Goal: Task Accomplishment & Management: Use online tool/utility

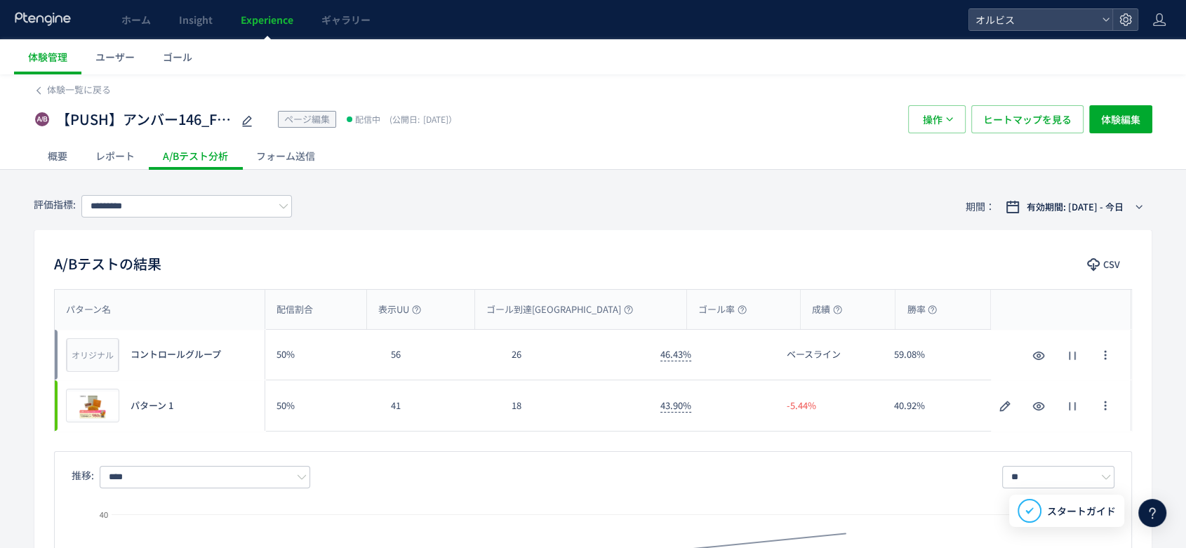
click at [245, 118] on icon at bounding box center [247, 121] width 17 height 17
type input "**********"
click at [680, 124] on div "**********" at bounding box center [464, 119] width 861 height 28
click at [931, 110] on span "操作" at bounding box center [933, 119] width 20 height 28
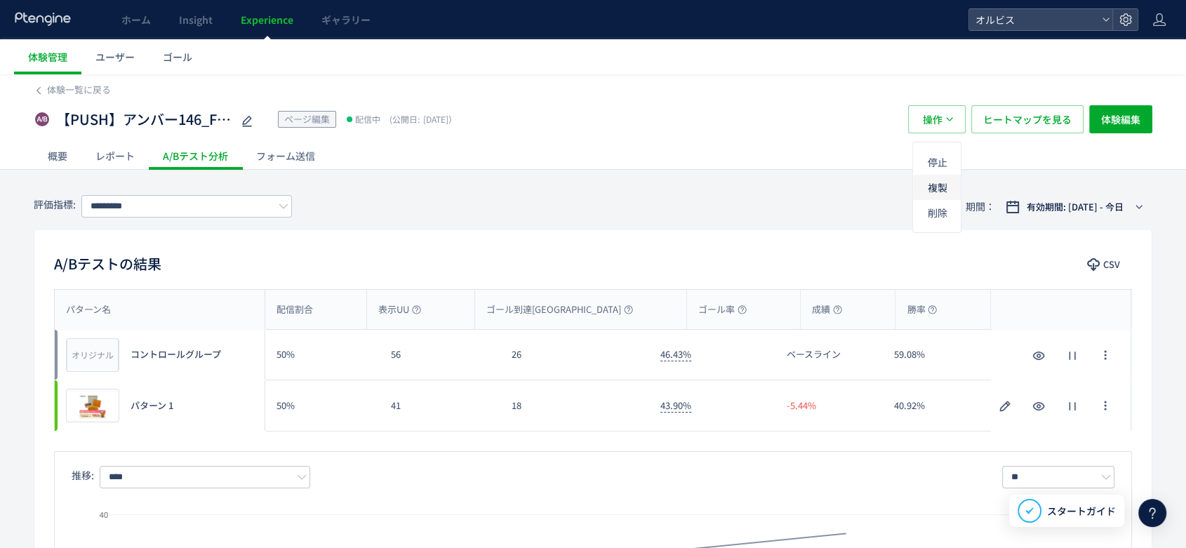
click at [0, 0] on li "複製" at bounding box center [0, 0] width 0 height 0
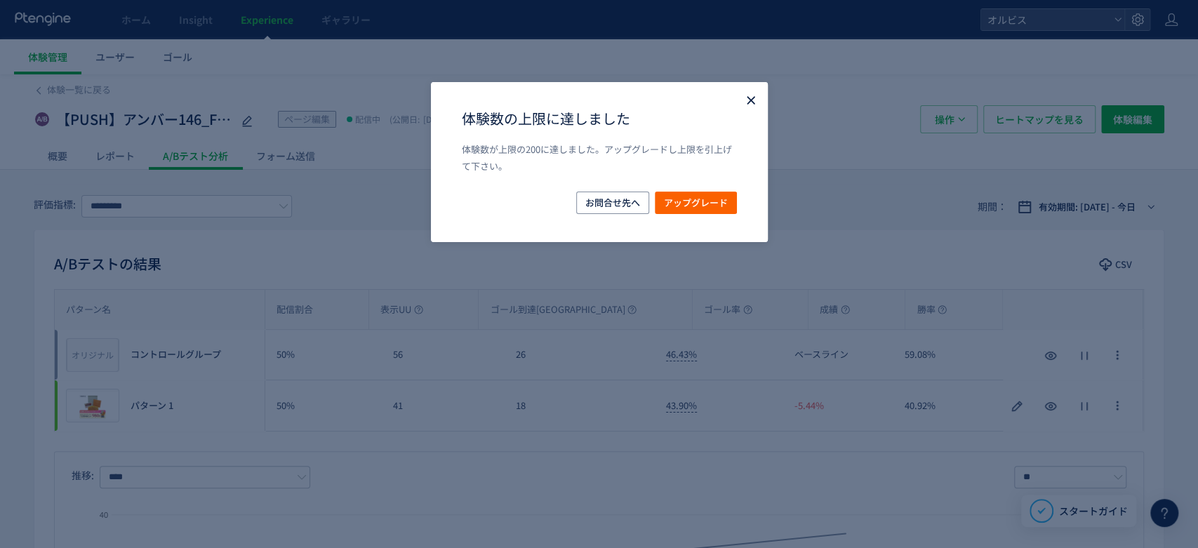
click at [746, 105] on icon "Close" at bounding box center [751, 100] width 14 height 14
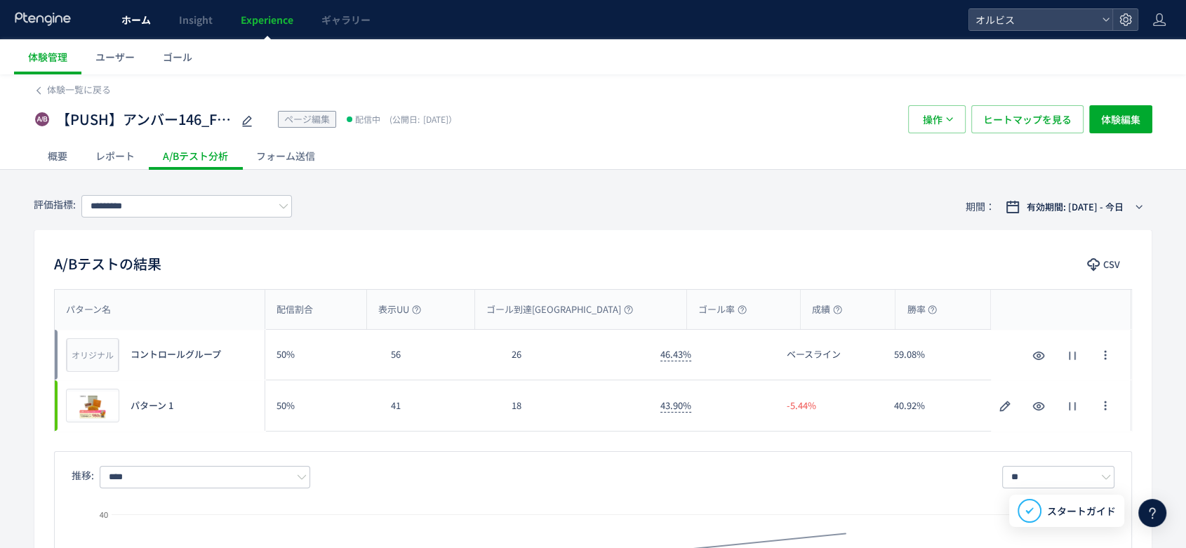
click at [145, 29] on link "ホーム" at bounding box center [136, 19] width 58 height 39
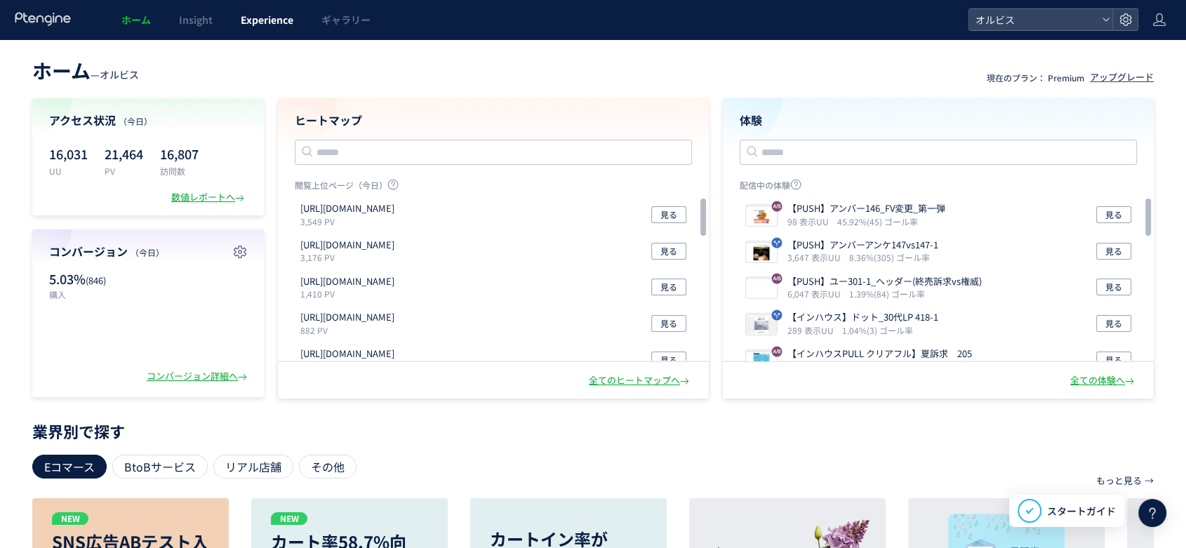
click at [266, 29] on link "Experience" at bounding box center [267, 19] width 81 height 39
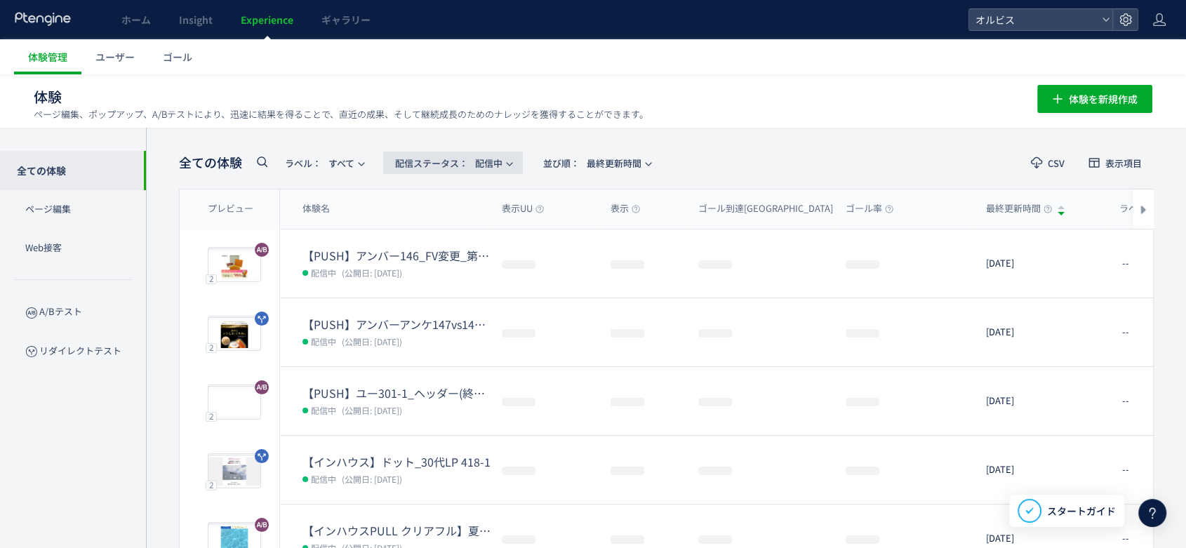
click at [485, 168] on span "配信ステータス​： 配信中" at bounding box center [448, 163] width 107 height 23
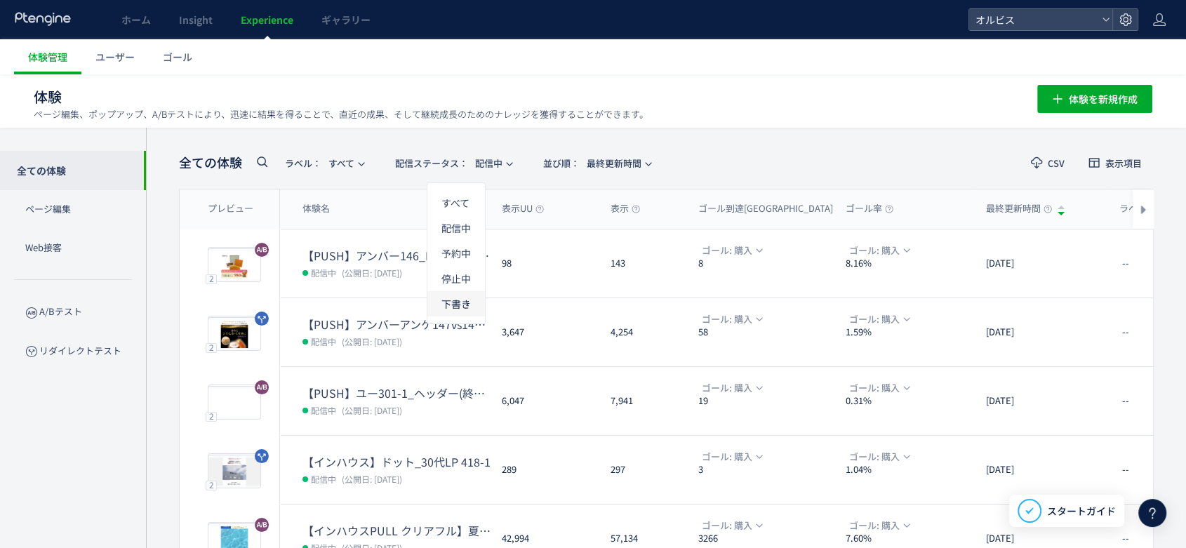
click at [0, 0] on li "下書き" at bounding box center [0, 0] width 0 height 0
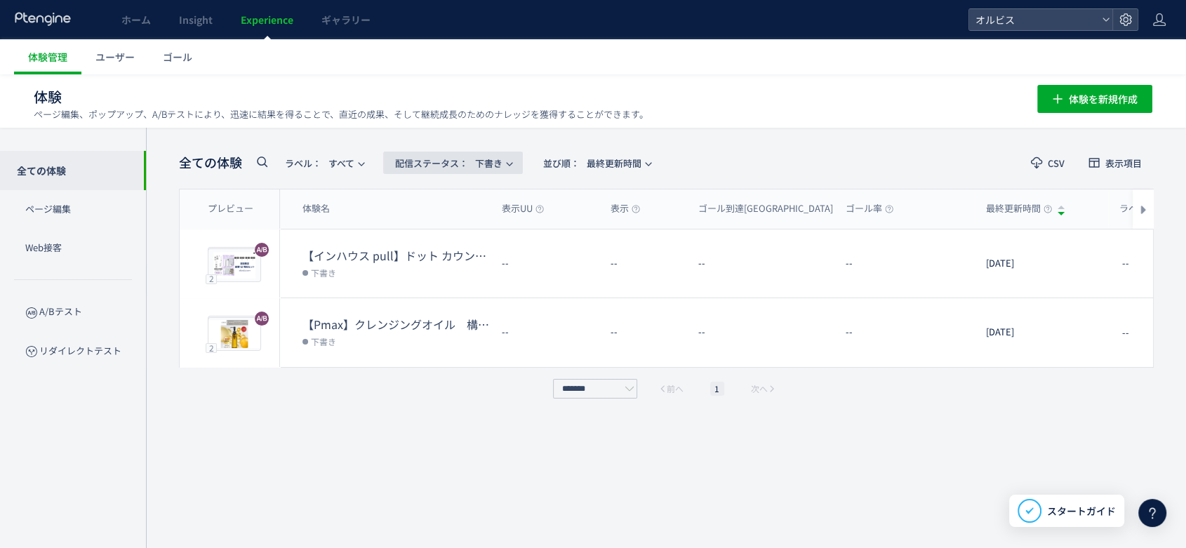
click at [489, 166] on span "配信ステータス​： 下書き" at bounding box center [448, 163] width 107 height 23
click at [461, 277] on li "停止中" at bounding box center [457, 278] width 58 height 25
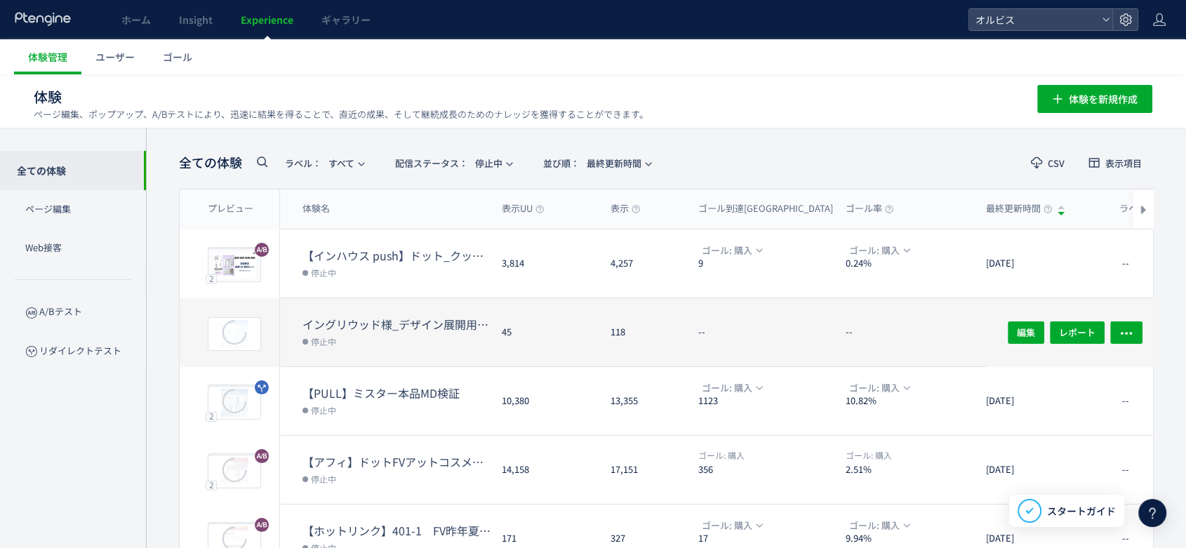
scroll to position [421, 0]
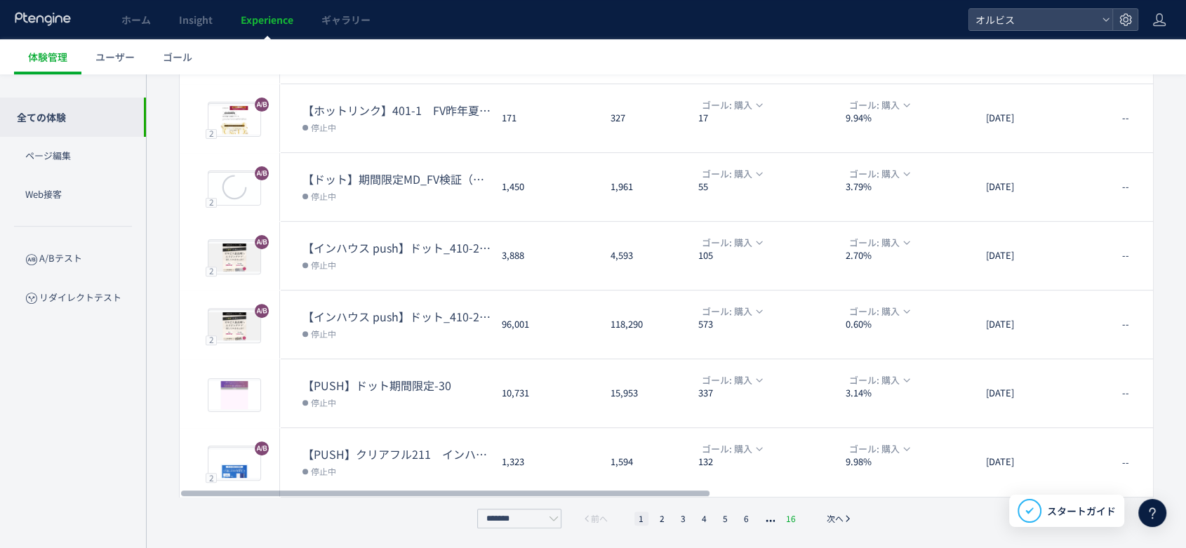
click at [794, 517] on li "16" at bounding box center [791, 519] width 18 height 14
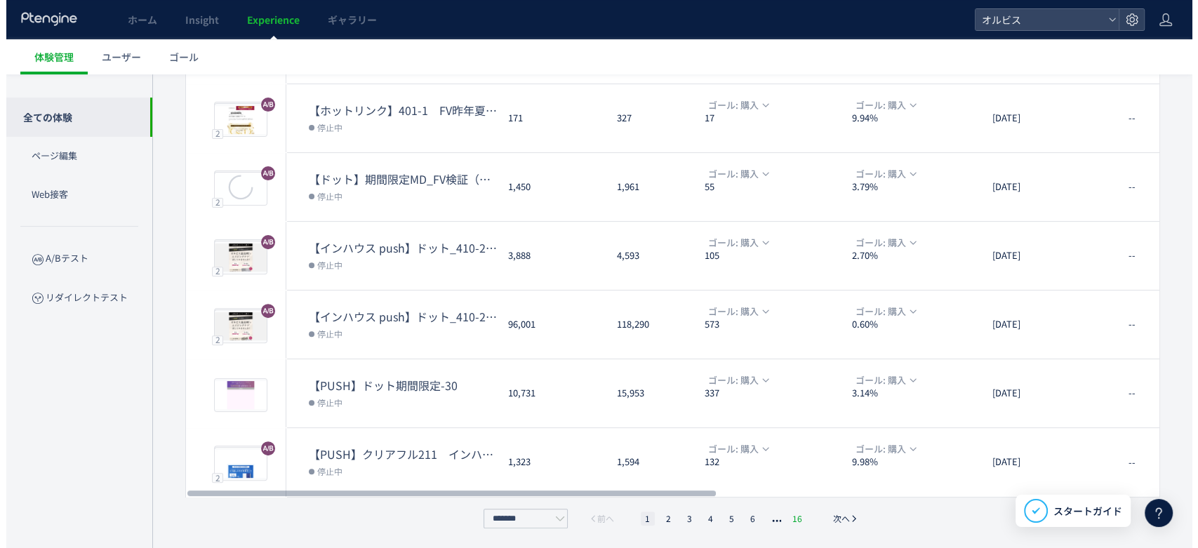
scroll to position [7, 0]
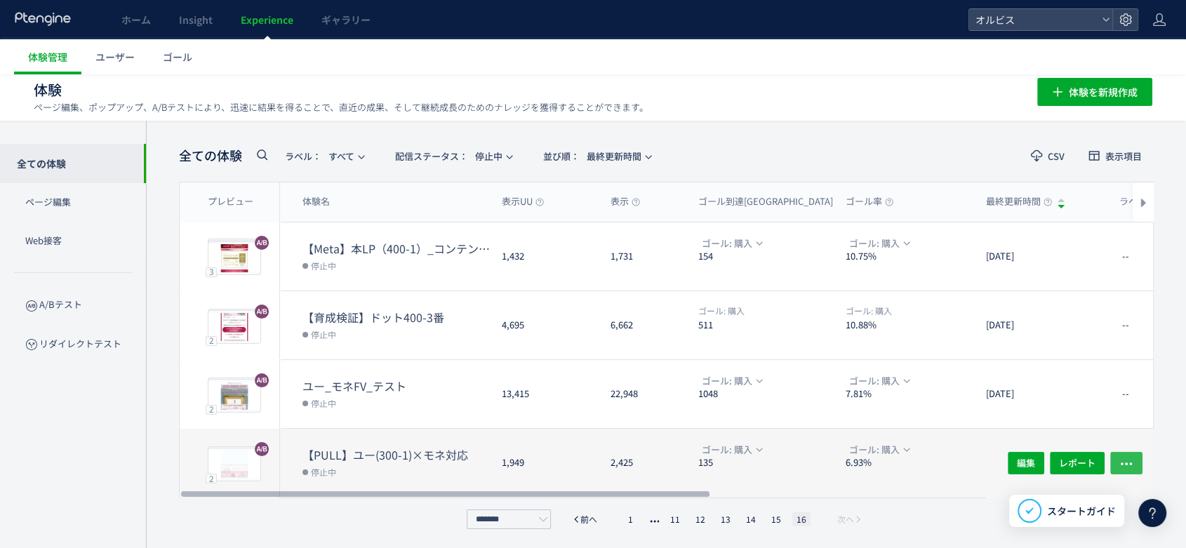
click at [1132, 460] on icon "button" at bounding box center [1127, 464] width 14 height 14
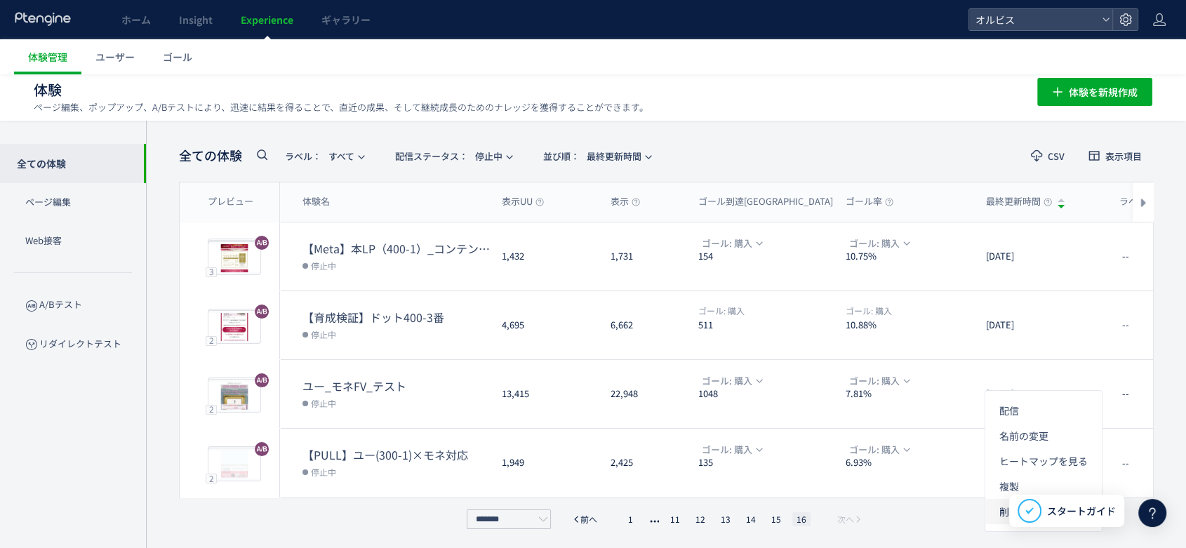
click at [1005, 510] on li "削除" at bounding box center [1044, 511] width 117 height 25
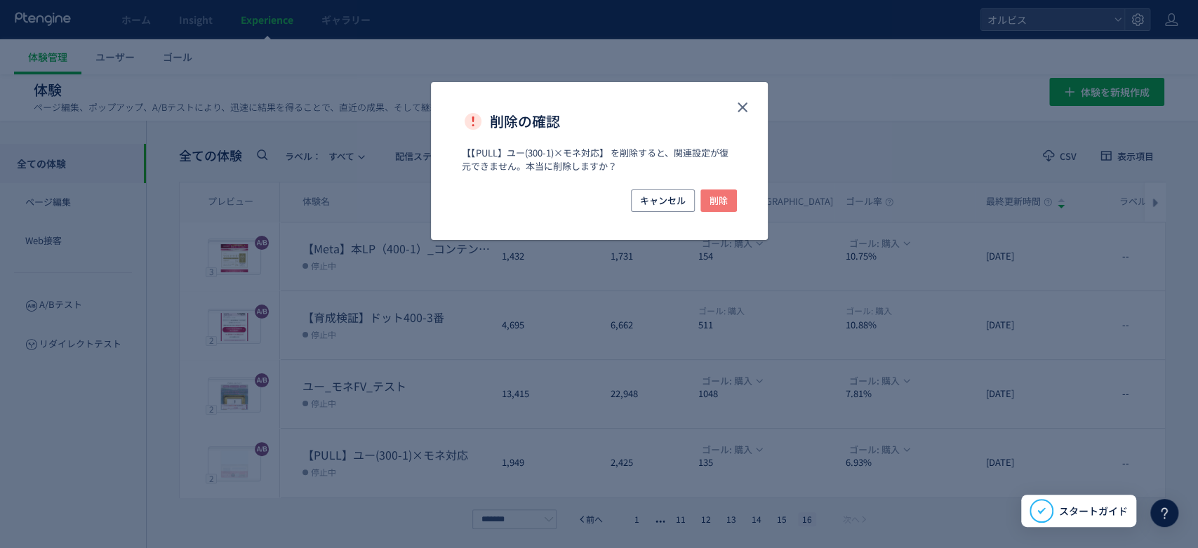
click at [728, 201] on button "削除" at bounding box center [719, 201] width 37 height 22
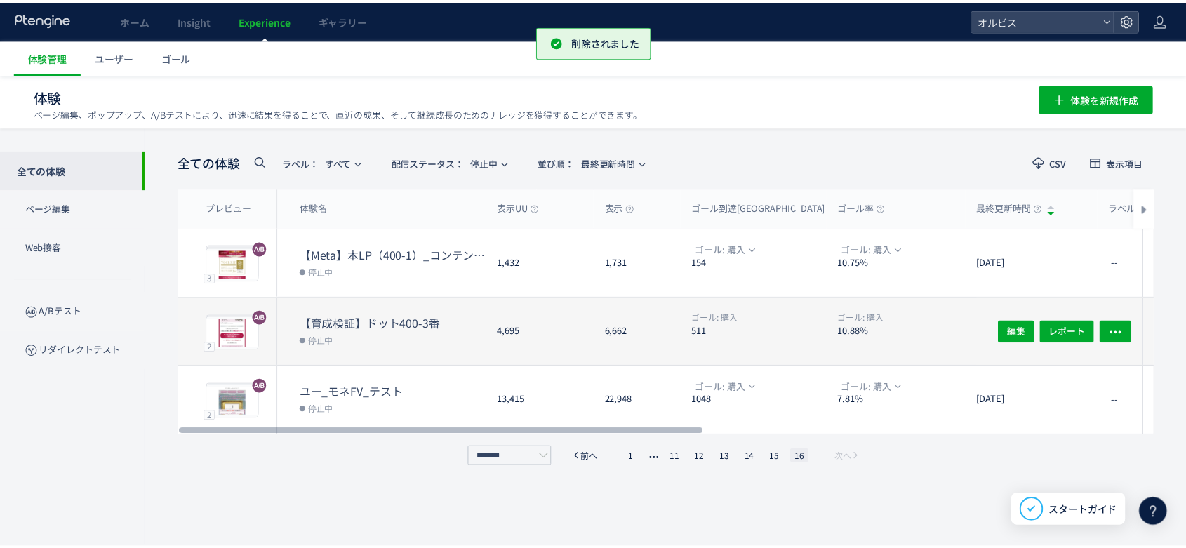
scroll to position [0, 0]
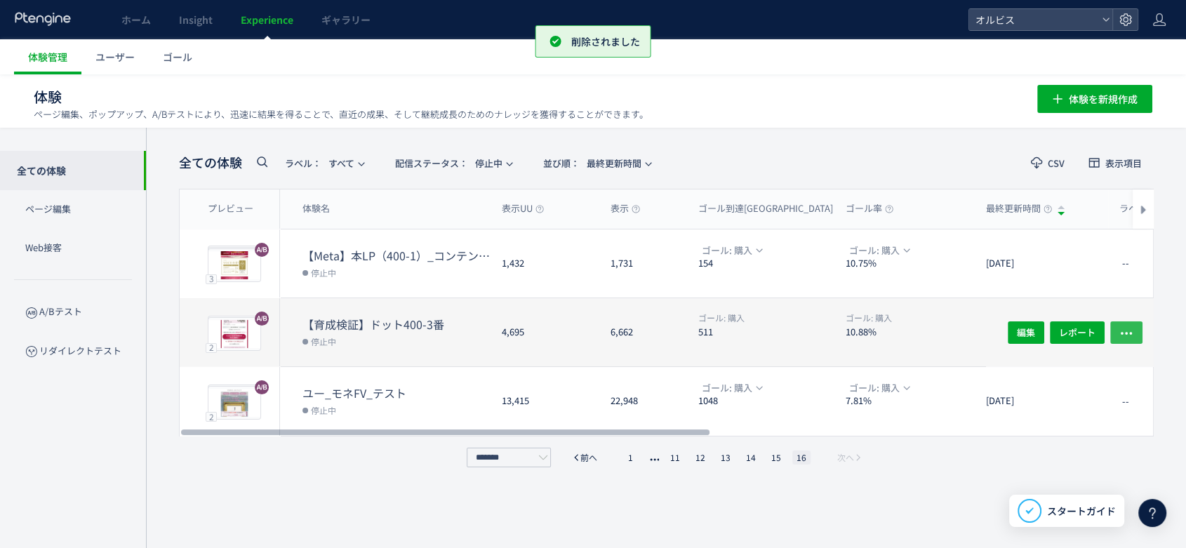
click at [1127, 332] on icon "button" at bounding box center [1127, 333] width 14 height 14
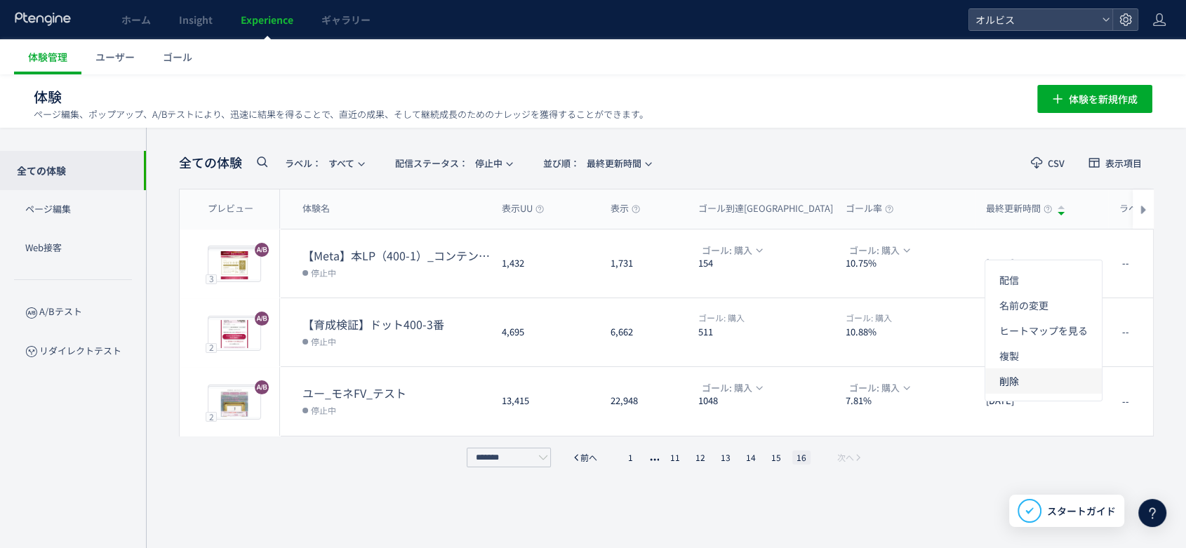
click at [1063, 381] on li "削除" at bounding box center [1044, 381] width 117 height 25
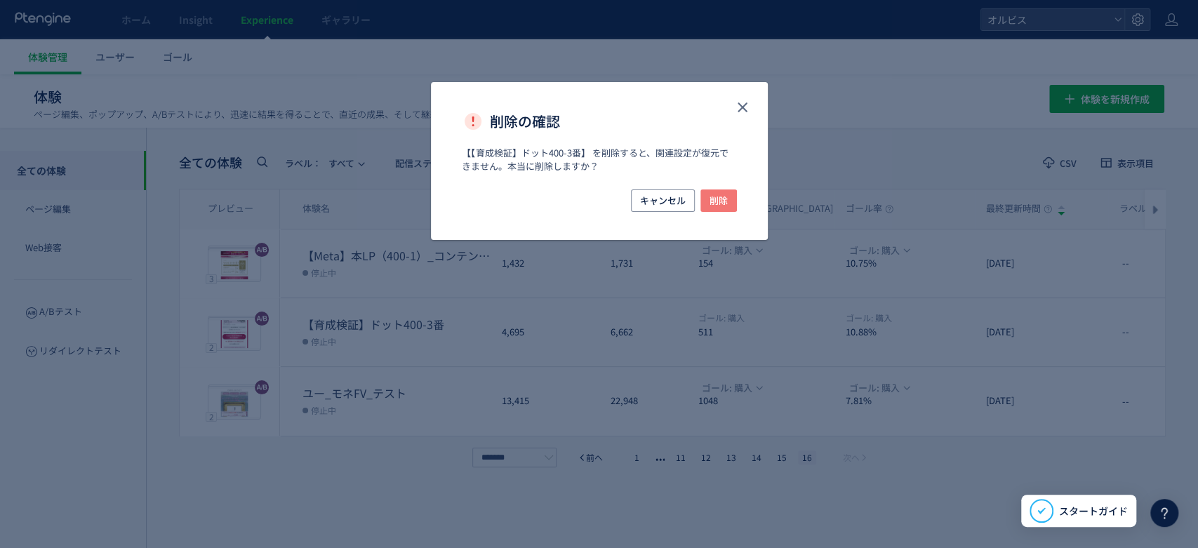
click at [717, 195] on span "削除" at bounding box center [719, 201] width 18 height 22
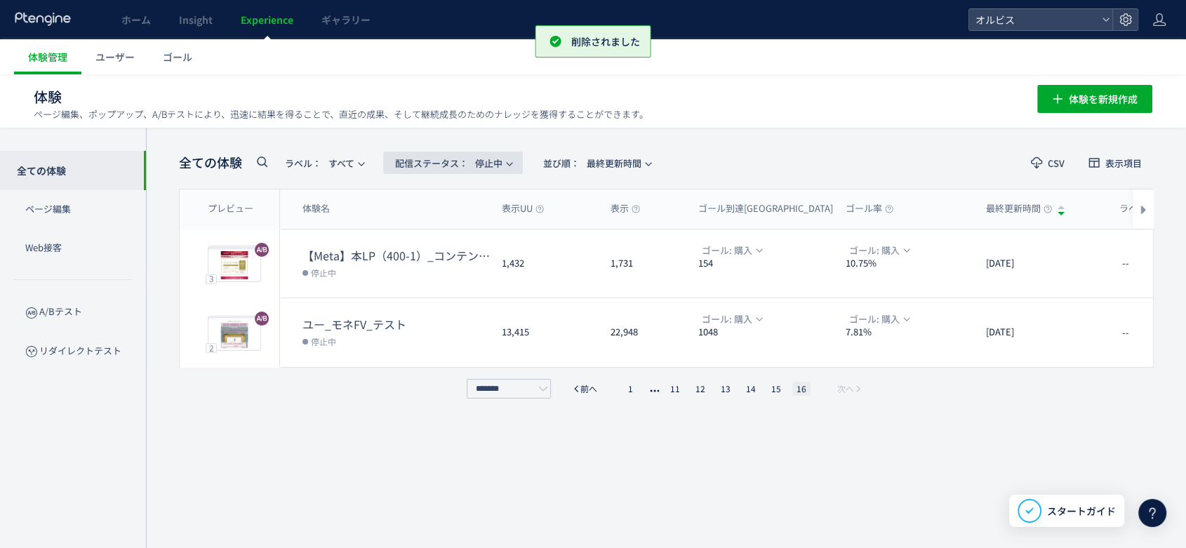
click at [492, 162] on span "配信ステータス​： 停止中" at bounding box center [448, 163] width 107 height 23
click at [453, 266] on li "配信中" at bounding box center [457, 278] width 58 height 25
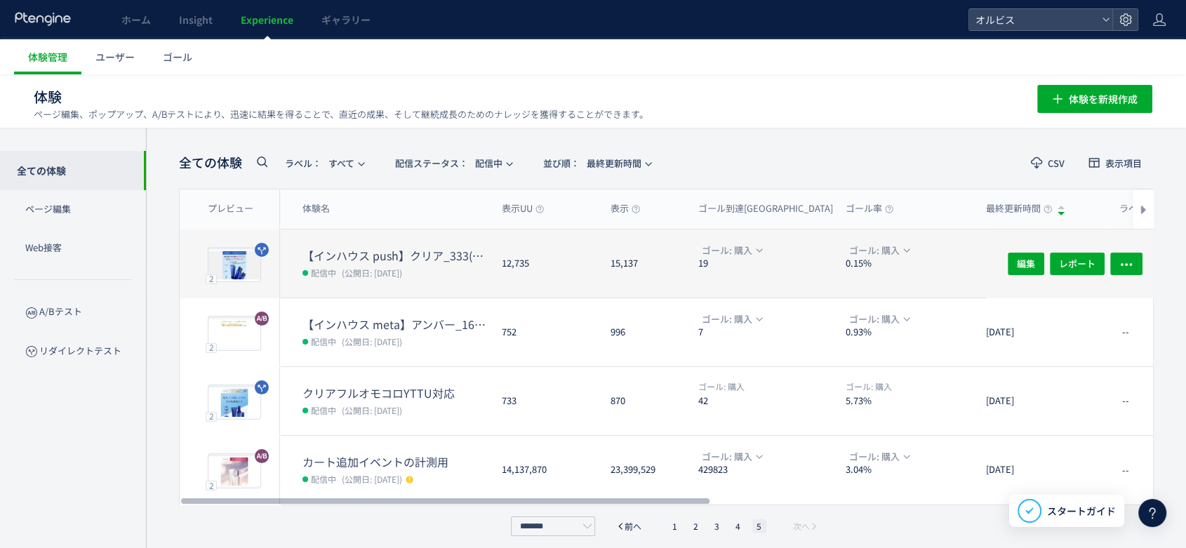
scroll to position [7, 0]
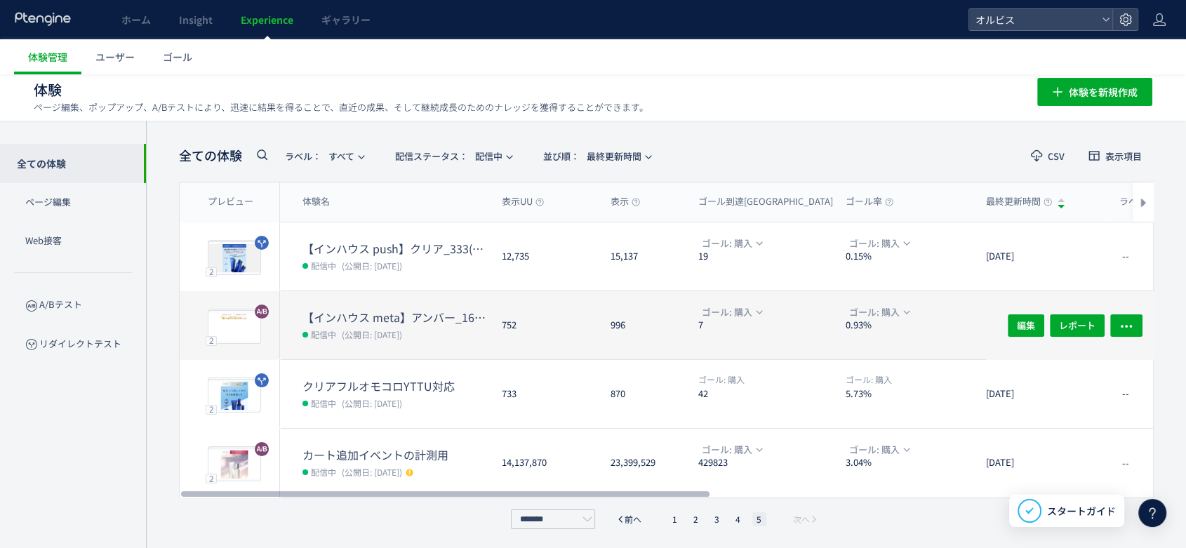
click at [777, 325] on dt "7" at bounding box center [767, 325] width 136 height 13
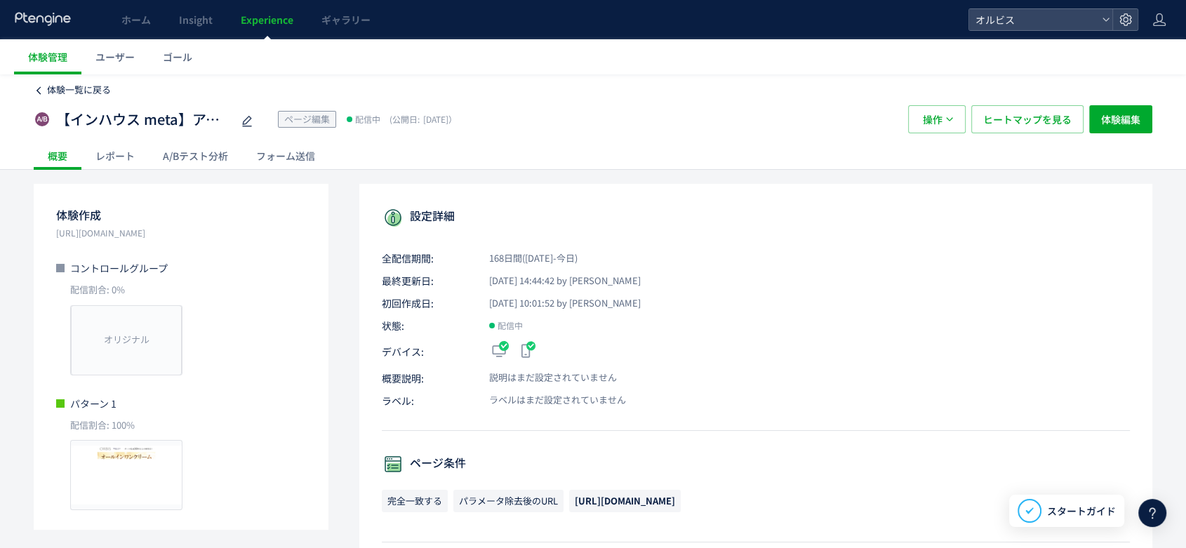
click at [64, 91] on span "体験一覧に戻る" at bounding box center [79, 89] width 64 height 13
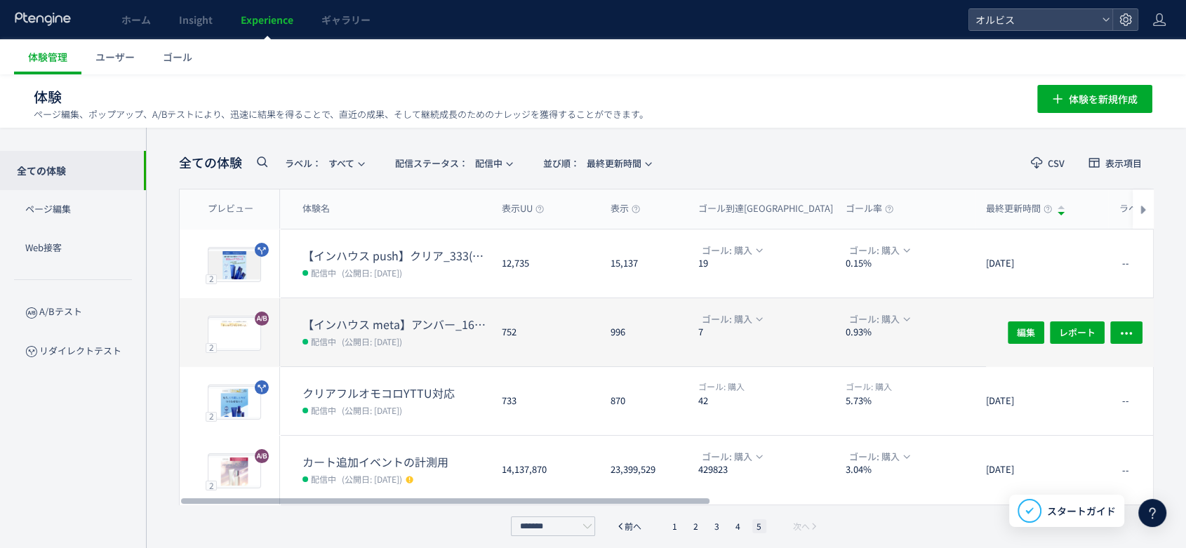
click at [423, 326] on dt "【インハウス meta】アンバー_165（ママ層LP）_FV検証" at bounding box center [397, 325] width 188 height 16
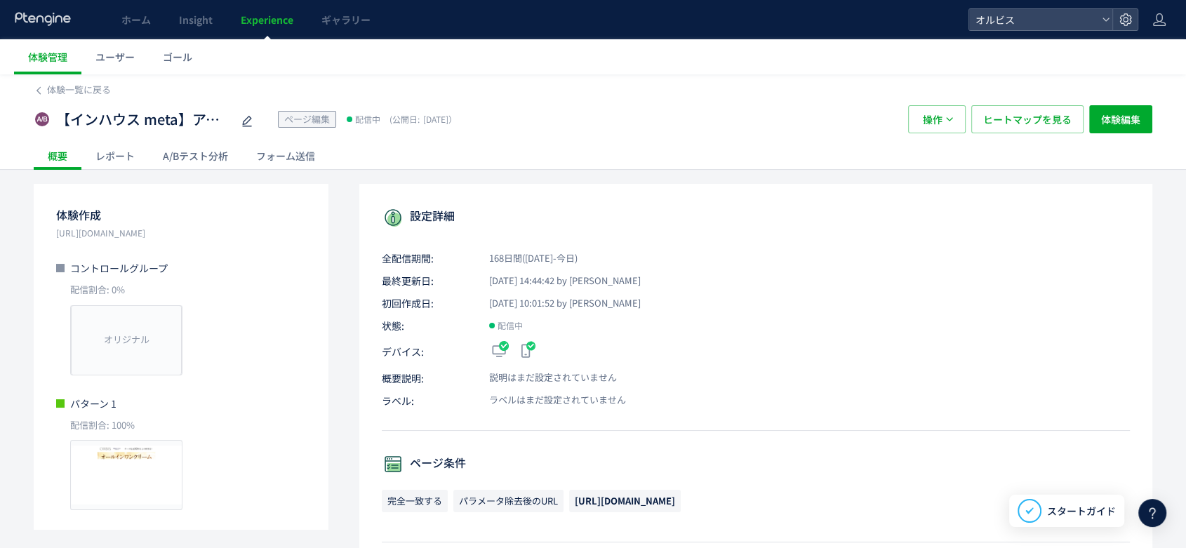
click at [248, 120] on icon at bounding box center [247, 121] width 17 height 17
click at [94, 87] on span "体験一覧に戻る" at bounding box center [79, 89] width 64 height 13
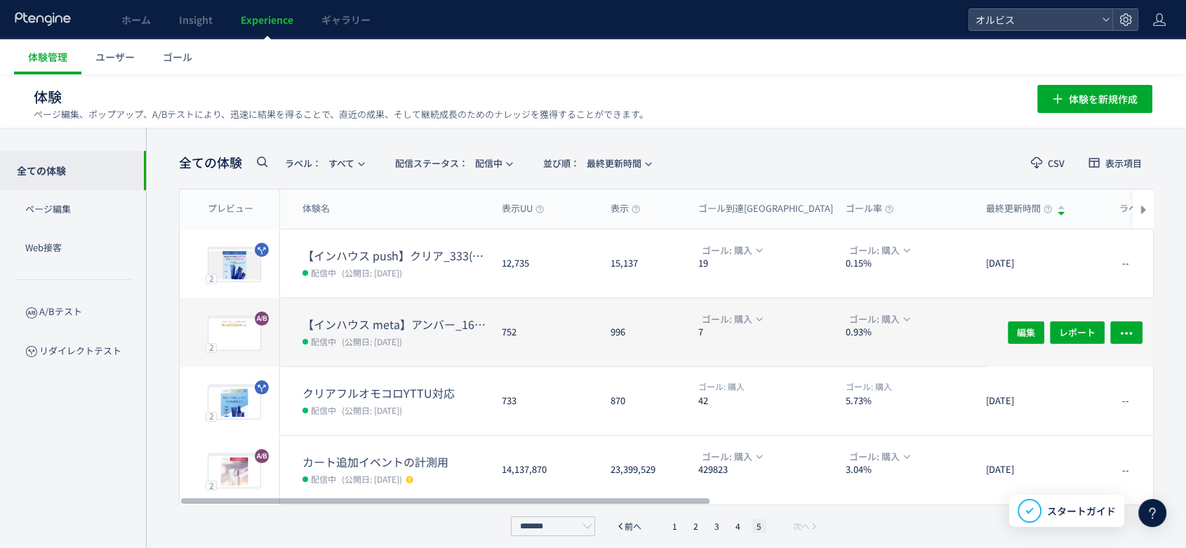
scroll to position [7, 0]
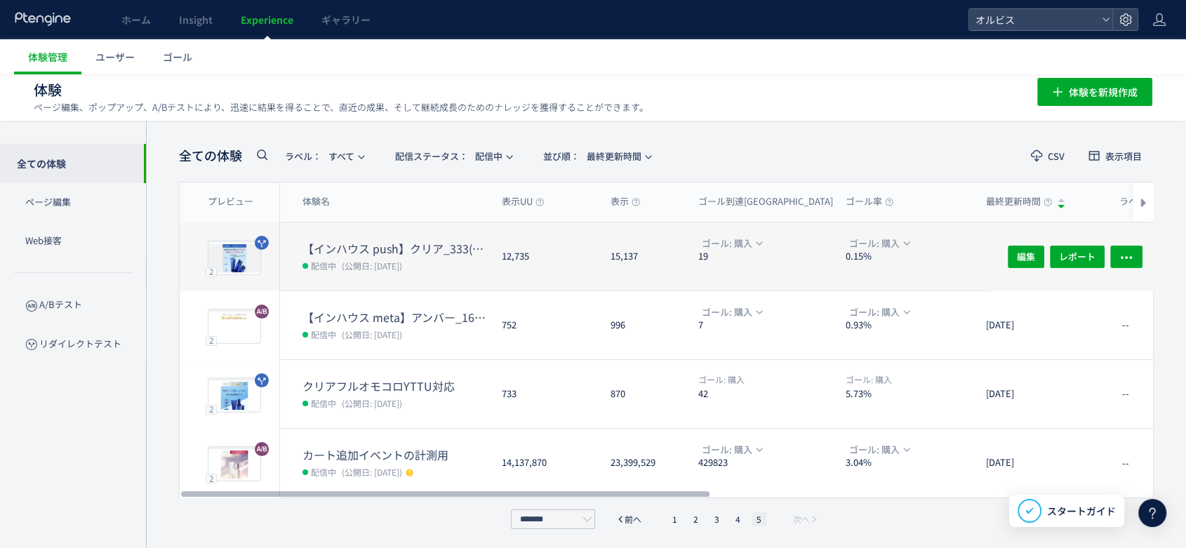
drag, startPoint x: 670, startPoint y: 515, endPoint x: 556, endPoint y: 286, distance: 255.9
click at [670, 516] on li "1" at bounding box center [675, 520] width 14 height 14
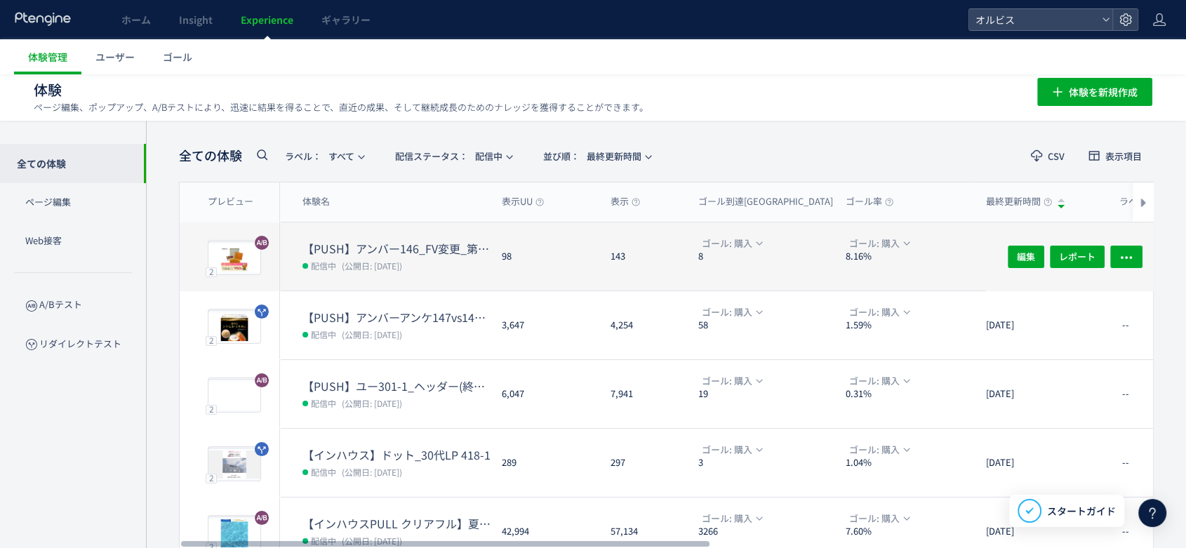
click at [417, 270] on dd "配信中 (公開日: [DATE])" at bounding box center [397, 265] width 188 height 18
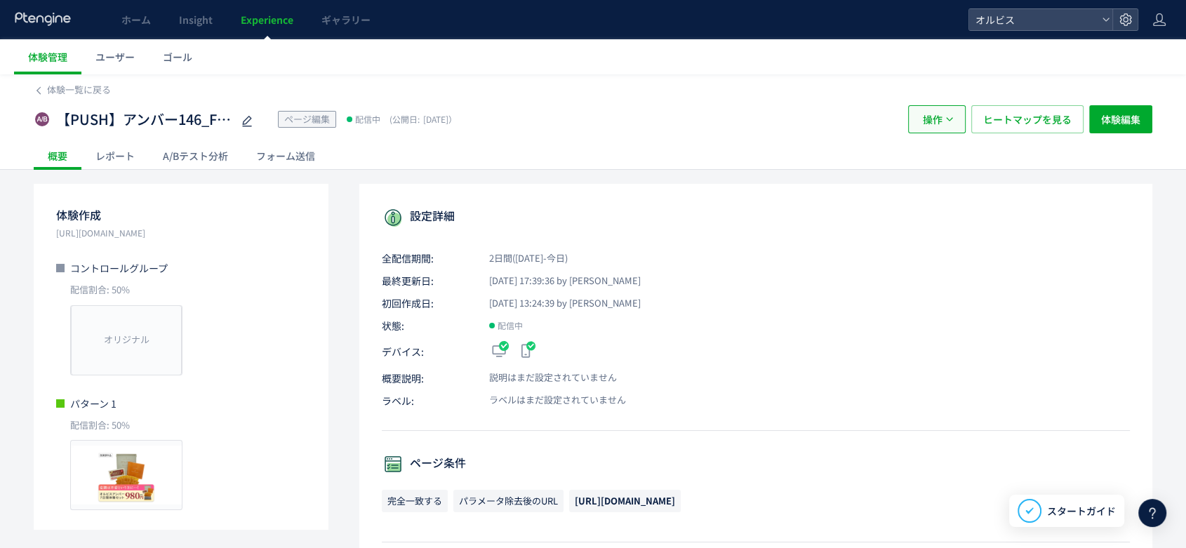
click at [952, 117] on icon "button" at bounding box center [950, 119] width 8 height 8
click at [940, 194] on li "複製" at bounding box center [937, 187] width 48 height 25
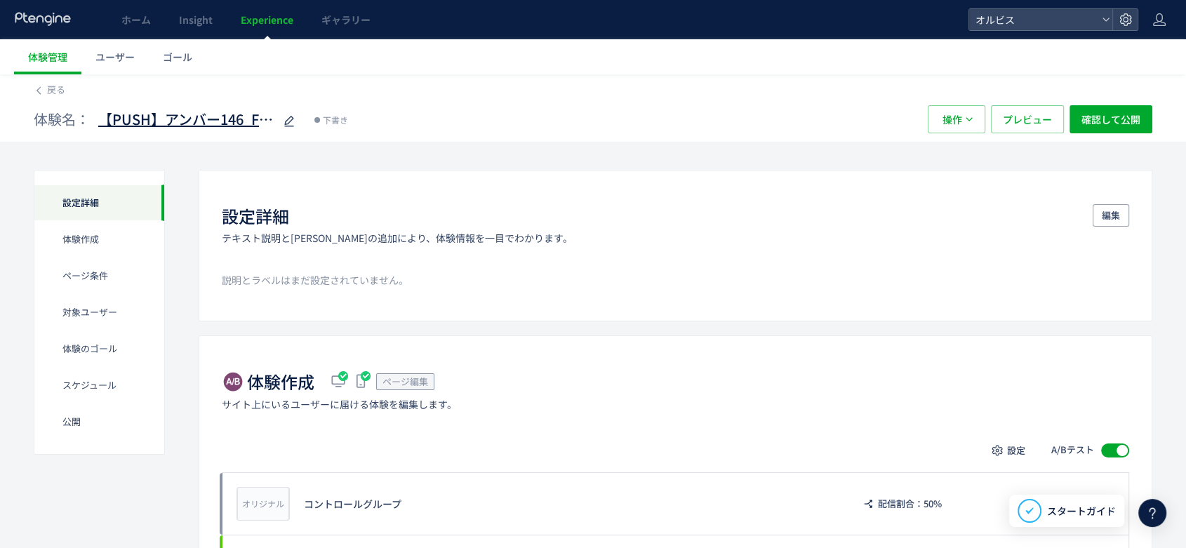
click at [289, 126] on use at bounding box center [289, 121] width 10 height 11
type input "**********"
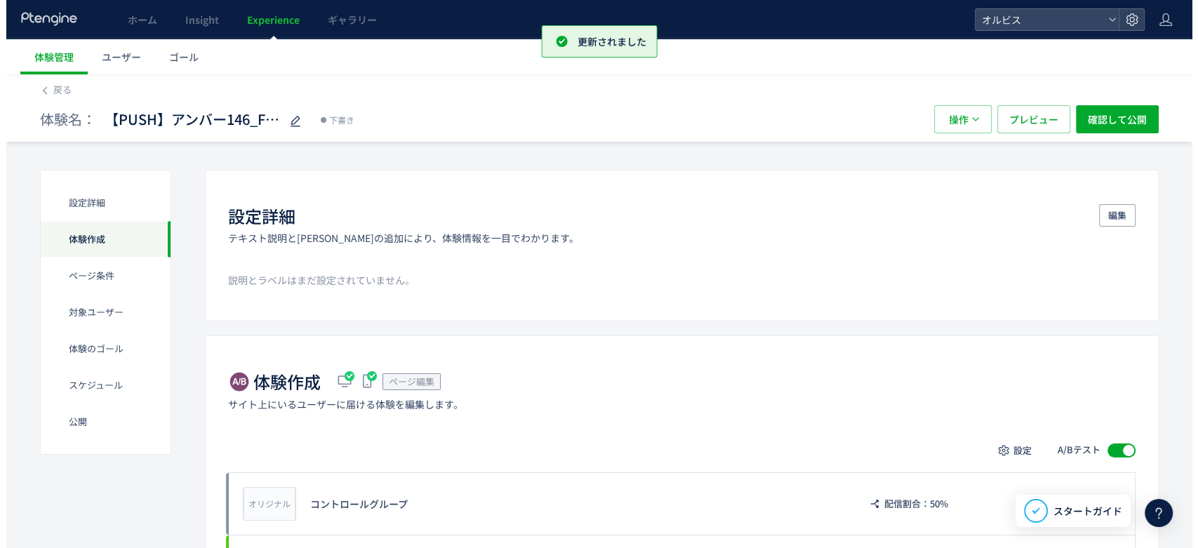
scroll to position [215, 0]
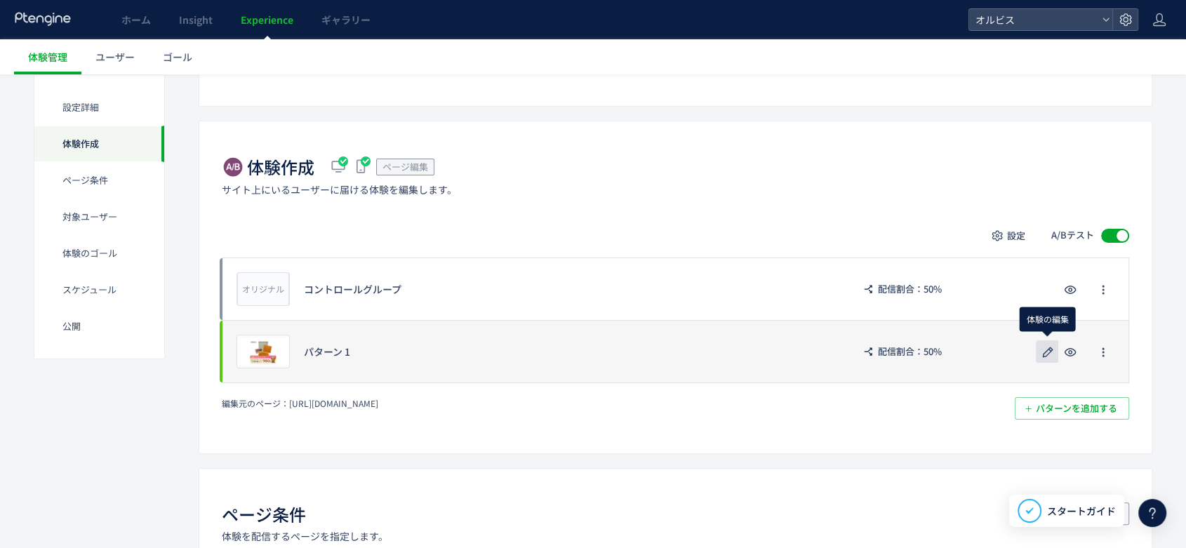
click at [1045, 346] on icon "button" at bounding box center [1048, 352] width 17 height 17
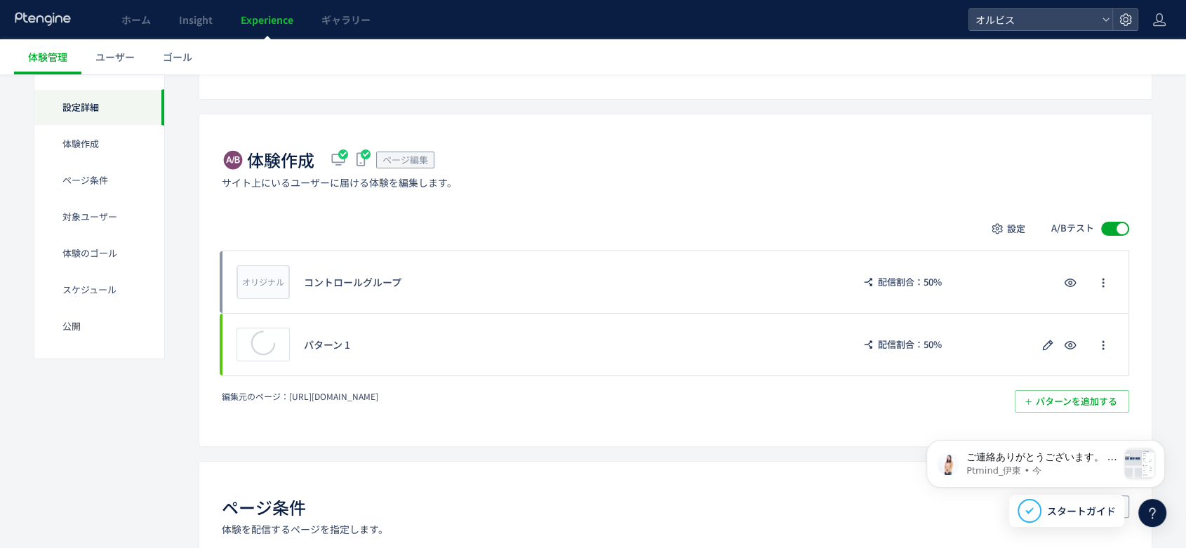
scroll to position [230, 0]
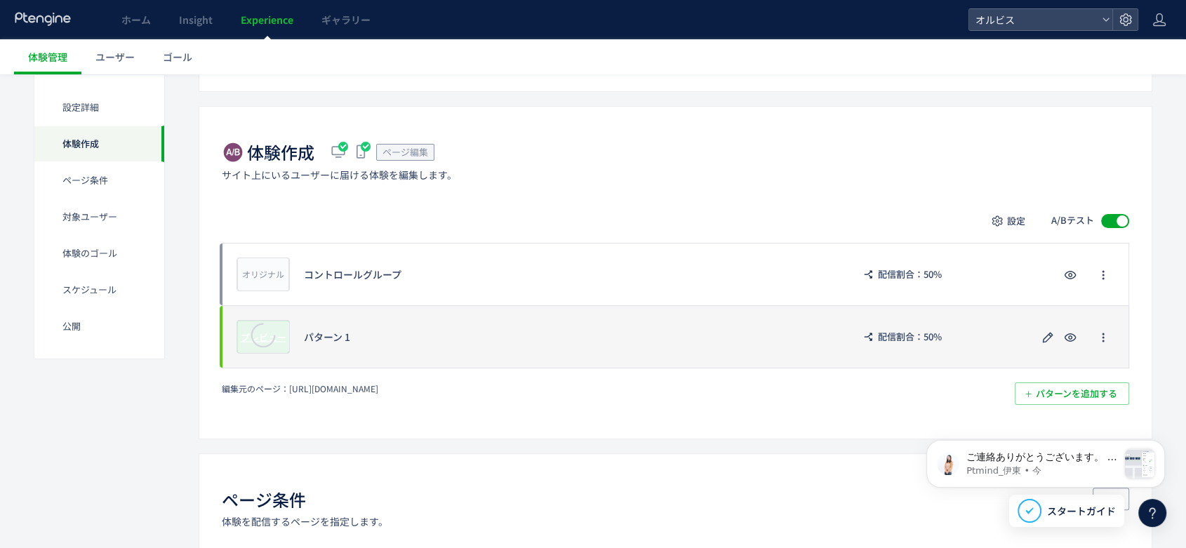
click at [267, 338] on icon at bounding box center [263, 335] width 56 height 56
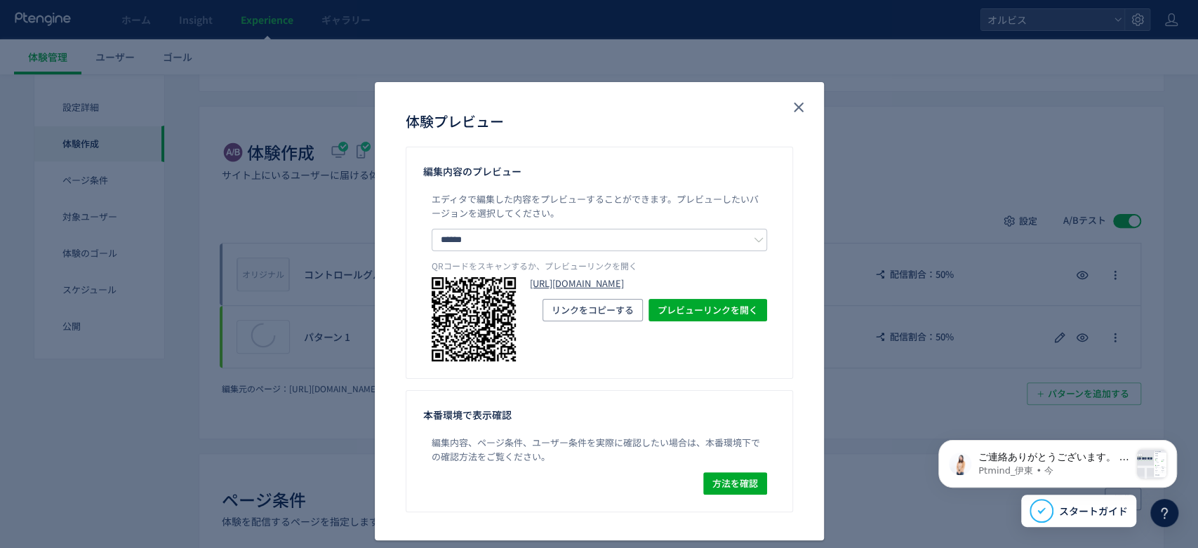
click at [608, 285] on link "[URL][DOMAIN_NAME]" at bounding box center [648, 283] width 237 height 13
click at [794, 105] on use "close" at bounding box center [799, 108] width 10 height 10
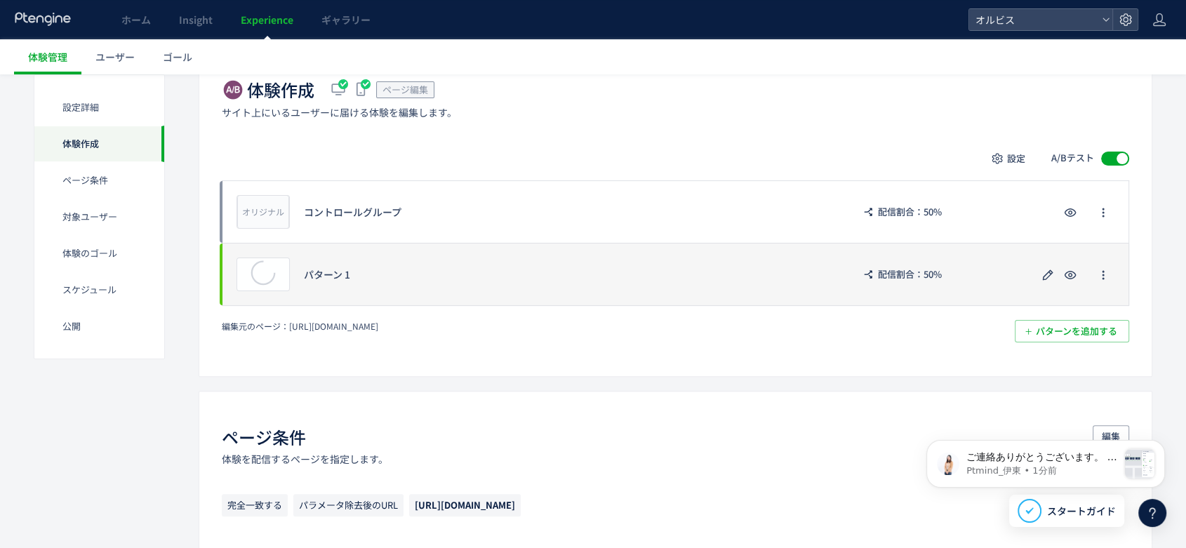
scroll to position [0, 0]
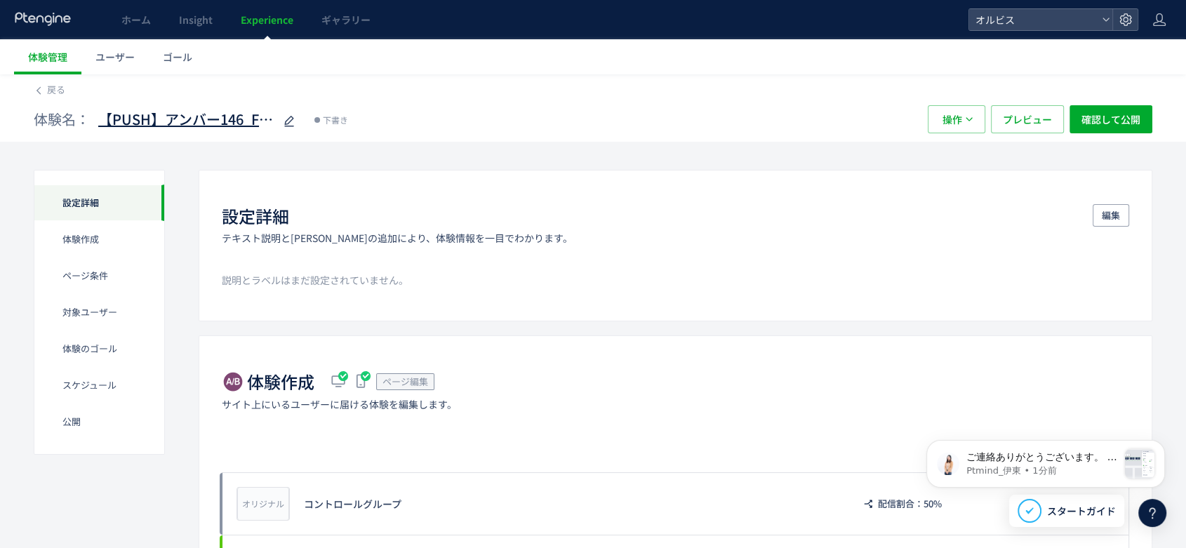
click at [289, 128] on icon at bounding box center [289, 121] width 17 height 17
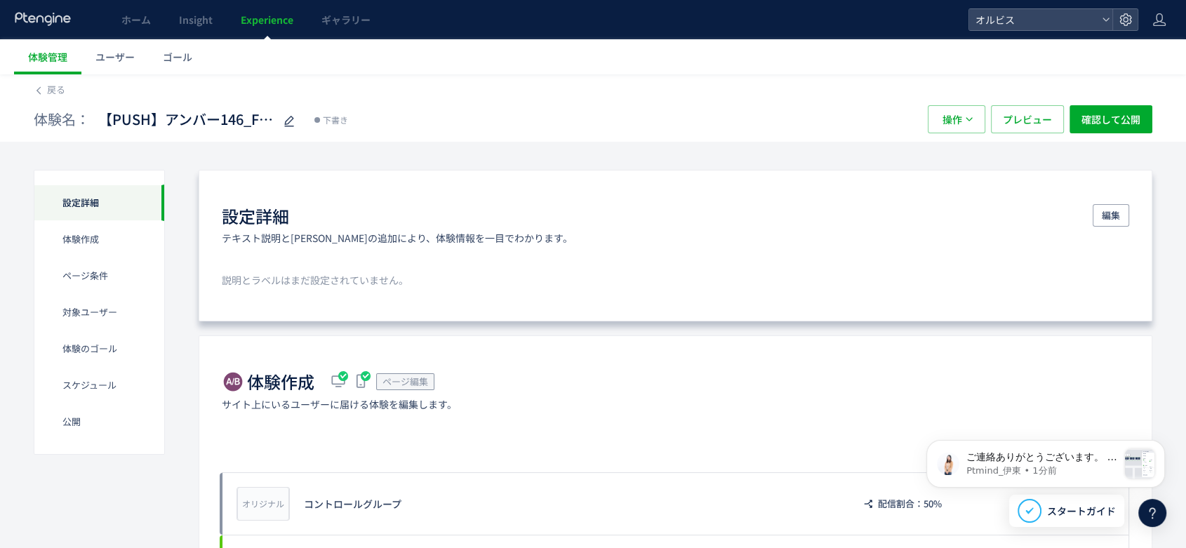
click at [528, 217] on div "設定詳細 テキスト説明と[PERSON_NAME]の追加により、体験情報を一目でわかります。 編集" at bounding box center [676, 224] width 908 height 41
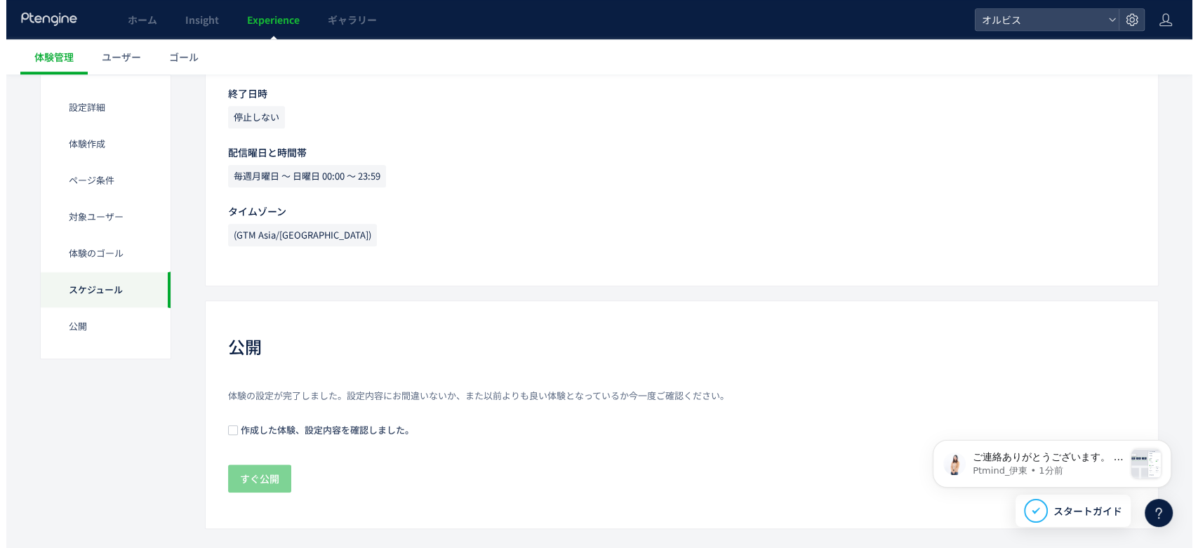
scroll to position [1326, 0]
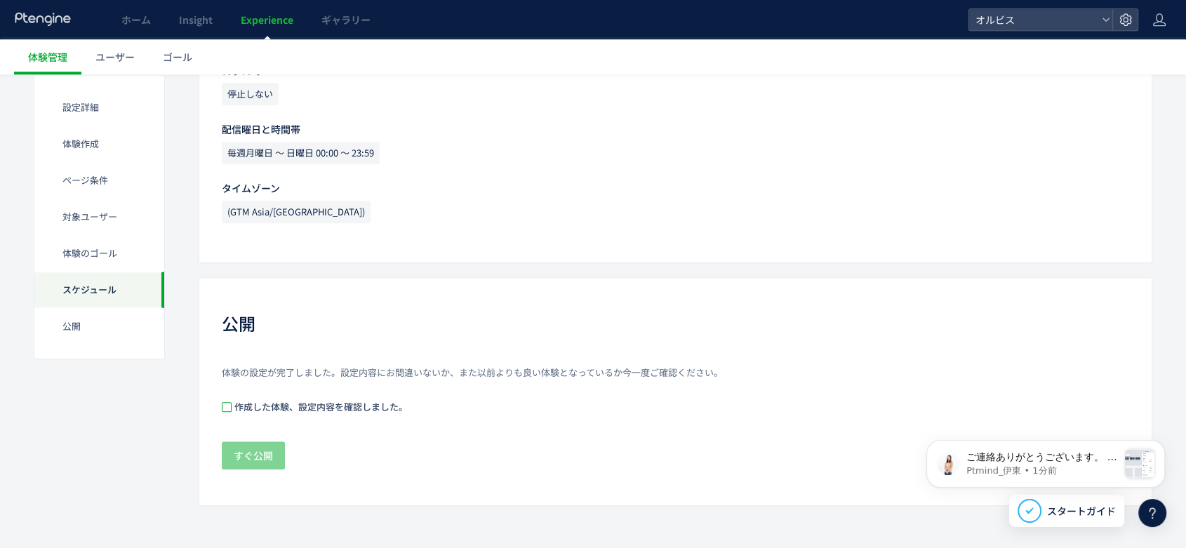
click at [225, 409] on span at bounding box center [227, 407] width 10 height 10
click at [246, 453] on span "すぐ公開" at bounding box center [253, 456] width 39 height 28
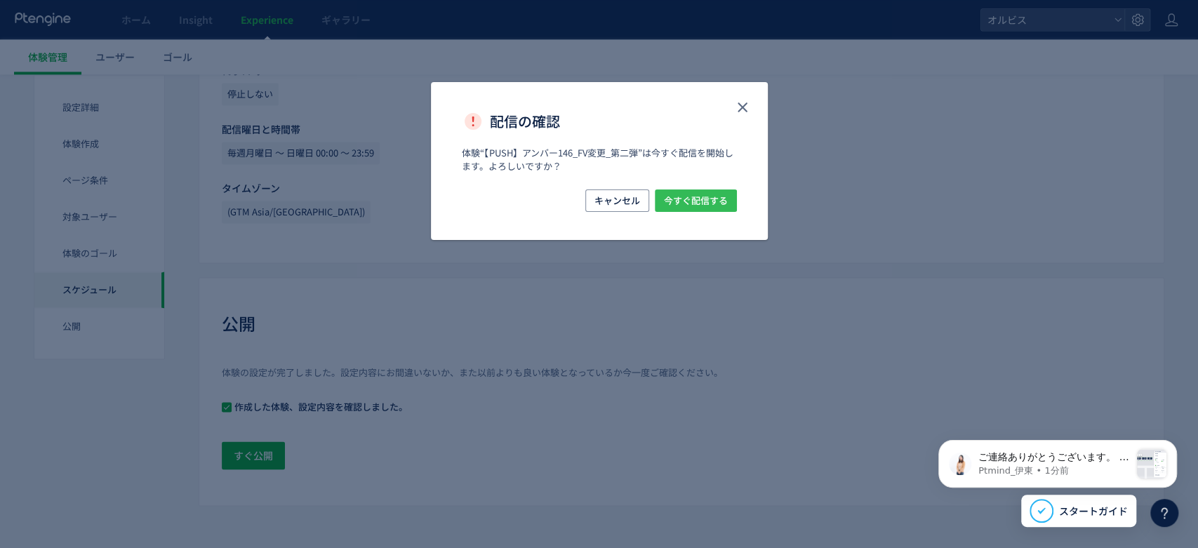
click at [688, 206] on span "今すぐ配信する" at bounding box center [696, 201] width 64 height 22
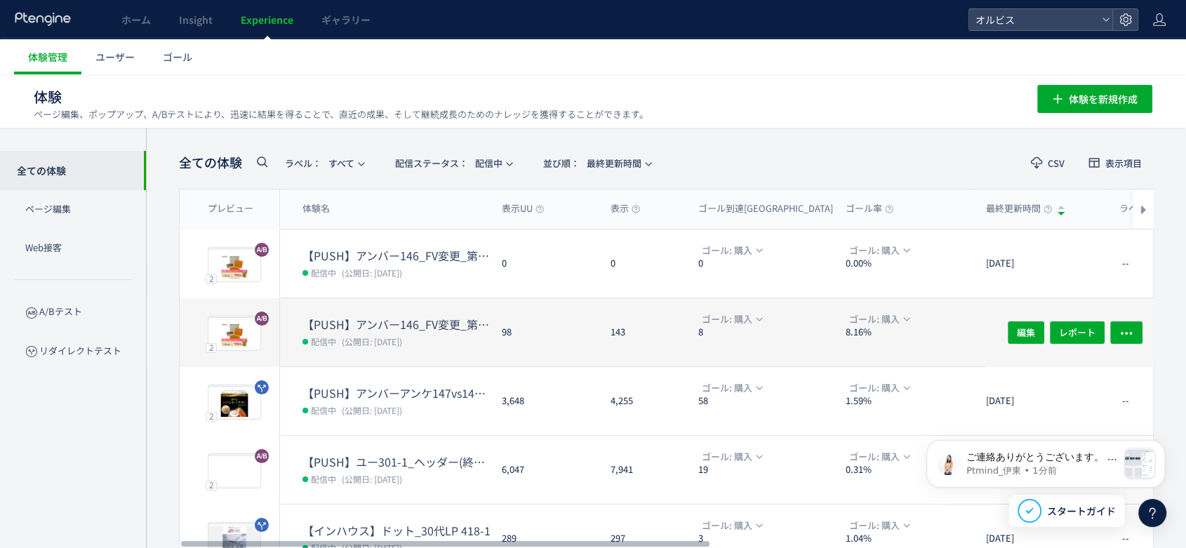
click at [425, 317] on dt "【PUSH】アンバー146_FV変更_第一弾" at bounding box center [397, 325] width 188 height 16
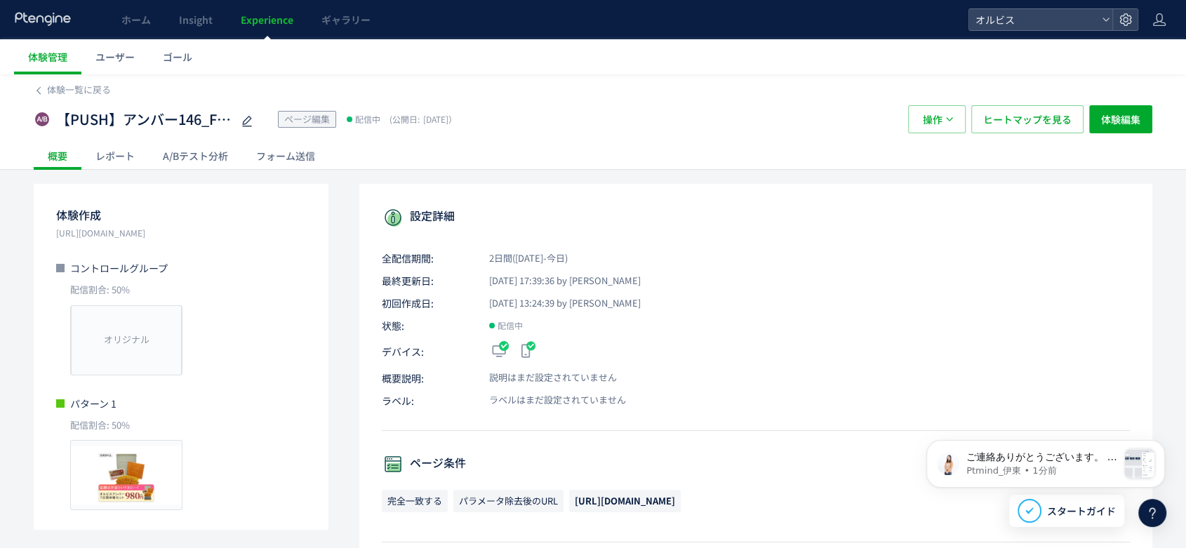
click at [242, 128] on icon at bounding box center [247, 121] width 17 height 17
click at [945, 126] on button "操作" at bounding box center [937, 119] width 58 height 28
click at [939, 200] on li "停止" at bounding box center [937, 212] width 48 height 25
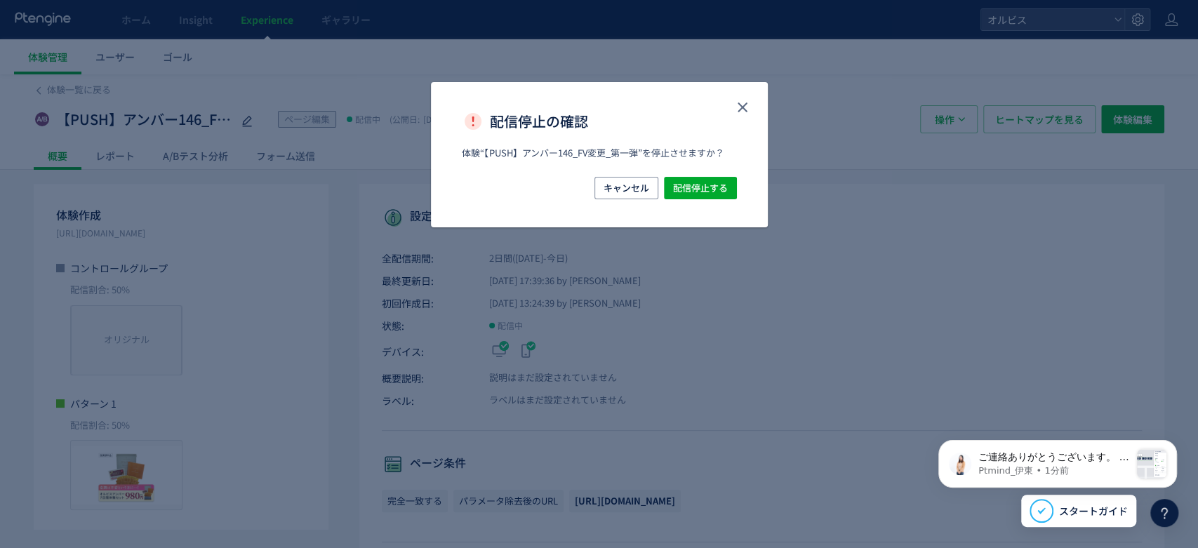
click at [682, 201] on div "キャンセル 配信停止する" at bounding box center [599, 202] width 337 height 51
click at [696, 189] on span "配信停止する" at bounding box center [700, 188] width 55 height 22
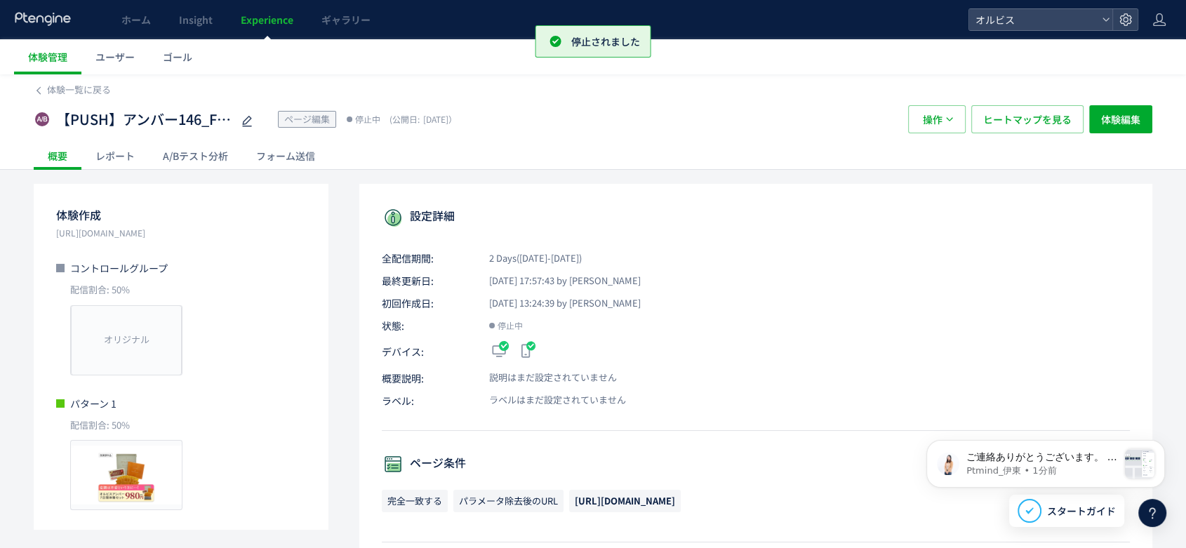
click at [66, 97] on div "【PUSH】アンバー146_FV変更_第一弾 ページ編集 停止中 (公開日: [DATE]） 操作 ヒートマップを見る 体験編集" at bounding box center [593, 119] width 1119 height 45
click at [63, 93] on span "体験一覧に戻る" at bounding box center [79, 89] width 64 height 13
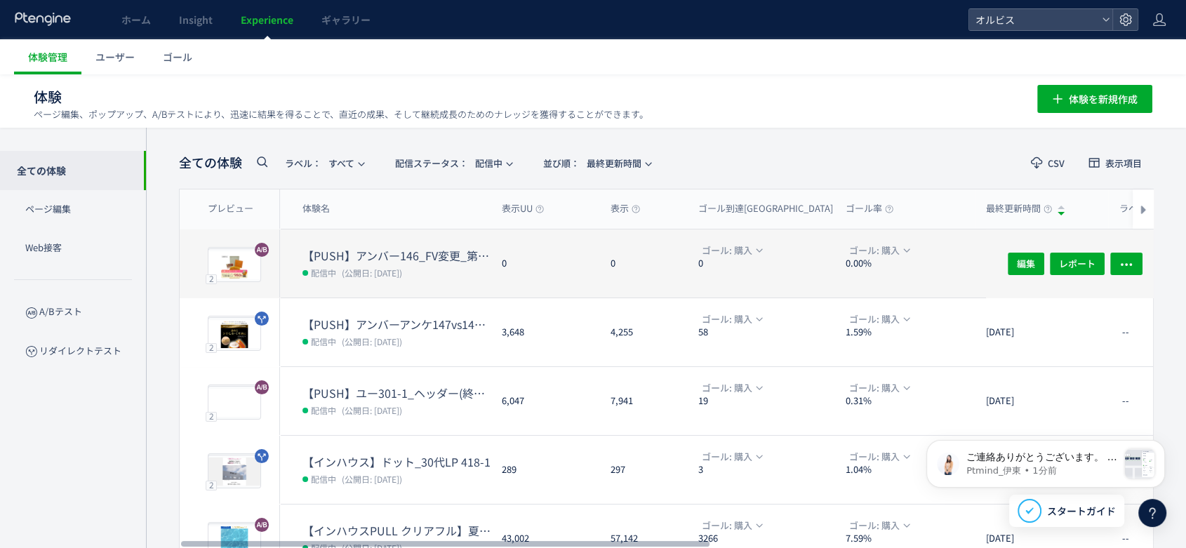
click at [425, 256] on dt "【PUSH】アンバー146_FV変更_第二弾" at bounding box center [397, 256] width 188 height 16
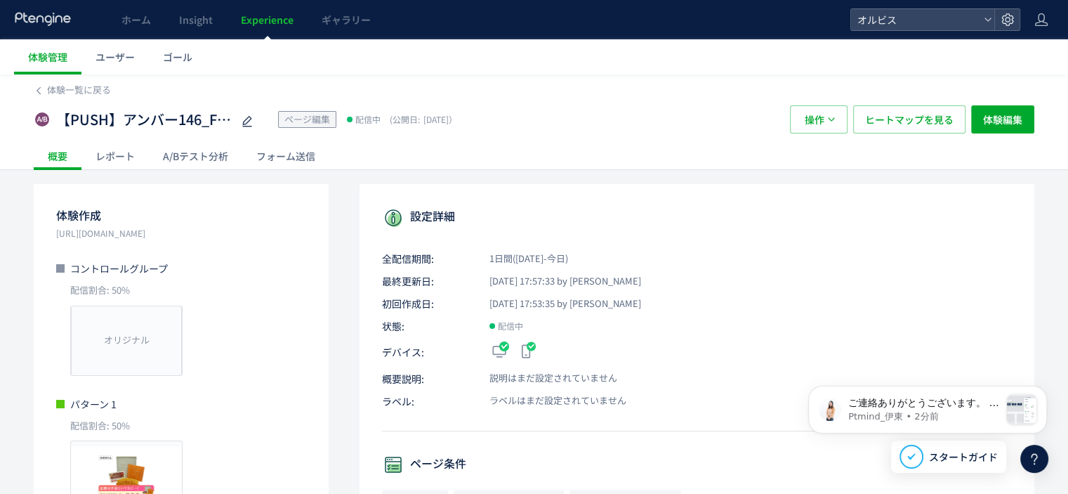
click at [55, 79] on div "体験一覧に戻る" at bounding box center [534, 85] width 1000 height 22
click at [59, 88] on span "体験一覧に戻る" at bounding box center [79, 89] width 64 height 13
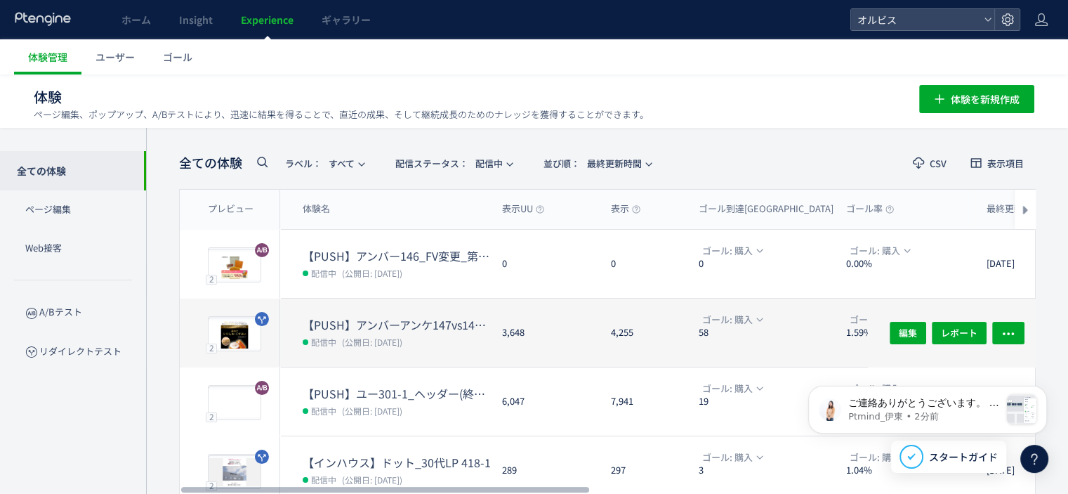
click at [361, 330] on dt "【PUSH】アンバーアンケ147vs147-1" at bounding box center [397, 325] width 188 height 16
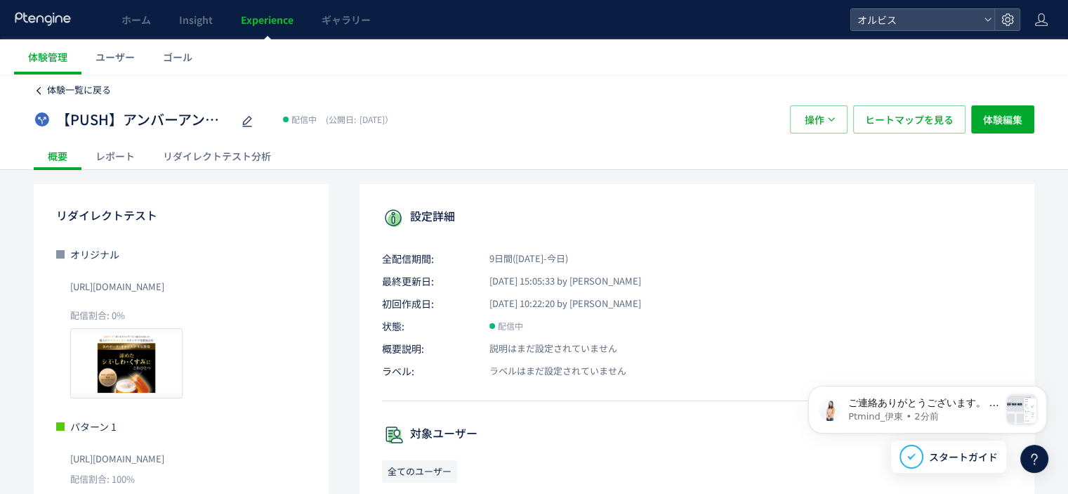
click at [77, 89] on span "体験一覧に戻る" at bounding box center [79, 89] width 64 height 13
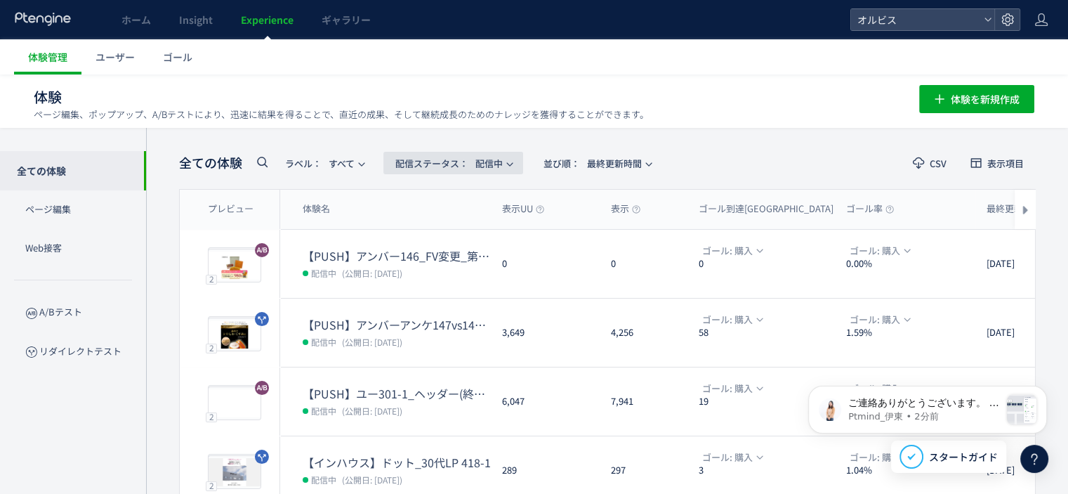
click at [503, 163] on span "配信ステータス​： 配信中" at bounding box center [448, 163] width 107 height 23
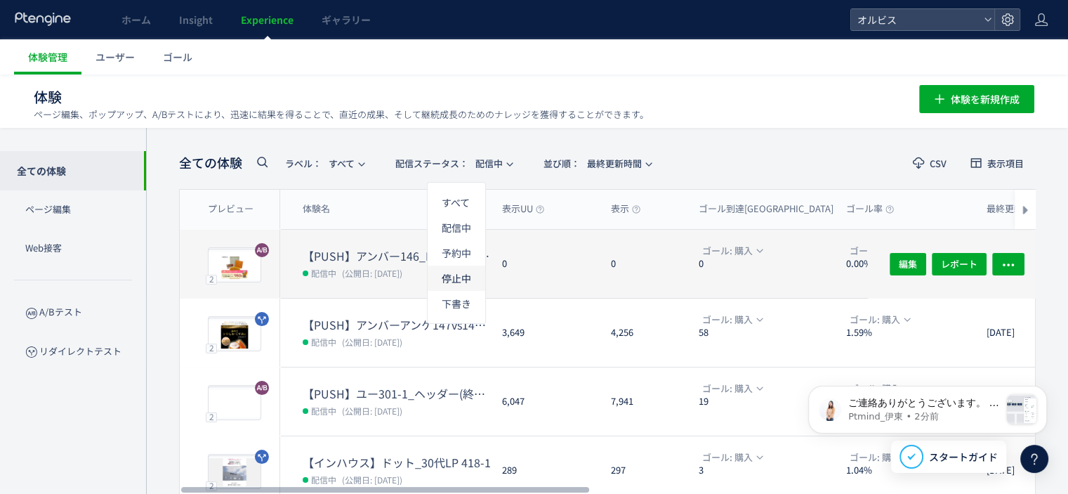
drag, startPoint x: 455, startPoint y: 282, endPoint x: 494, endPoint y: 275, distance: 39.2
click at [455, 282] on li "停止中" at bounding box center [457, 277] width 58 height 25
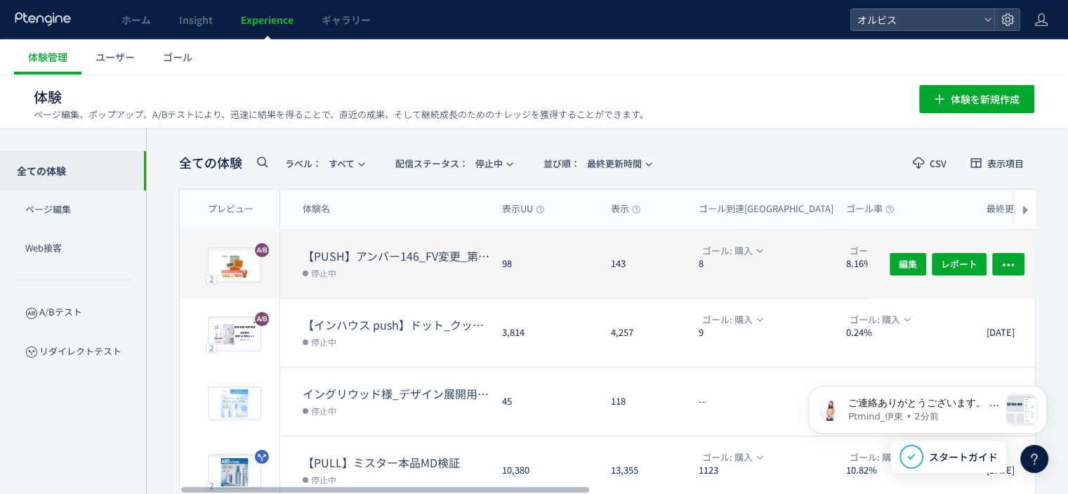
click at [354, 253] on dt "【PUSH】アンバー146_FV変更_第一弾" at bounding box center [397, 256] width 188 height 16
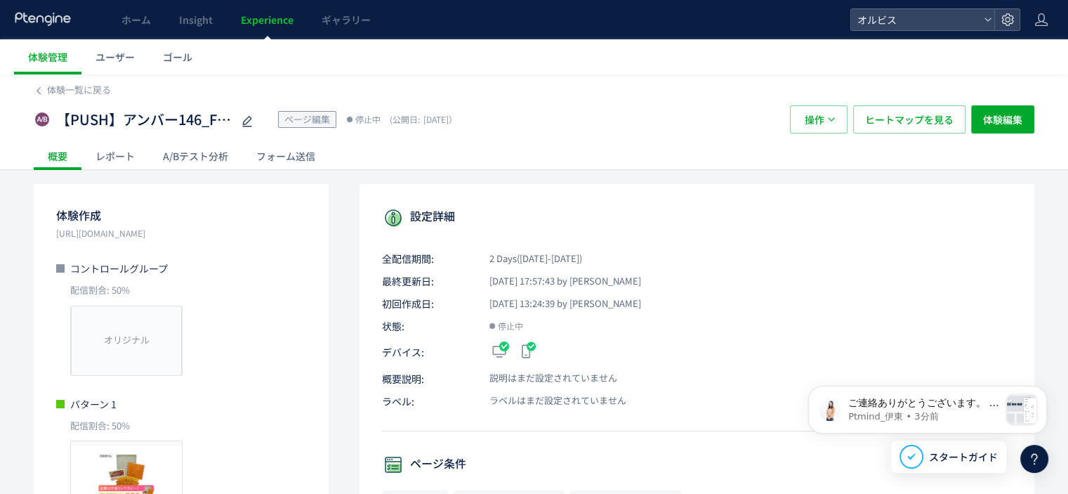
click at [702, 296] on p "初回作成日: [DATE] 13:24:39 by [PERSON_NAME]" at bounding box center [697, 303] width 630 height 14
click at [211, 151] on div "A/Bテスト分析" at bounding box center [195, 156] width 93 height 28
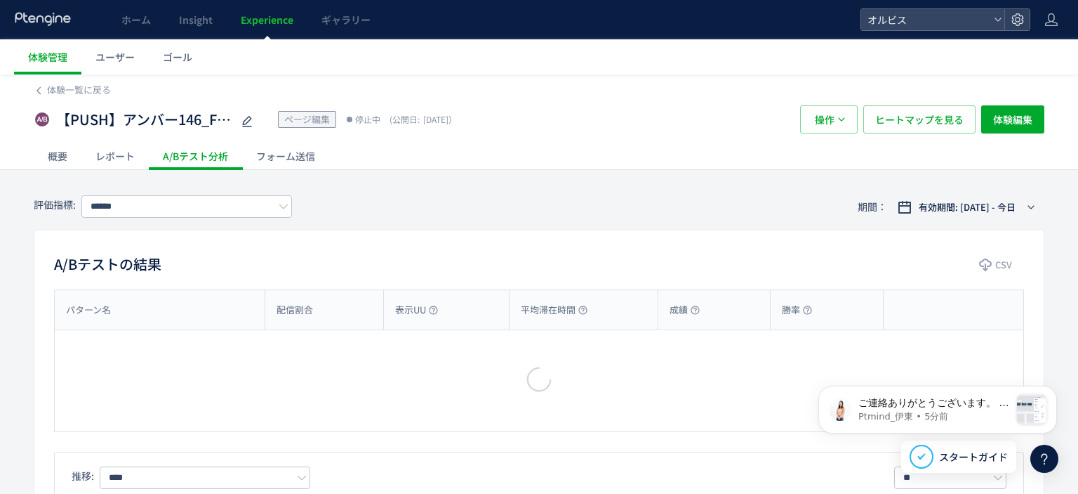
type input "*********"
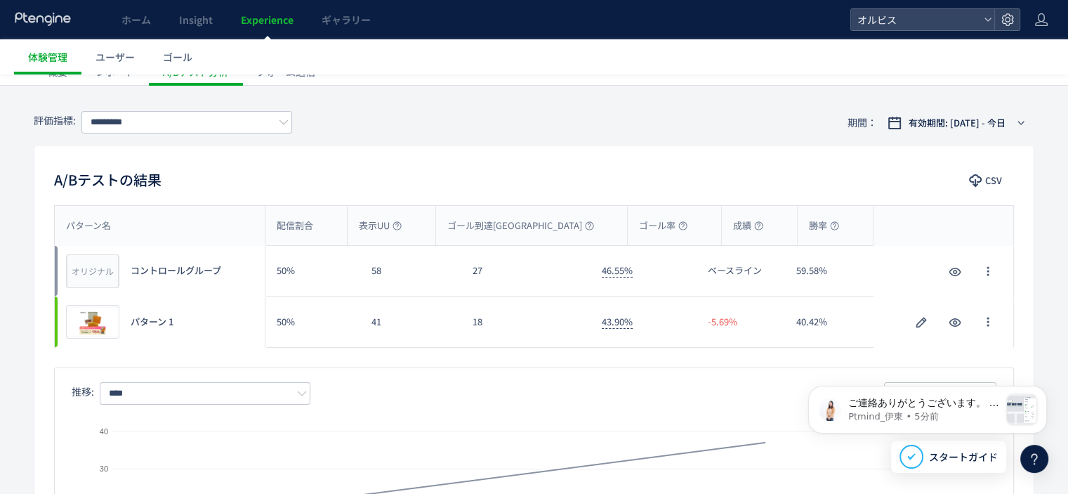
scroll to position [86, 0]
click at [86, 317] on span "プレビュー" at bounding box center [93, 320] width 46 height 13
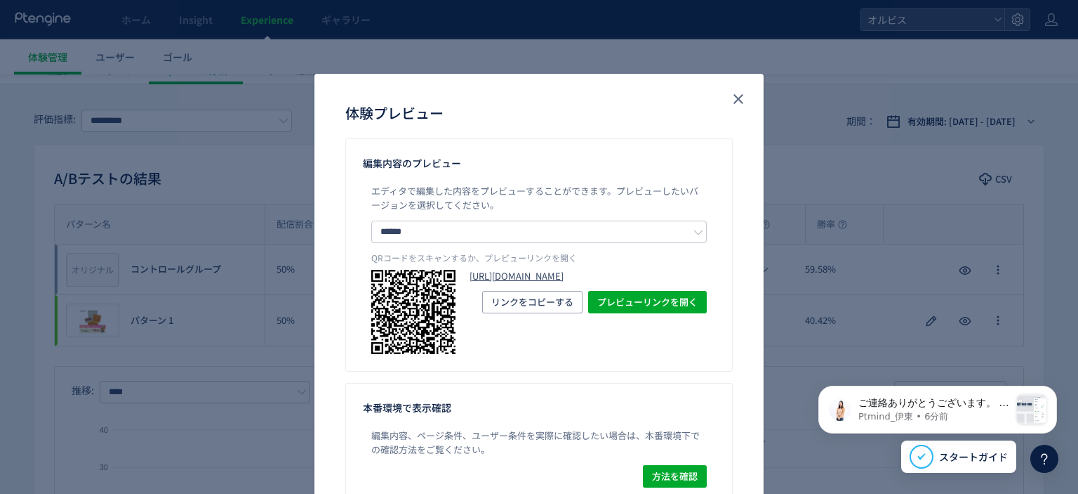
click at [534, 283] on link "[URL][DOMAIN_NAME]" at bounding box center [588, 276] width 237 height 13
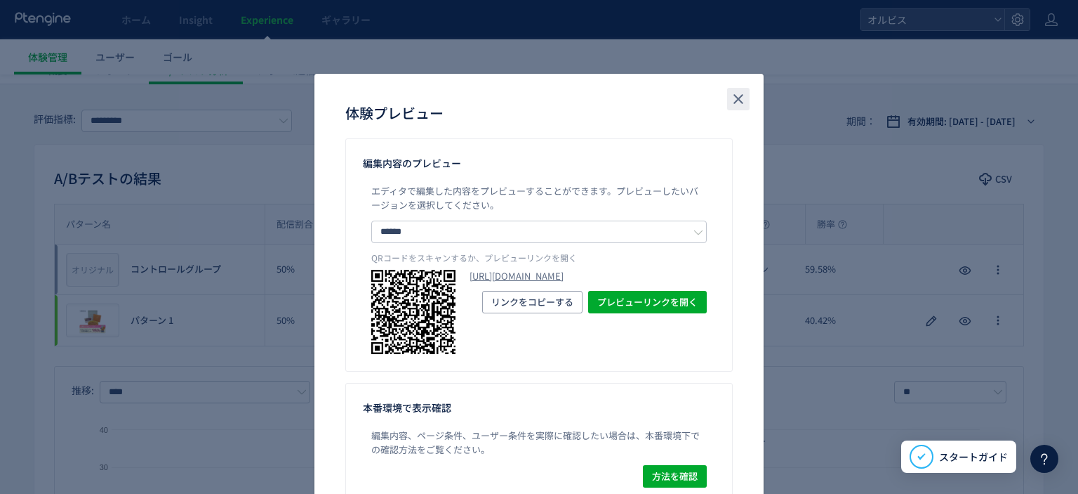
click at [739, 97] on icon "close" at bounding box center [738, 99] width 17 height 17
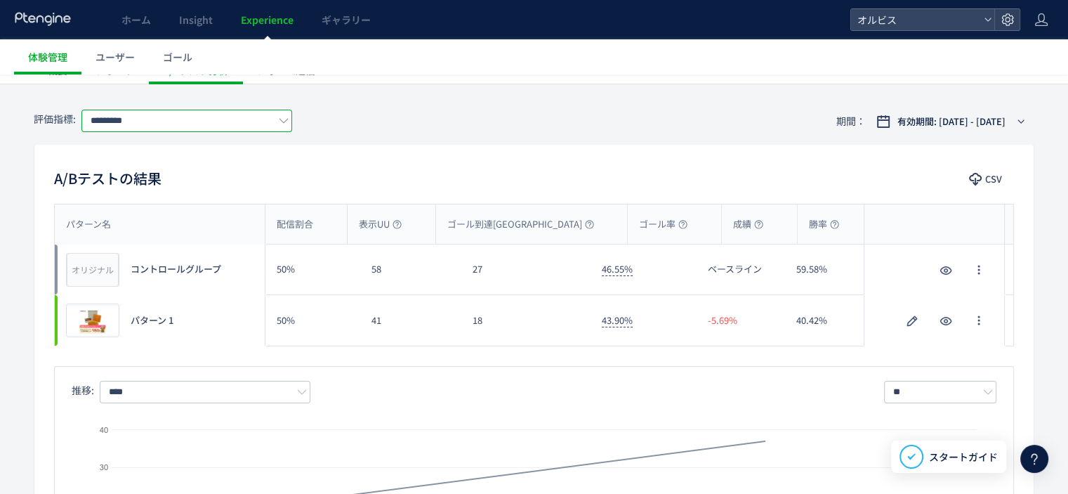
click at [174, 128] on input "*********" at bounding box center [186, 121] width 211 height 22
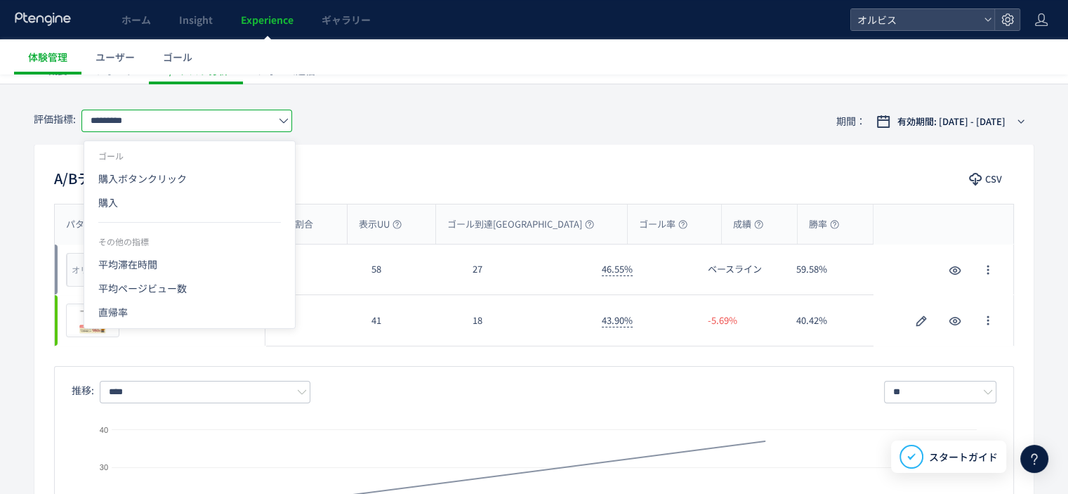
drag, startPoint x: 173, startPoint y: 204, endPoint x: 828, endPoint y: 218, distance: 655.9
click at [173, 203] on span "購入" at bounding box center [189, 202] width 183 height 24
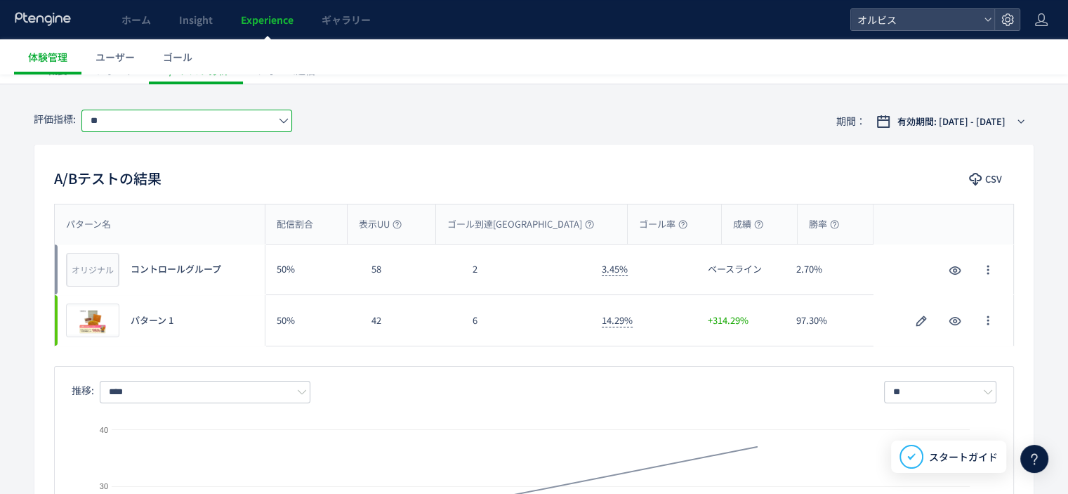
scroll to position [66, 0]
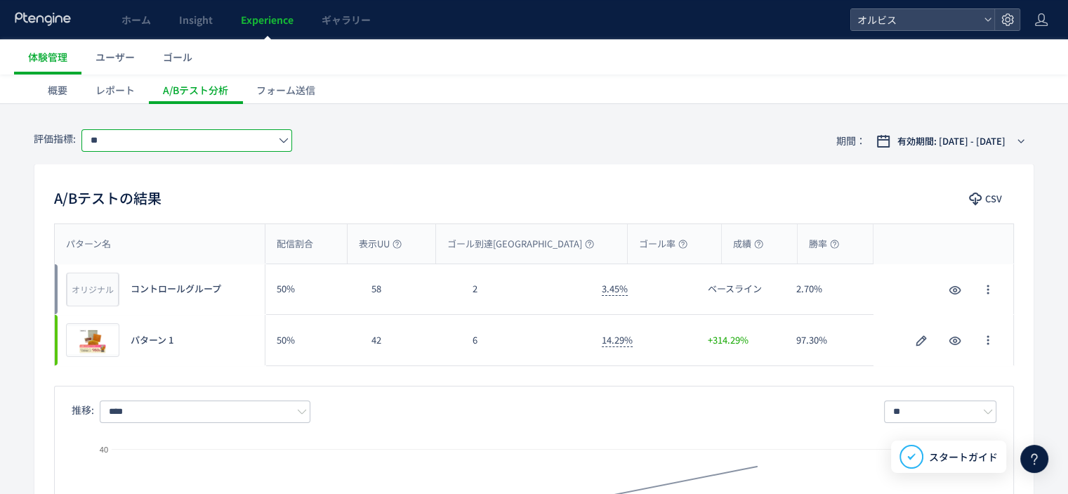
click at [266, 135] on input "**" at bounding box center [186, 140] width 211 height 22
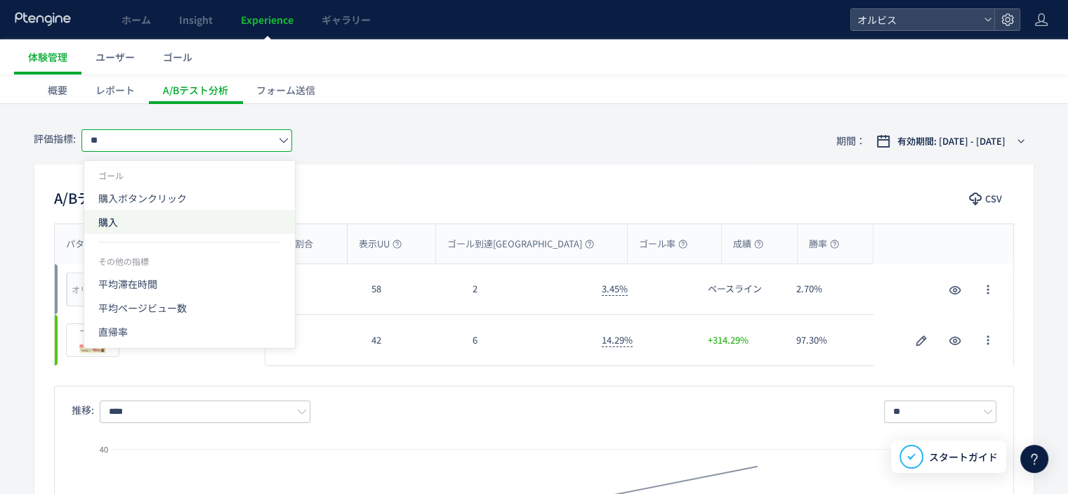
click at [222, 221] on span "購入" at bounding box center [189, 222] width 183 height 24
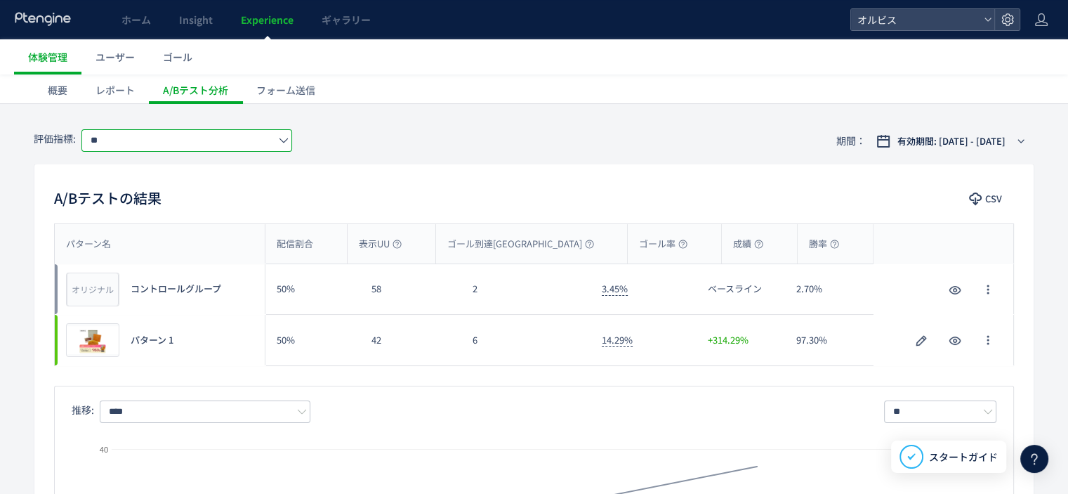
click at [232, 134] on input "**" at bounding box center [186, 140] width 211 height 22
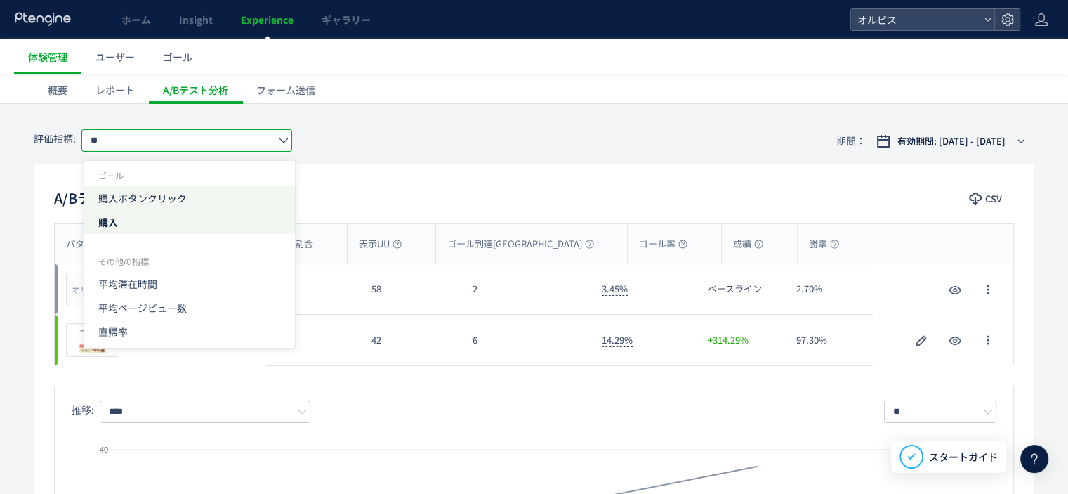
click at [230, 197] on span "購入ボタンクリック" at bounding box center [189, 198] width 183 height 24
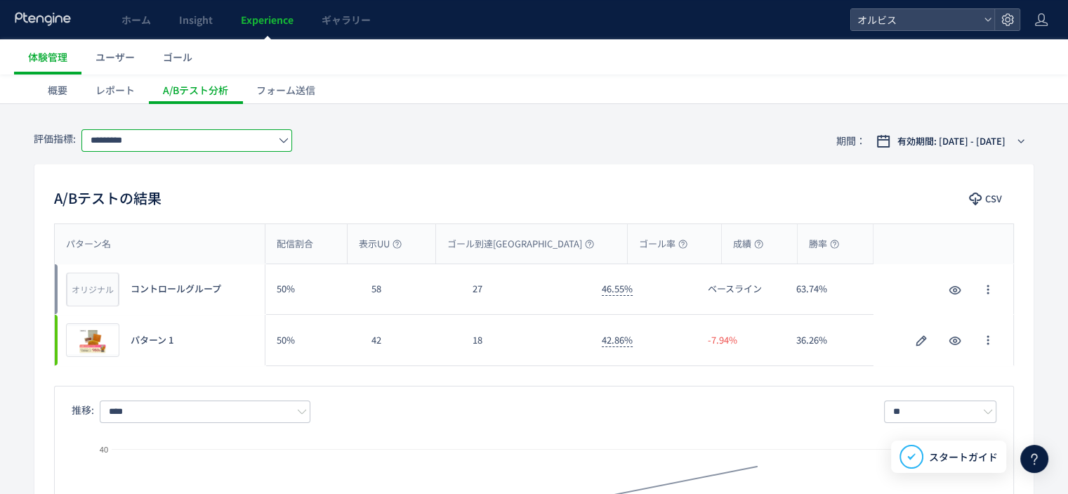
scroll to position [70, 0]
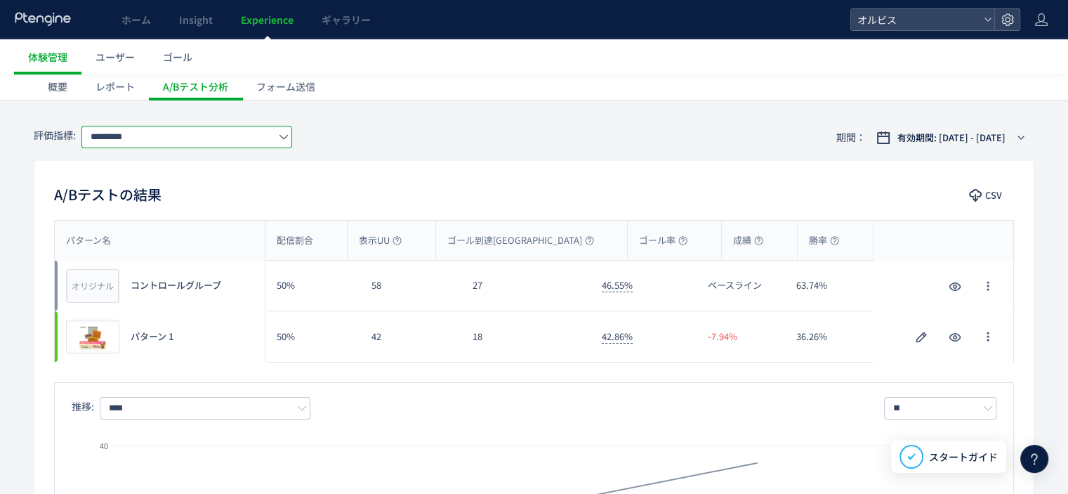
click at [253, 145] on input "*********" at bounding box center [186, 137] width 211 height 22
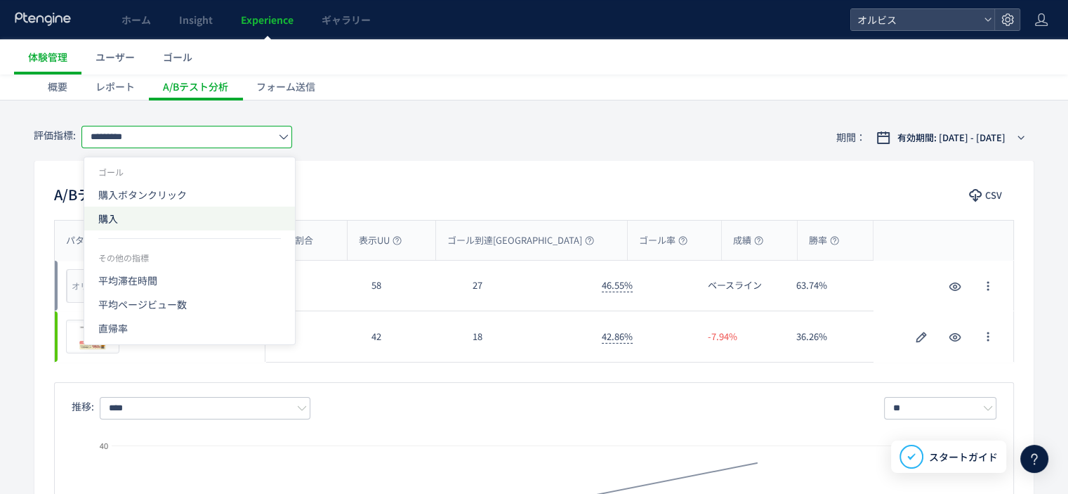
click at [223, 214] on span "購入" at bounding box center [189, 218] width 183 height 24
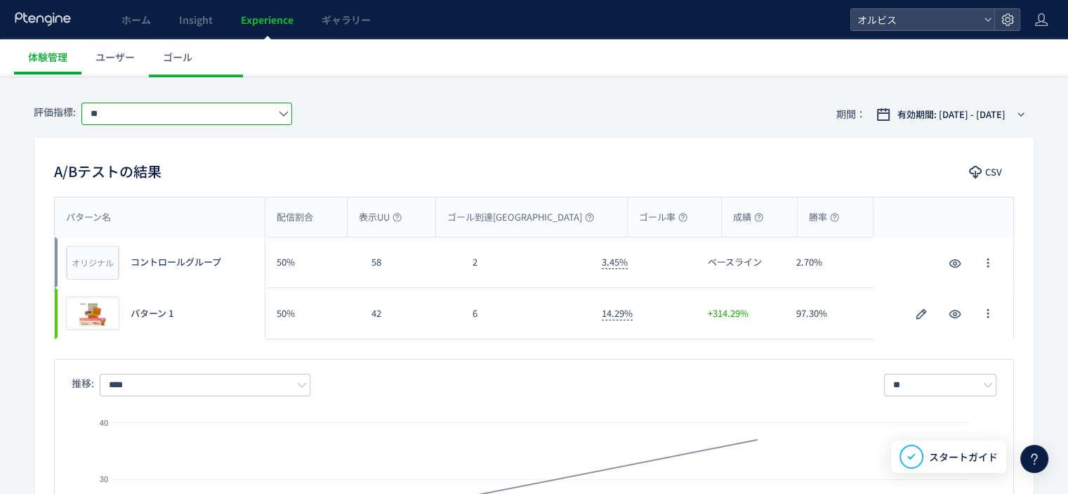
scroll to position [94, 0]
click at [267, 107] on input "**" at bounding box center [186, 112] width 211 height 22
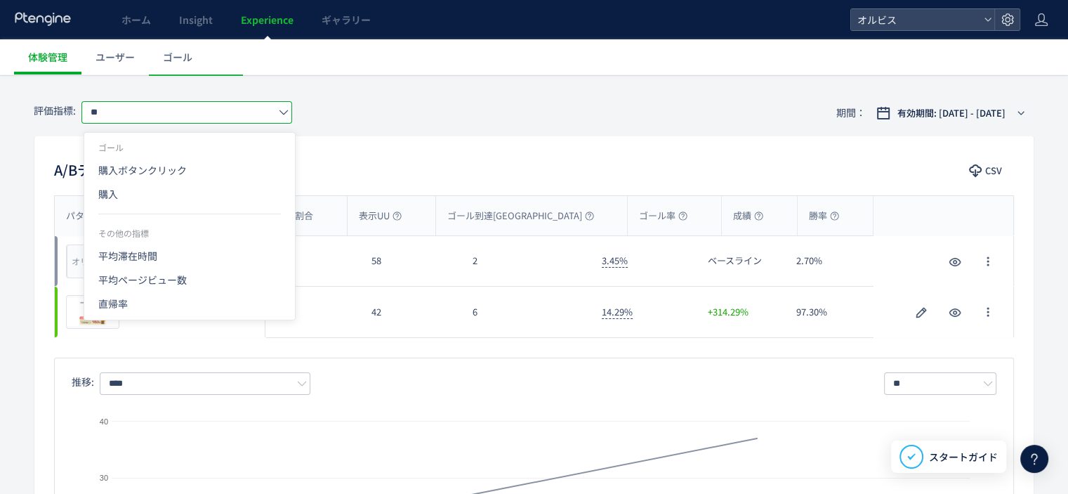
click at [667, 160] on div "A/Bテストの結果 CSV" at bounding box center [533, 171] width 999 height 25
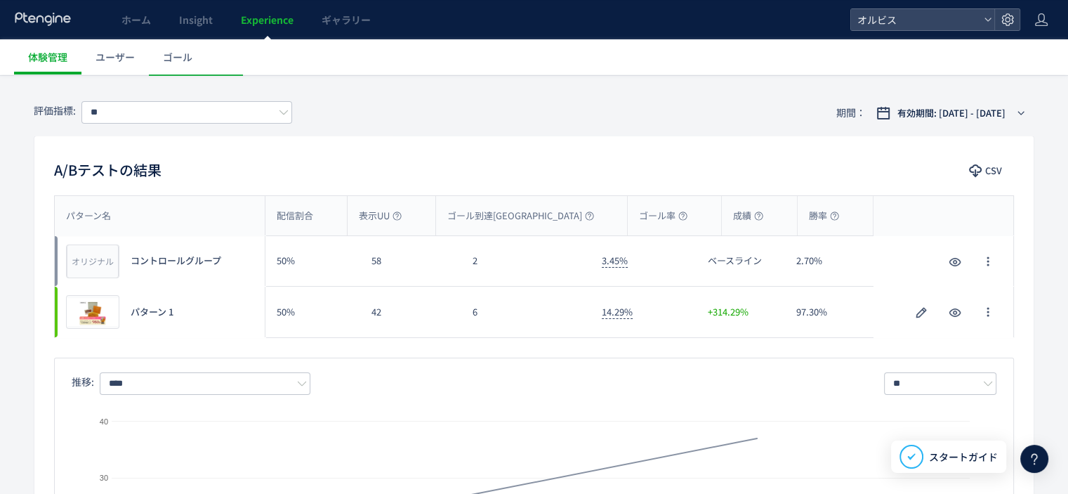
click at [667, 160] on div "A/Bテストの結果 CSV" at bounding box center [533, 171] width 999 height 25
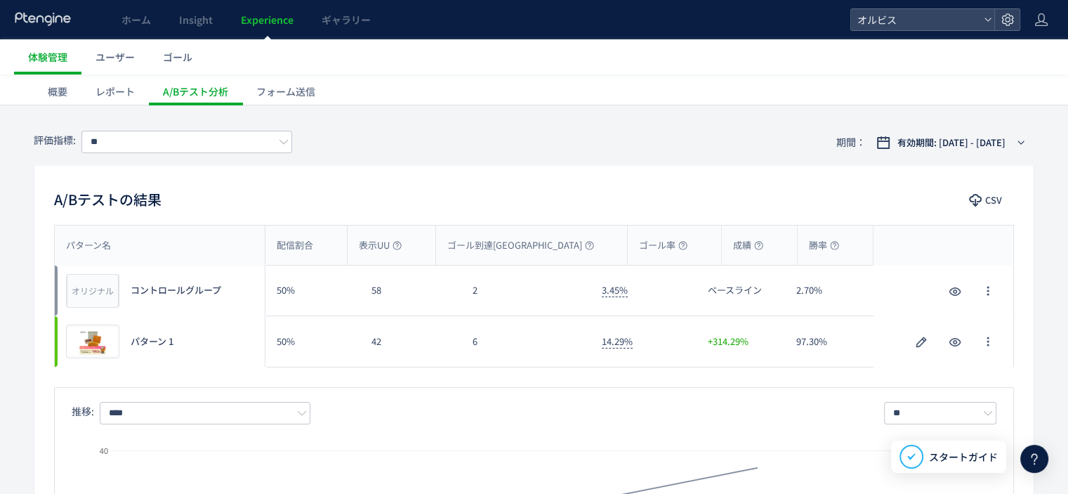
scroll to position [63, 0]
click at [237, 136] on input "**" at bounding box center [186, 143] width 211 height 22
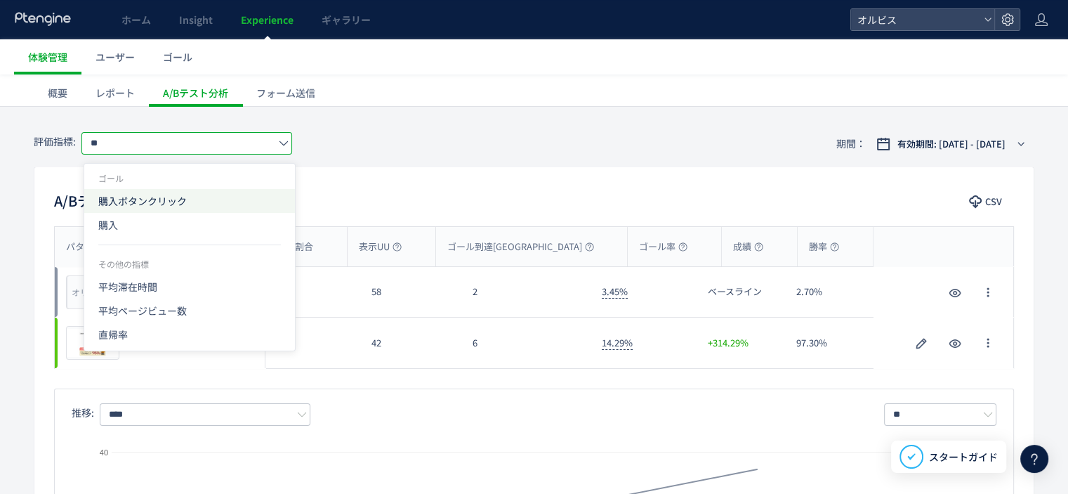
click at [229, 192] on span "購入ボタンクリック" at bounding box center [189, 201] width 183 height 24
type input "*********"
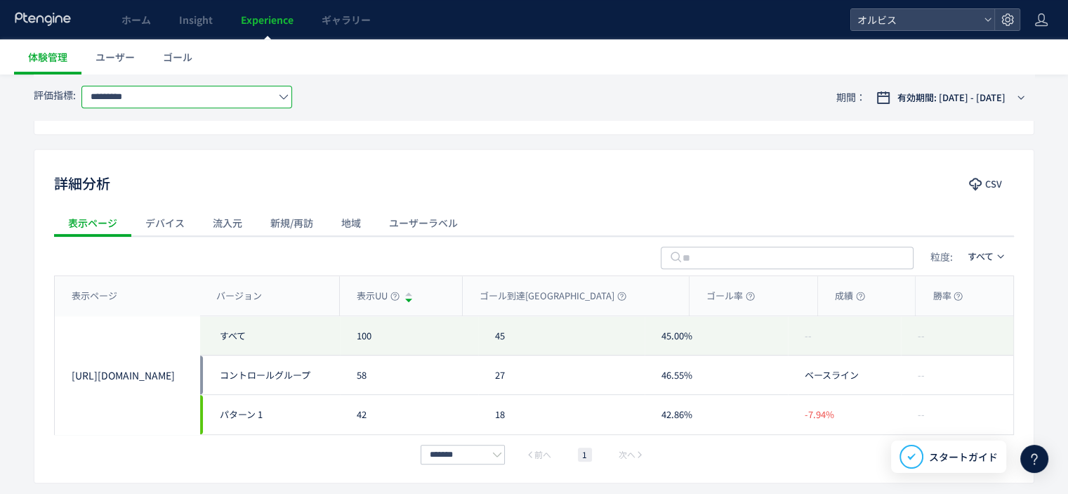
scroll to position [566, 0]
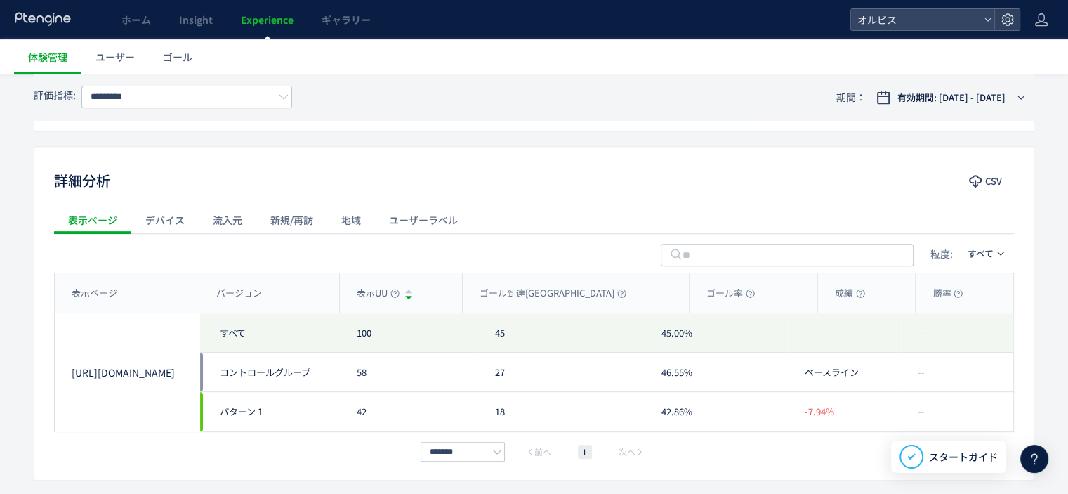
click at [209, 218] on div "流入元" at bounding box center [228, 220] width 58 height 28
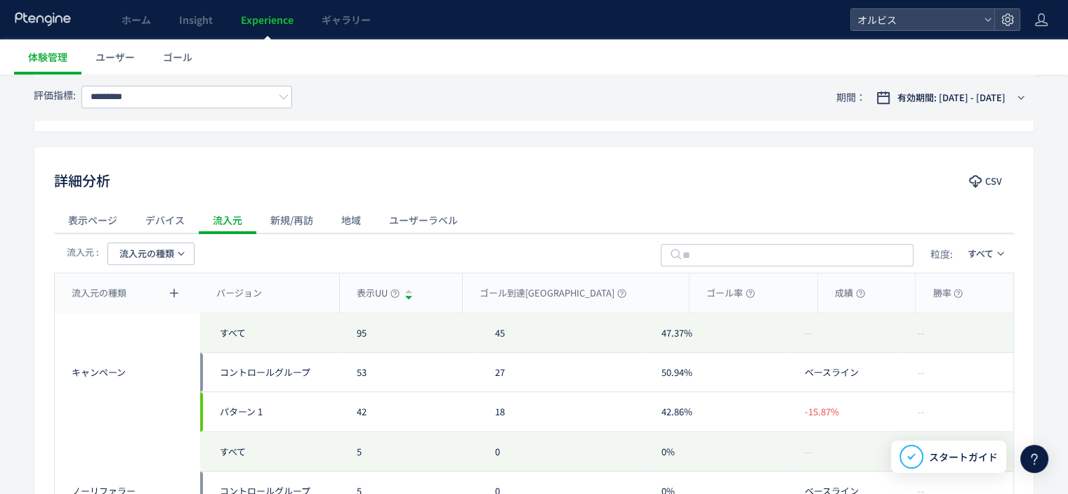
click at [185, 254] on button "流入元の種類" at bounding box center [150, 253] width 87 height 22
click at [179, 355] on li "流入元" at bounding box center [151, 367] width 96 height 25
click at [309, 229] on div "新規/再訪" at bounding box center [291, 220] width 71 height 28
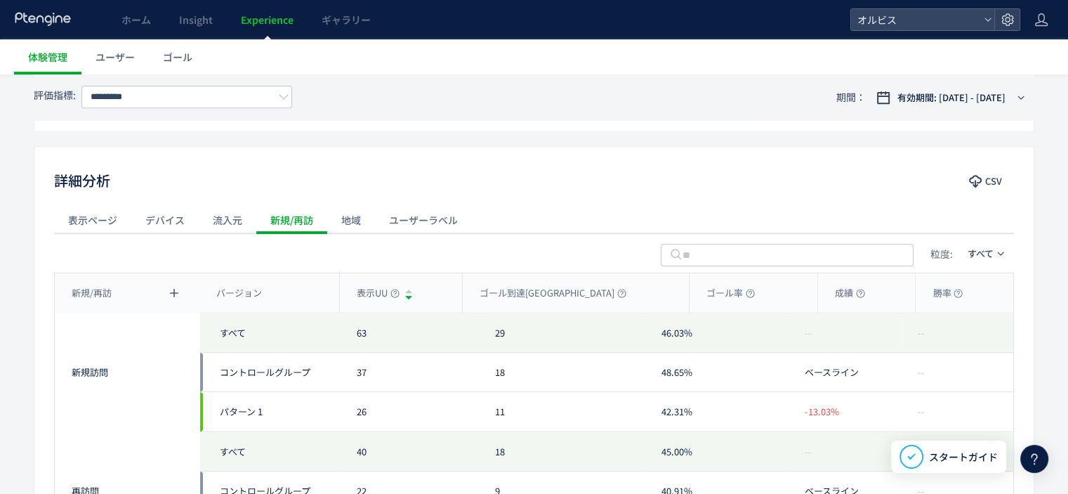
click at [241, 223] on div "流入元" at bounding box center [228, 220] width 58 height 28
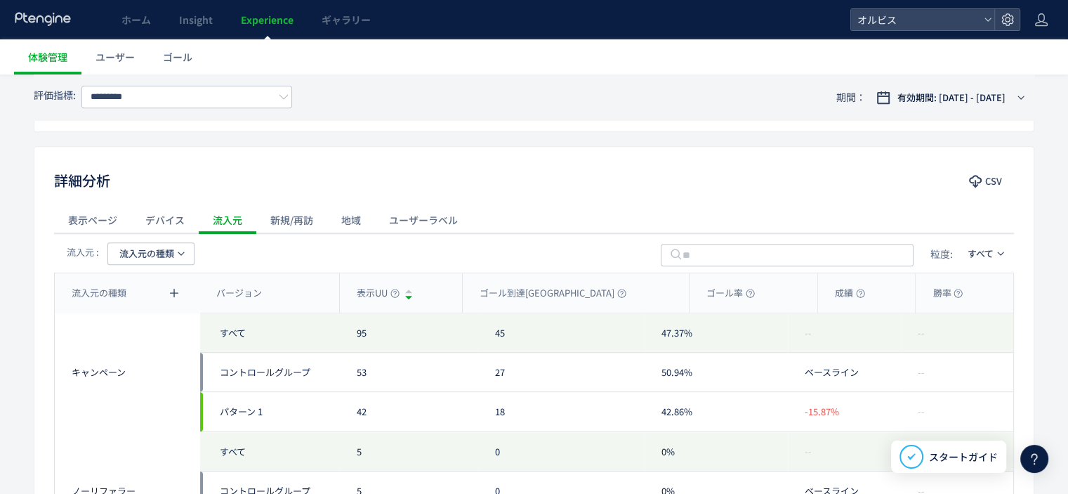
click at [174, 220] on div "デバイス" at bounding box center [164, 220] width 67 height 28
click at [241, 216] on div "流入元" at bounding box center [228, 220] width 58 height 28
click at [184, 254] on icon "button" at bounding box center [181, 253] width 8 height 8
click at [173, 330] on li "キャンペーン名" at bounding box center [151, 342] width 96 height 25
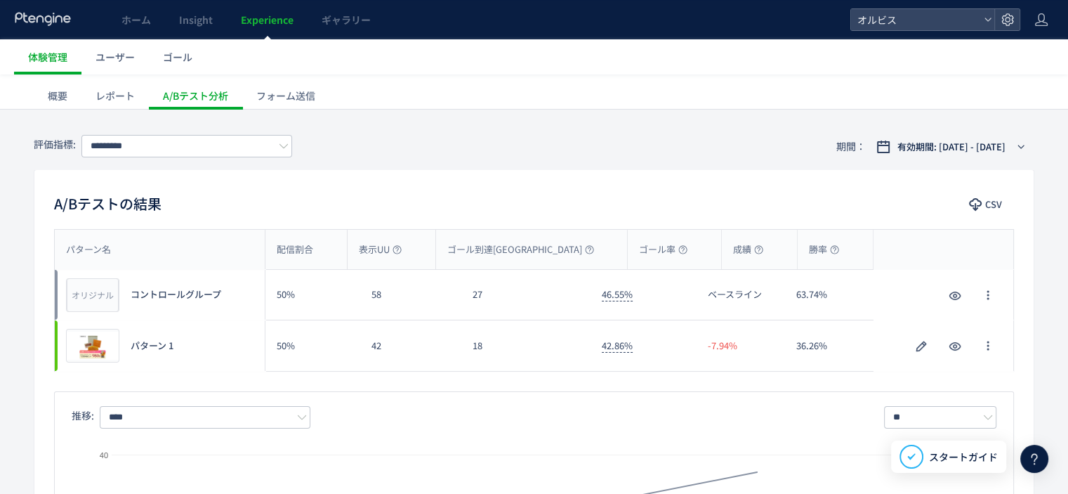
scroll to position [0, 0]
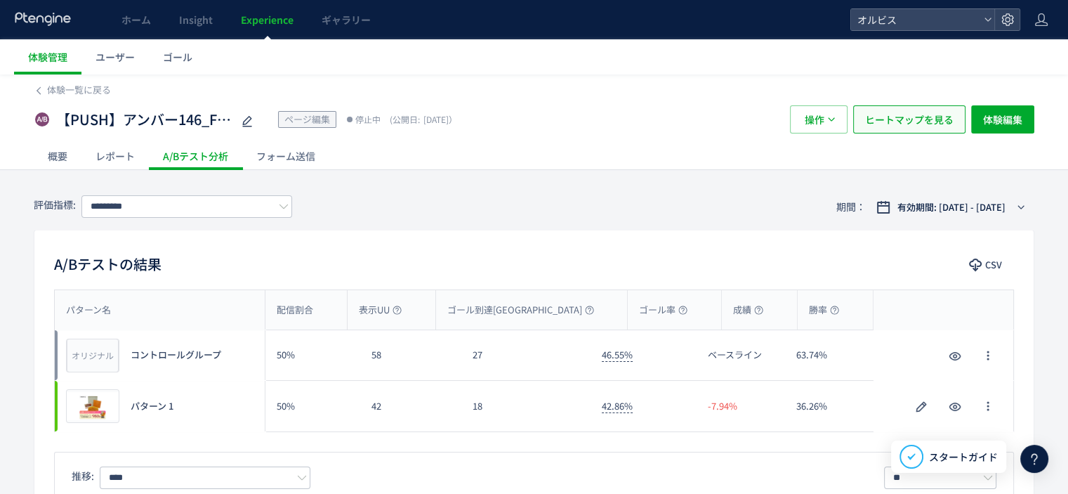
click at [873, 110] on span "ヒートマップを見る" at bounding box center [909, 119] width 88 height 28
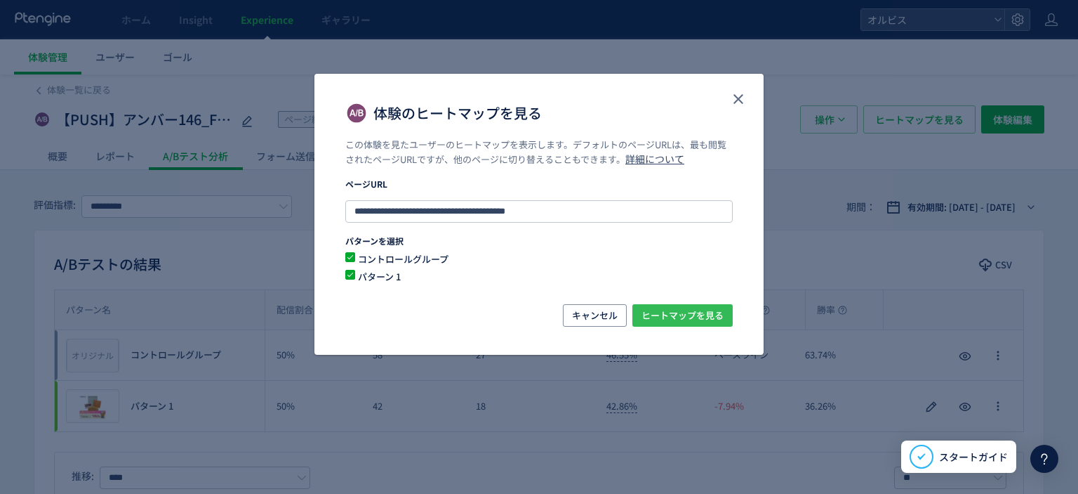
click at [701, 309] on span "ヒートマップを見る" at bounding box center [683, 315] width 82 height 22
click at [736, 95] on icon "close" at bounding box center [738, 99] width 17 height 17
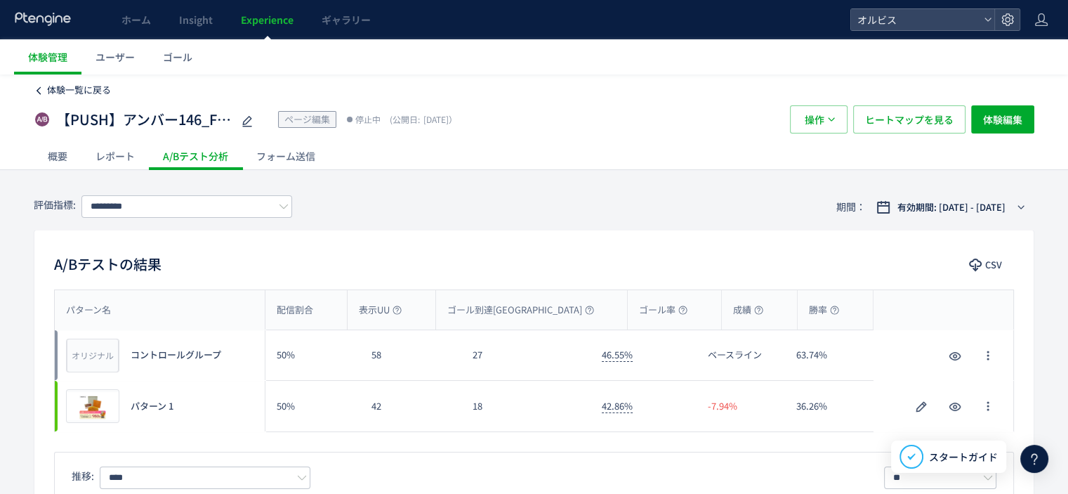
click at [66, 95] on span "体験一覧に戻る" at bounding box center [79, 89] width 64 height 13
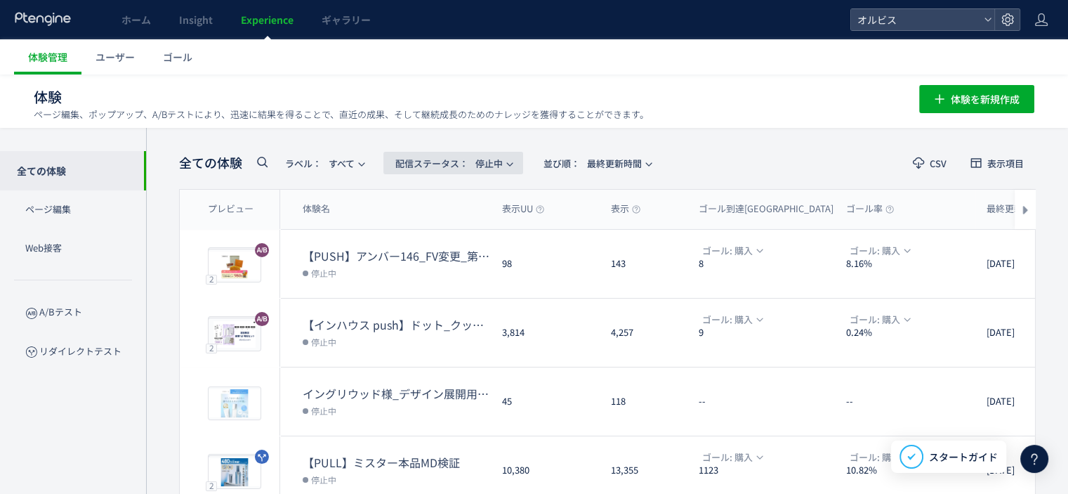
click at [495, 159] on span "配信ステータス​： 停止中" at bounding box center [448, 163] width 107 height 23
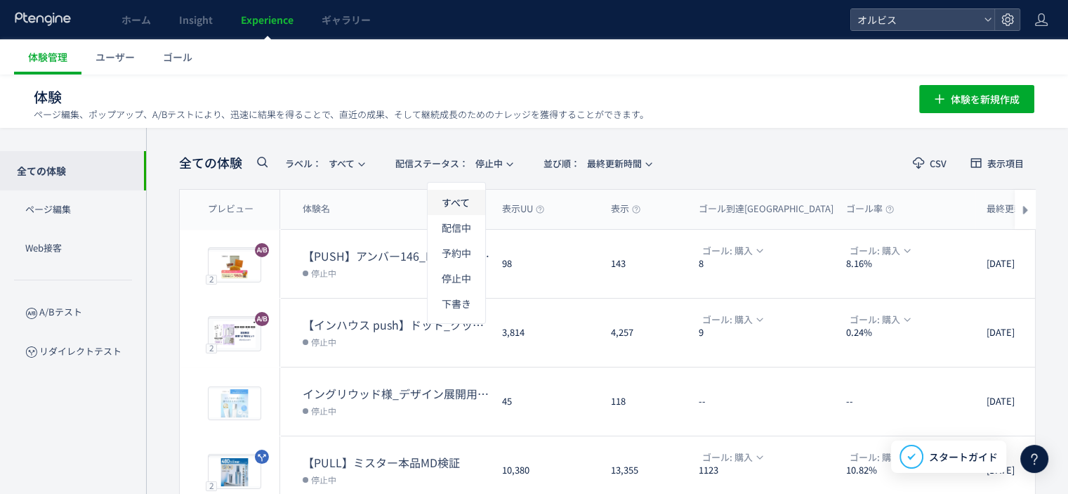
click at [469, 240] on li "すべて" at bounding box center [457, 252] width 58 height 25
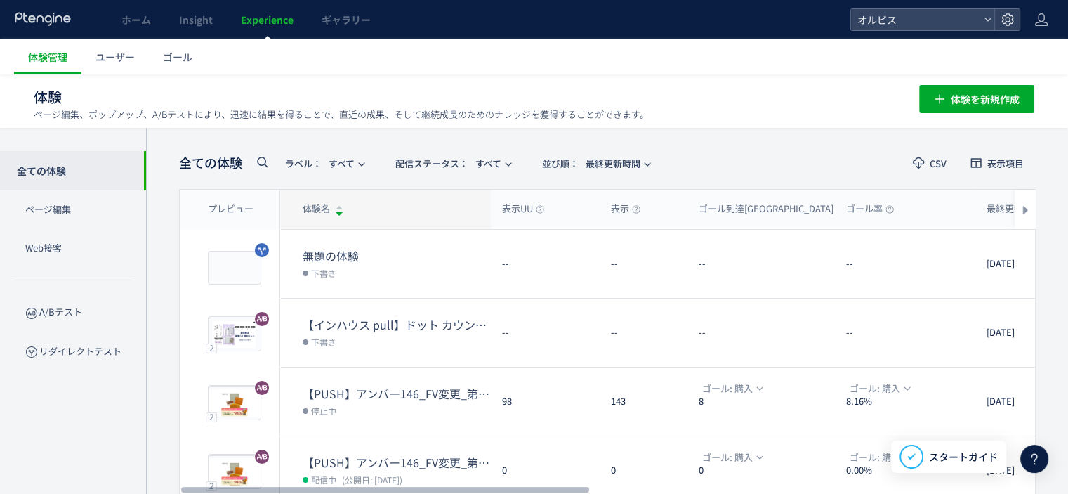
scroll to position [25, 0]
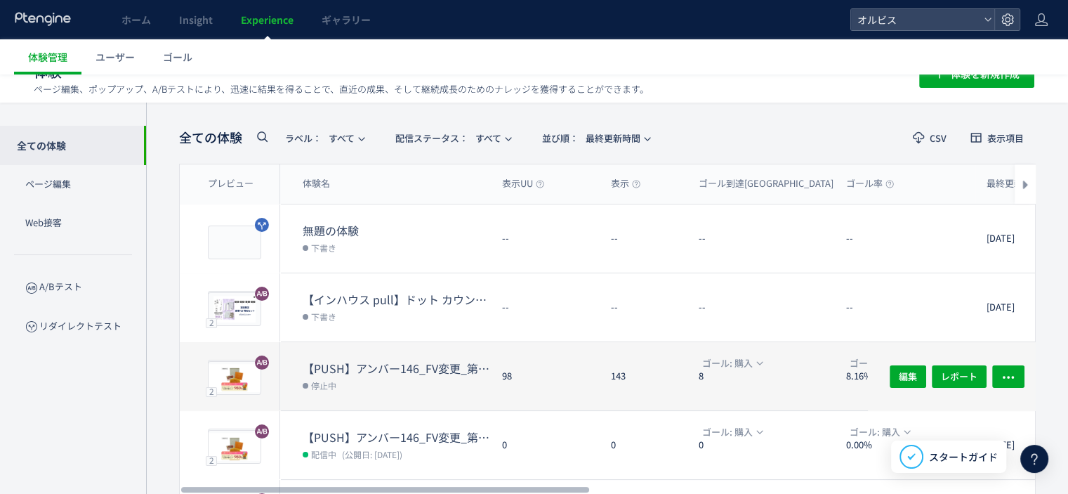
click at [351, 381] on dd "停止中" at bounding box center [397, 385] width 188 height 18
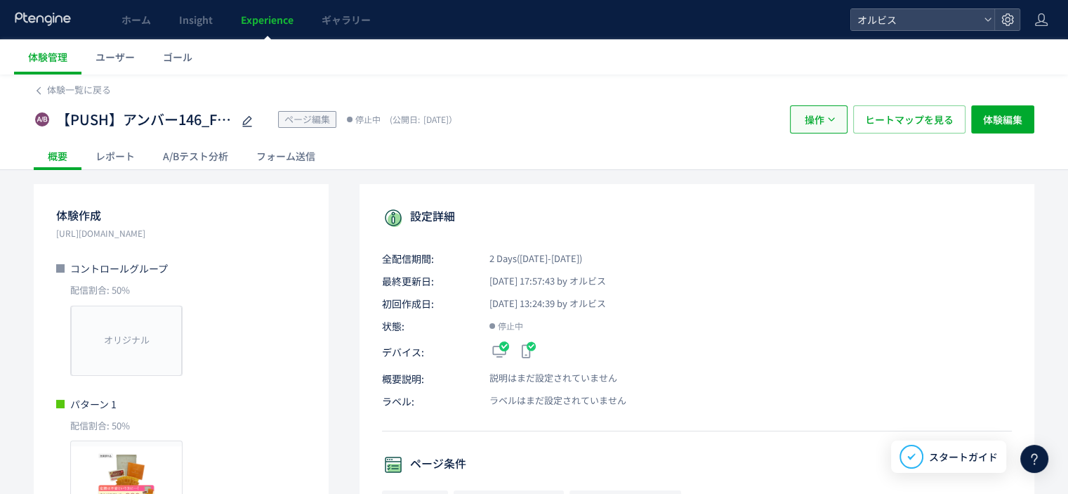
click at [814, 116] on span "操作" at bounding box center [815, 119] width 20 height 28
click at [837, 308] on p "初回作成日: [DATE] 13:24:39 by [PERSON_NAME]" at bounding box center [697, 303] width 630 height 14
click at [985, 126] on span "体験編集" at bounding box center [1002, 119] width 39 height 28
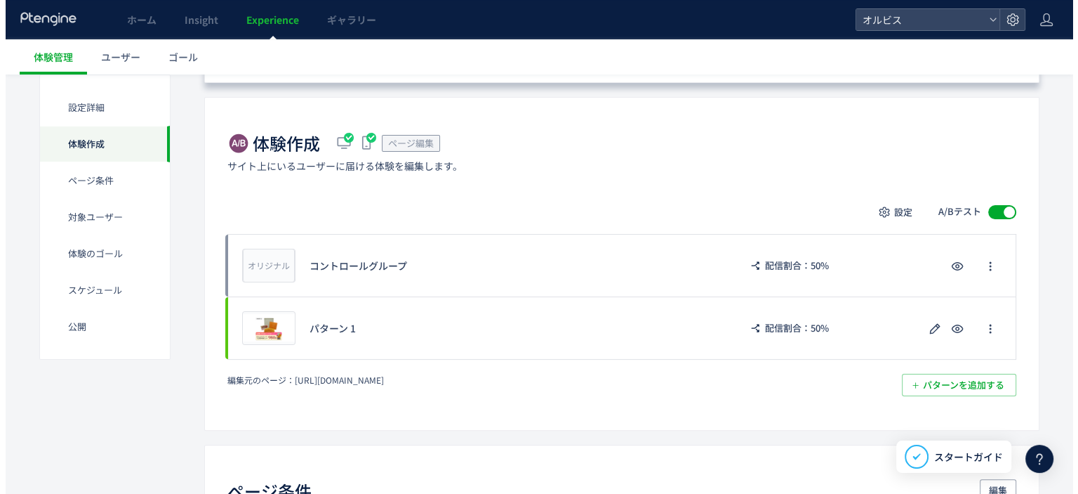
scroll to position [274, 0]
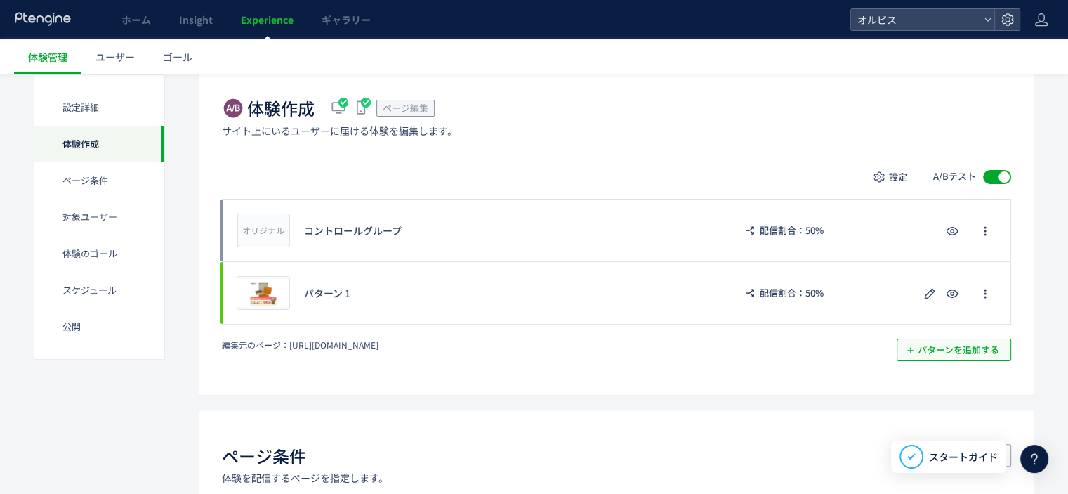
click at [938, 353] on span "パターンを追加する​" at bounding box center [958, 349] width 81 height 22
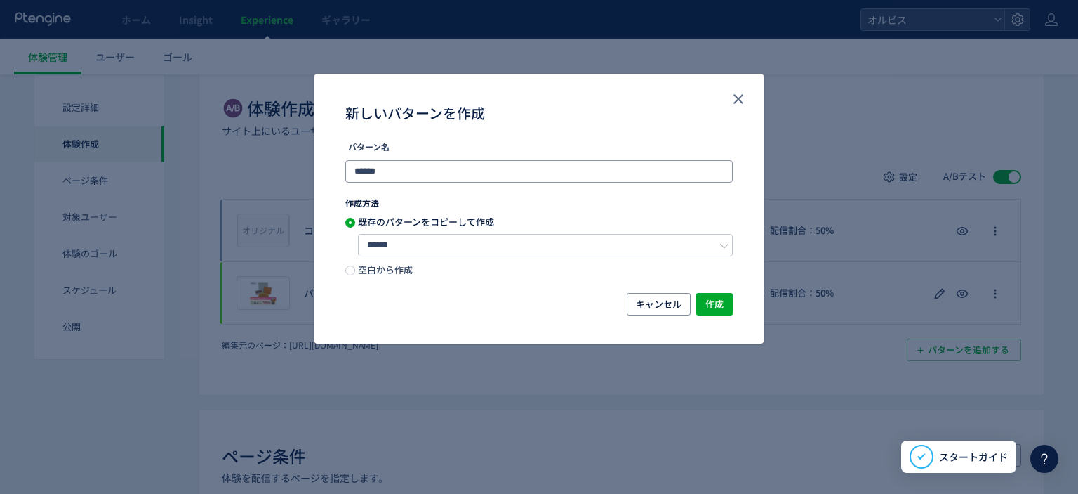
click at [406, 168] on input "******" at bounding box center [539, 171] width 388 height 22
click at [719, 310] on span "作成" at bounding box center [715, 304] width 18 height 22
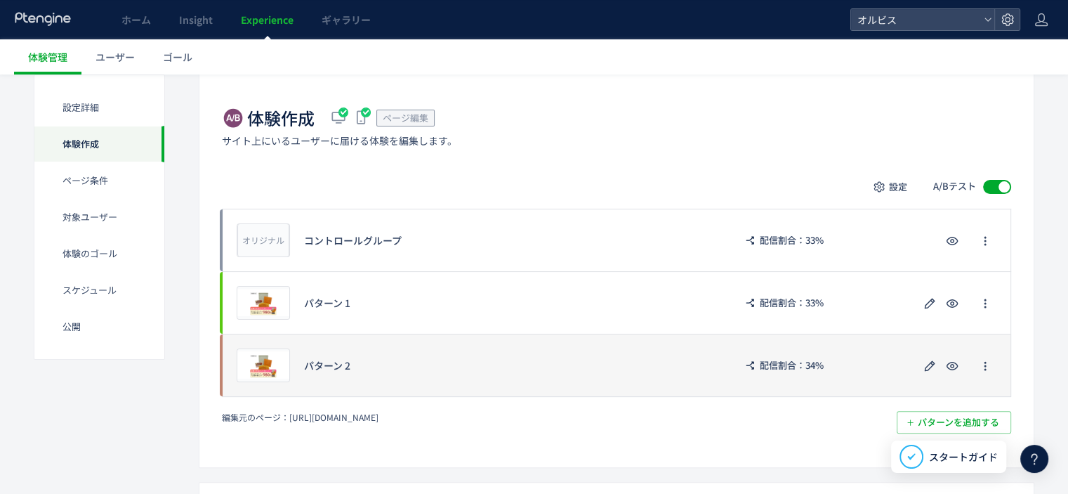
scroll to position [250, 0]
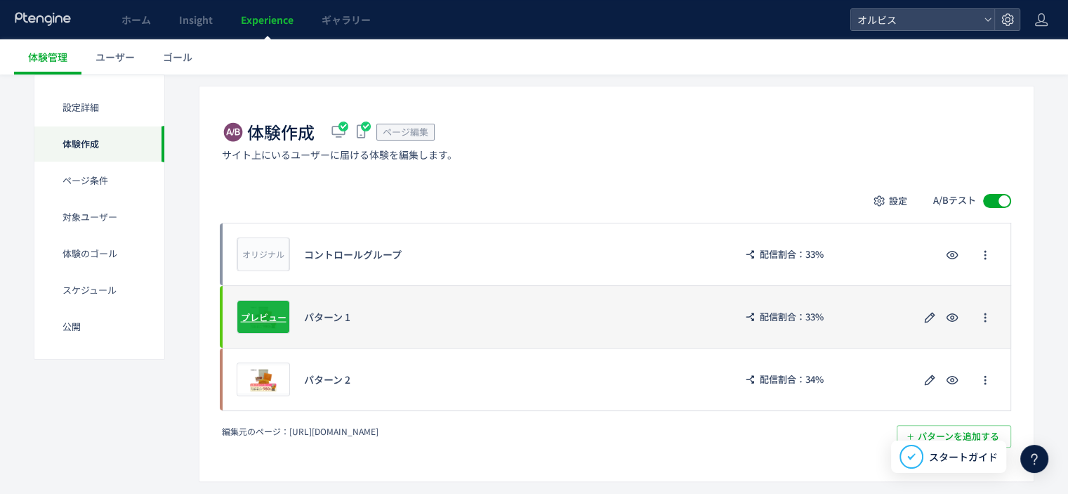
click at [264, 313] on span "プレビュー" at bounding box center [264, 316] width 46 height 13
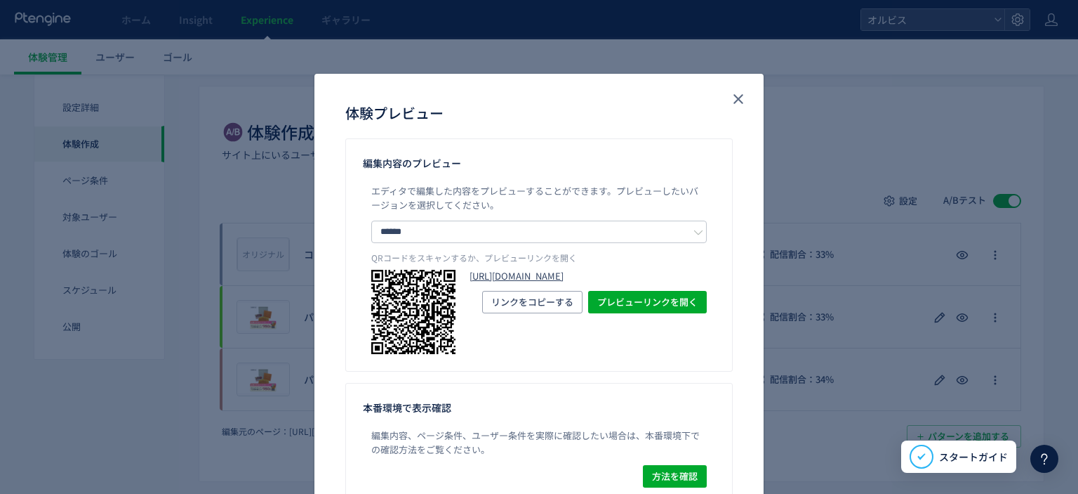
click at [504, 278] on link "https://pr.orbis.co.jp/cosmetics/amber/146/?preview_ptx_token=v4-52148f03-d563-…" at bounding box center [588, 276] width 237 height 13
click at [734, 100] on use "close" at bounding box center [739, 100] width 10 height 10
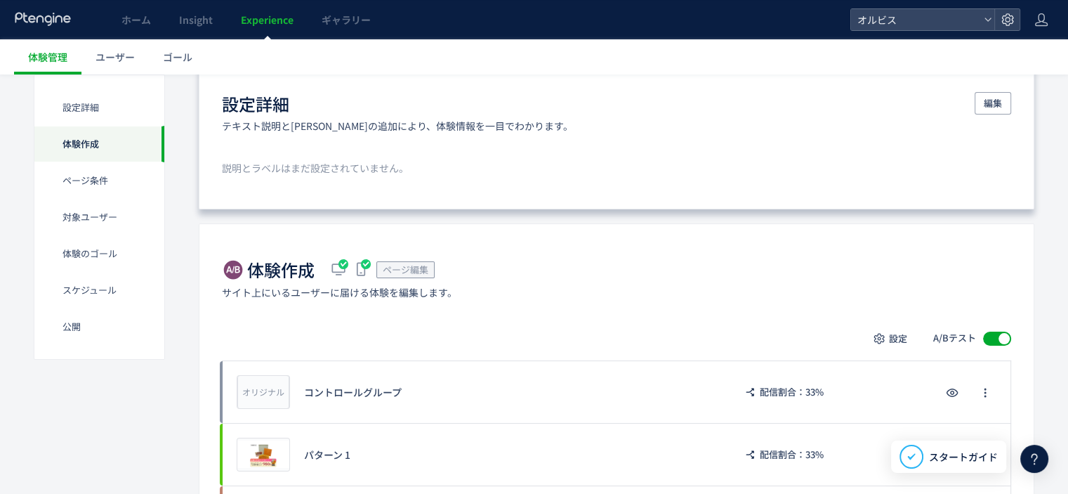
scroll to position [376, 0]
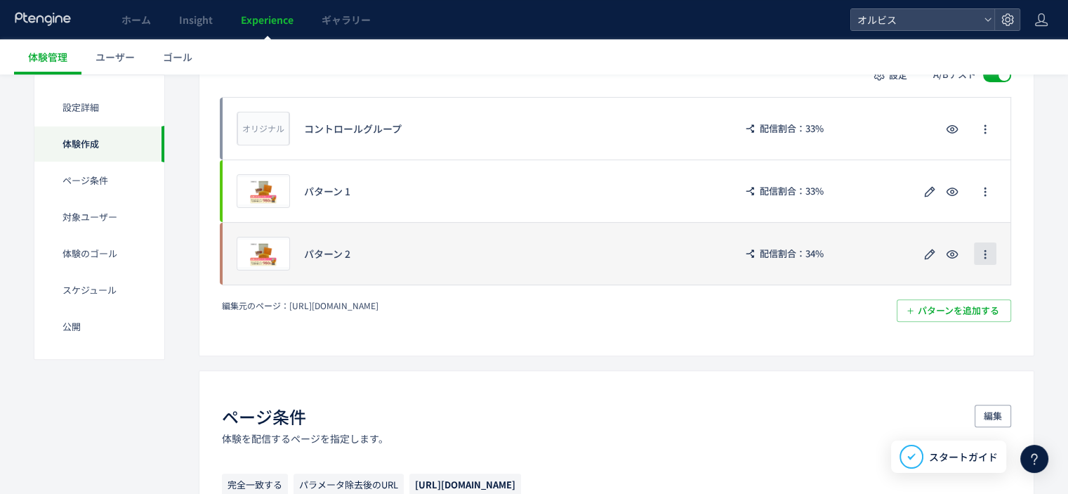
click at [990, 258] on button "button" at bounding box center [985, 253] width 22 height 22
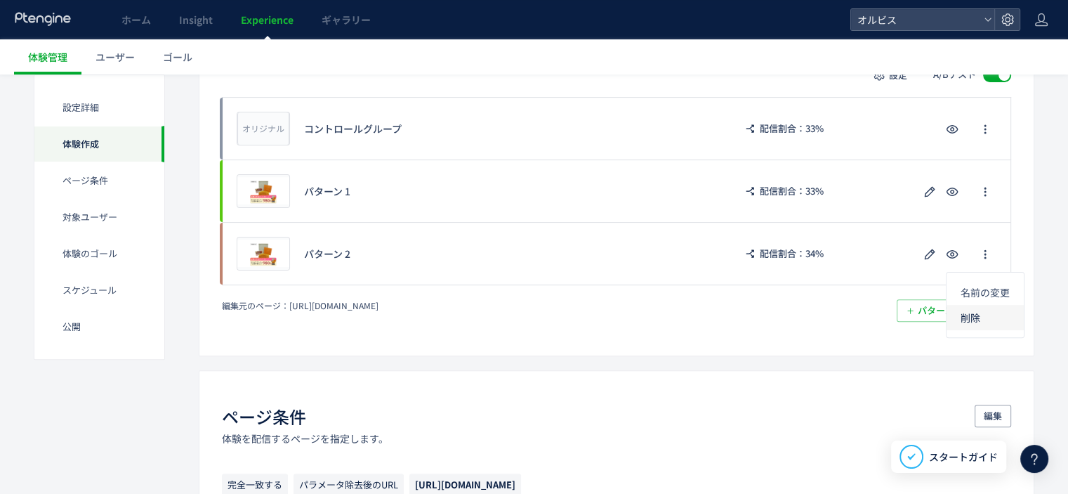
click at [983, 317] on li "削除" at bounding box center [984, 317] width 77 height 25
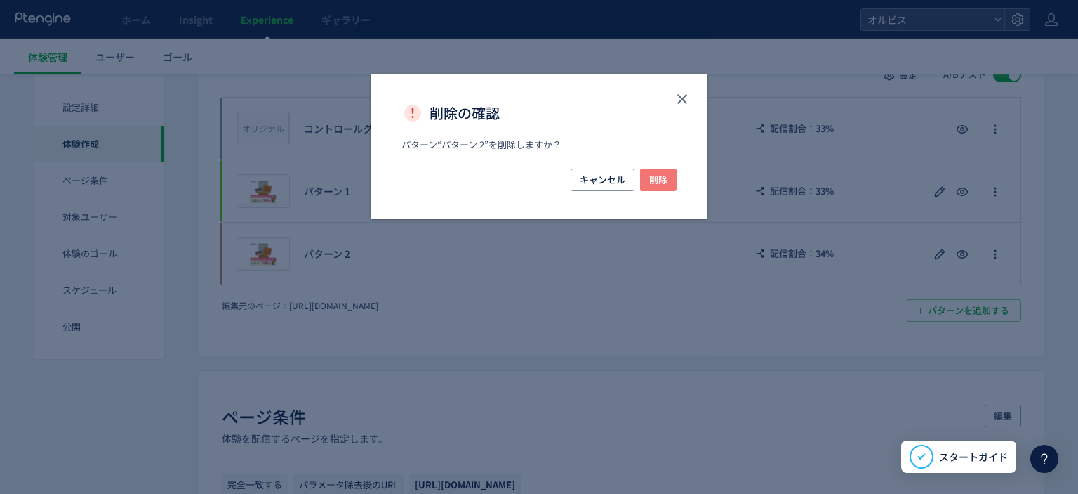
click at [662, 180] on span "削除" at bounding box center [658, 179] width 18 height 22
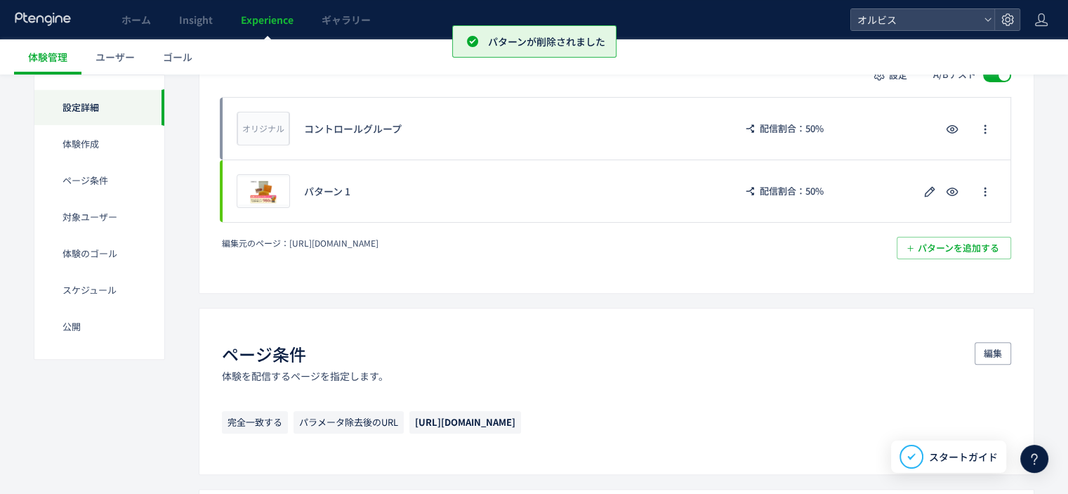
scroll to position [0, 0]
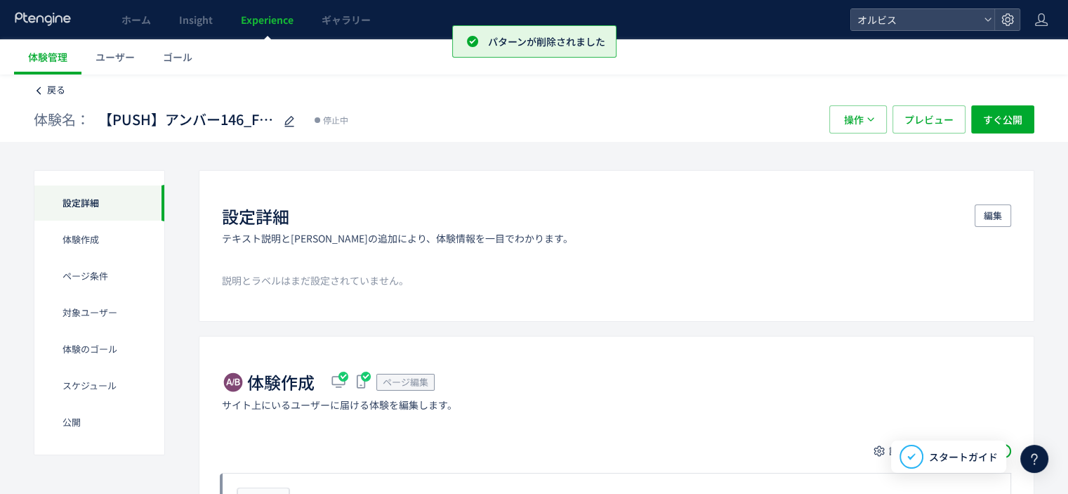
click at [53, 88] on span "戻る" at bounding box center [56, 89] width 18 height 13
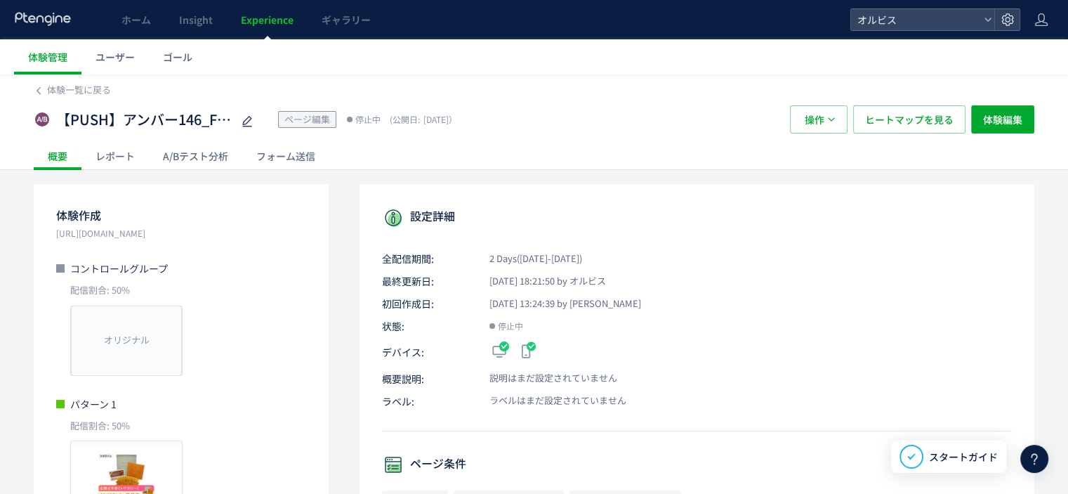
click at [87, 100] on div "【PUSH】アンバー146_FV変更_第一弾 ページ編集 停止中 (公開日: [DATE]） 操作 ヒートマップを見る 体験編集" at bounding box center [534, 119] width 1000 height 45
click at [77, 92] on span "体験一覧に戻る" at bounding box center [79, 89] width 64 height 13
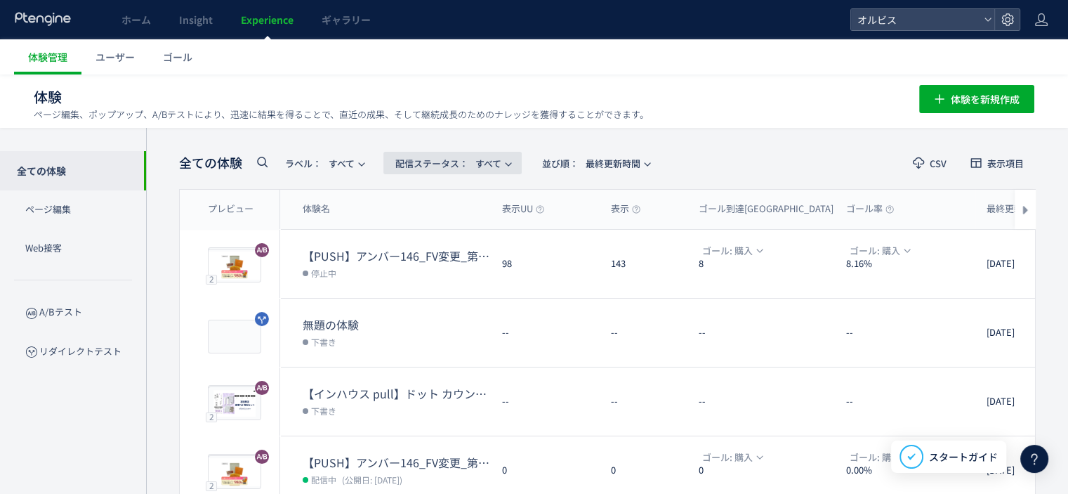
click at [490, 161] on span "配信ステータス​： すべて" at bounding box center [448, 163] width 106 height 23
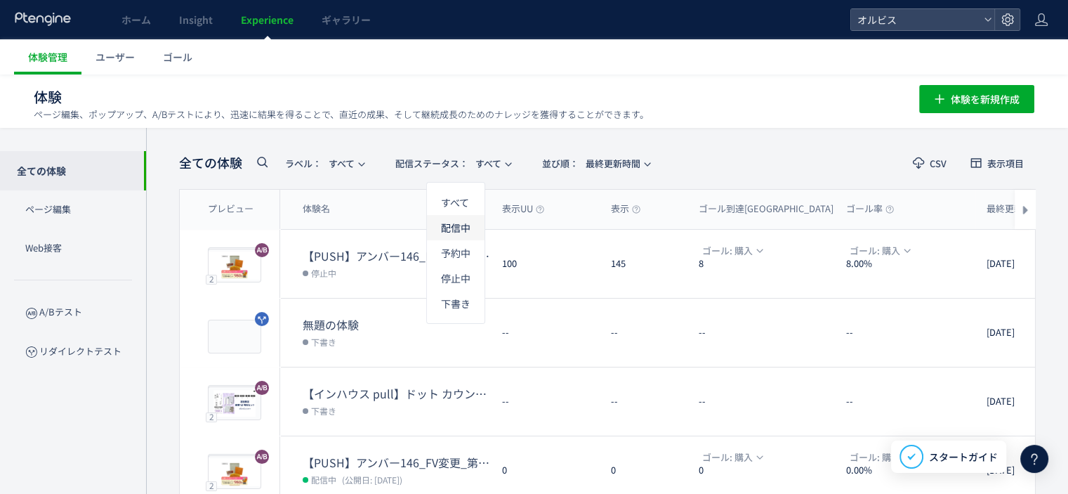
click at [460, 265] on li "配信中" at bounding box center [456, 277] width 58 height 25
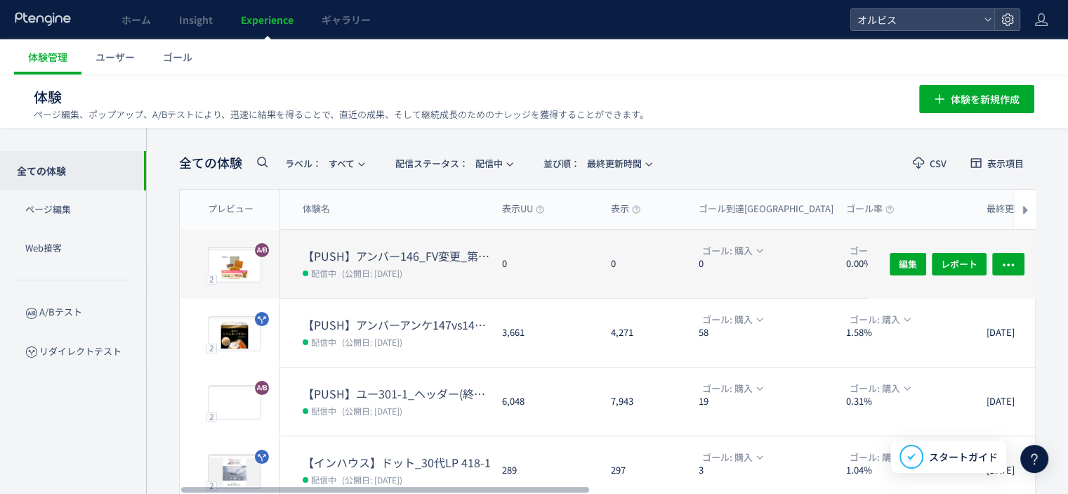
click at [402, 269] on span "(公開日: [DATE])" at bounding box center [372, 273] width 60 height 12
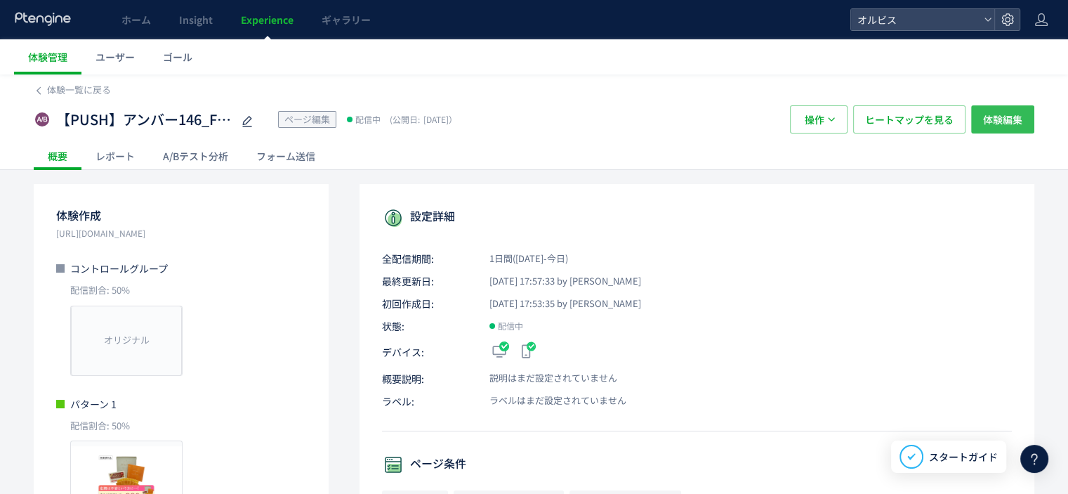
click at [993, 124] on span "体験編集" at bounding box center [1002, 119] width 39 height 28
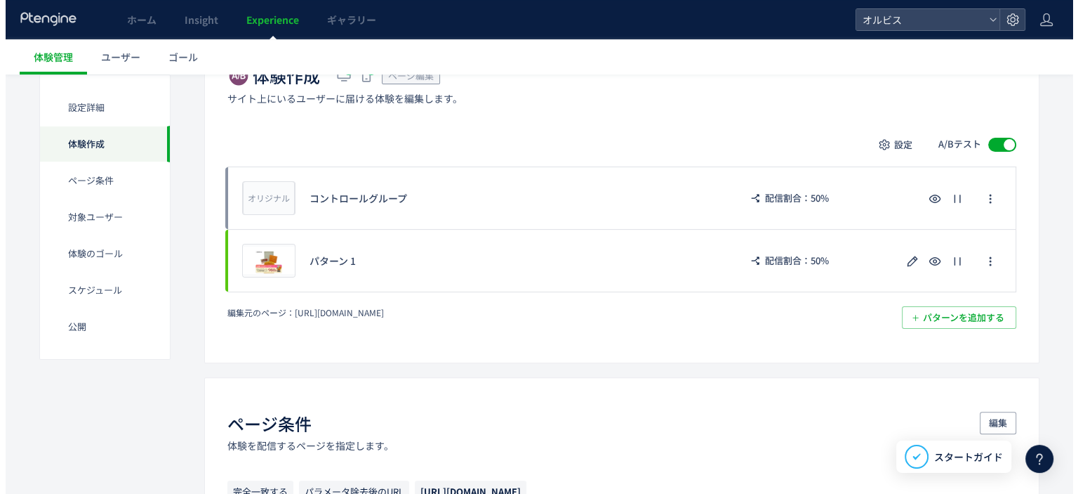
scroll to position [311, 0]
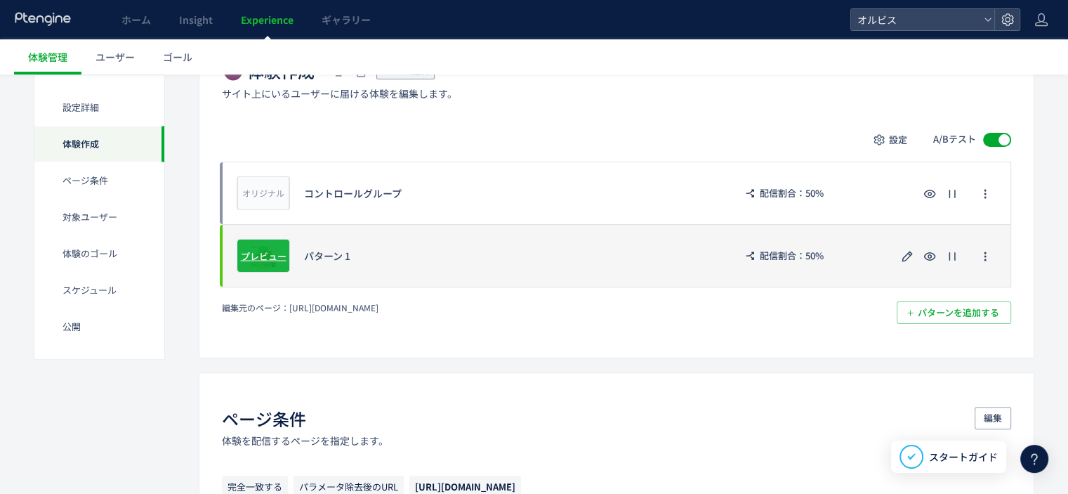
click at [267, 252] on span "プレビュー" at bounding box center [264, 255] width 46 height 13
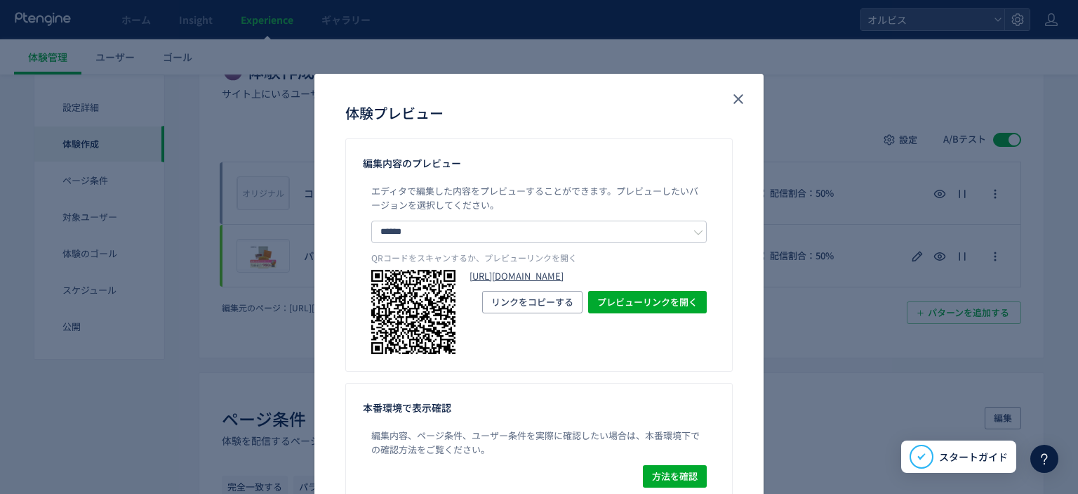
click at [513, 277] on link "https://pr.orbis.co.jp/cosmetics/amber/146/?preview_ptx_token=v4-20a8a4e9-4e6e-…" at bounding box center [588, 276] width 237 height 13
click at [739, 99] on icon "close" at bounding box center [738, 99] width 17 height 17
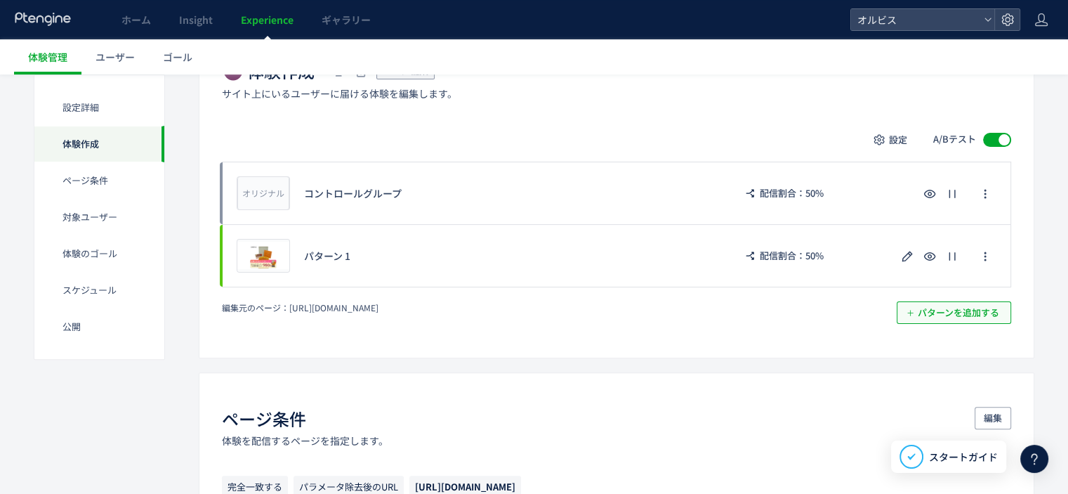
click at [958, 319] on span "パターンを追加する​" at bounding box center [958, 312] width 81 height 22
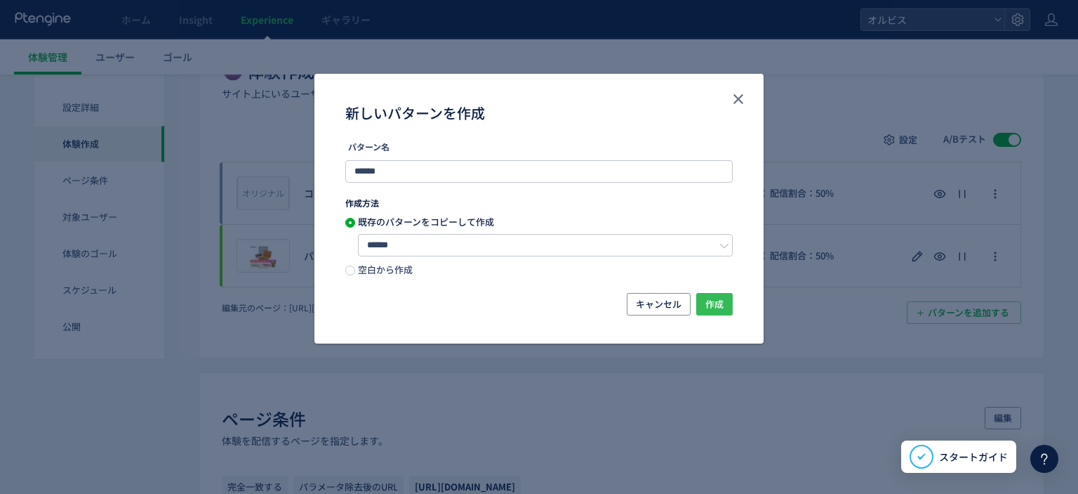
click at [718, 303] on span "作成" at bounding box center [715, 304] width 18 height 22
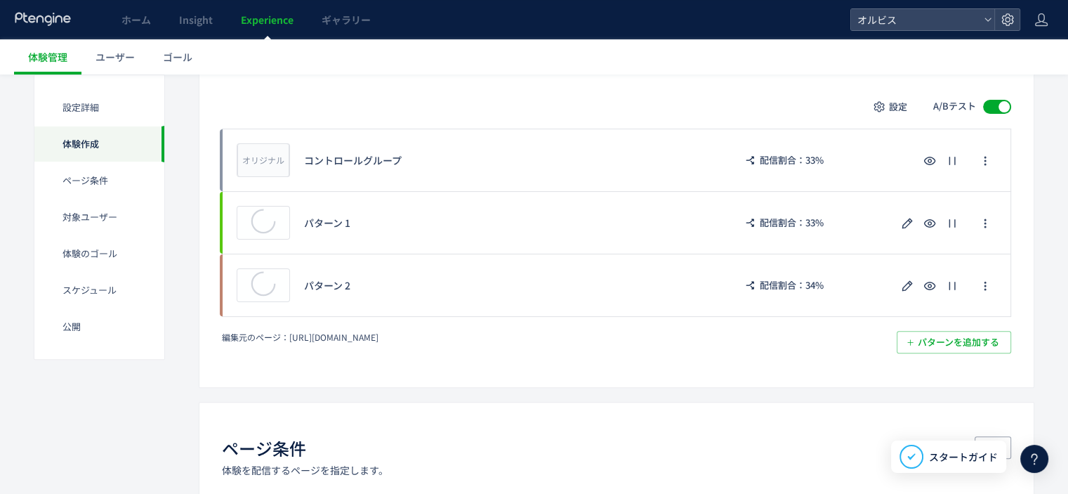
scroll to position [357, 0]
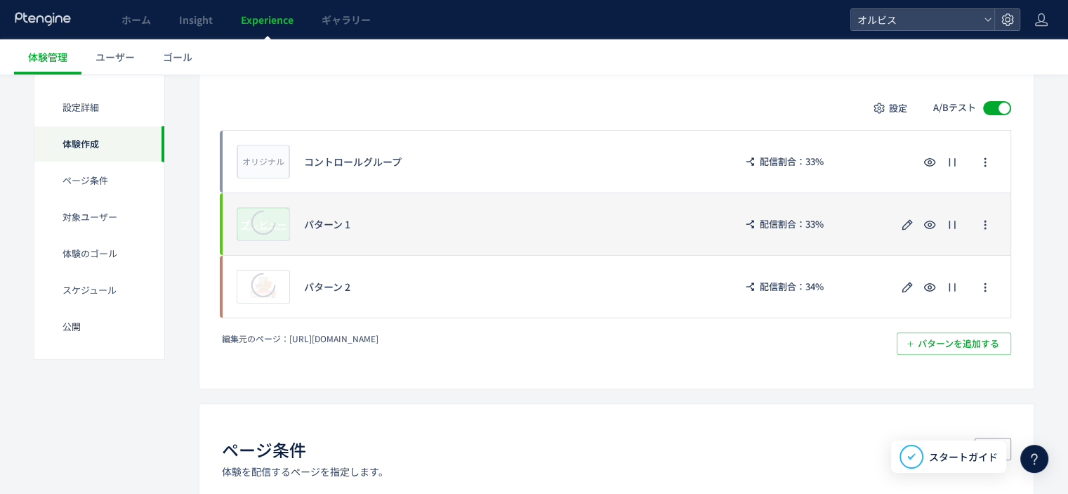
click at [263, 216] on icon at bounding box center [264, 222] width 44 height 44
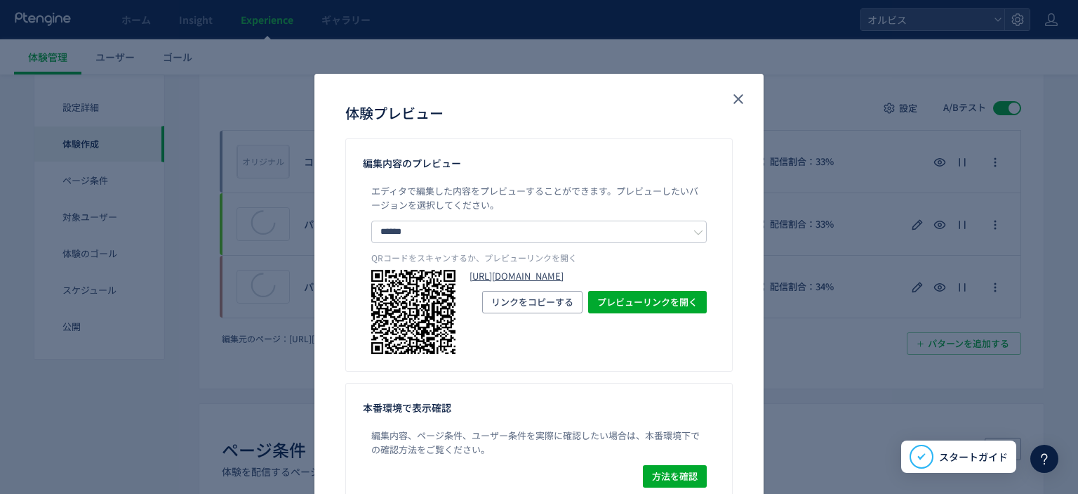
click at [484, 280] on link "https://pr.orbis.co.jp/cosmetics/amber/146/?preview_ptx_token=v4-0ae0bade-c98d-…" at bounding box center [588, 276] width 237 height 13
click at [742, 98] on button "close" at bounding box center [738, 99] width 22 height 22
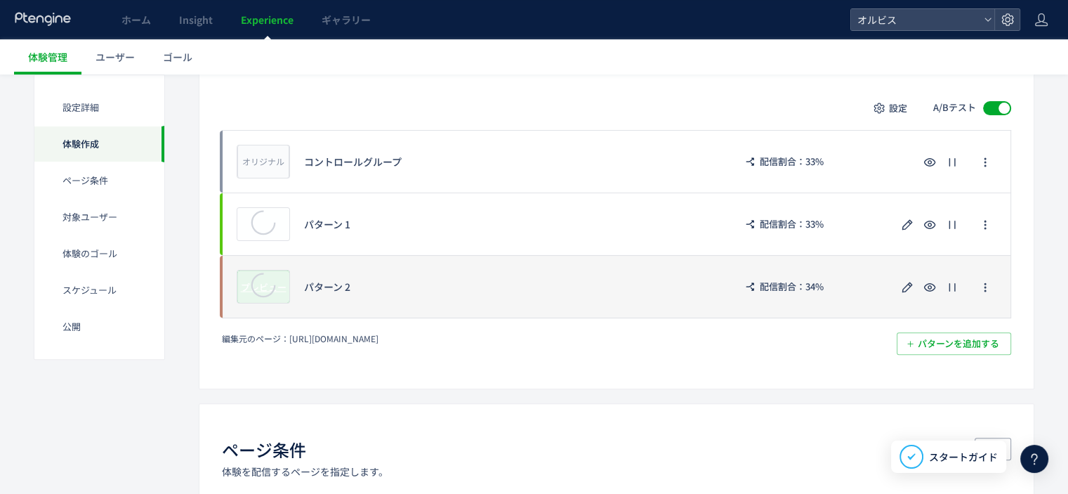
click at [266, 283] on icon at bounding box center [263, 284] width 41 height 41
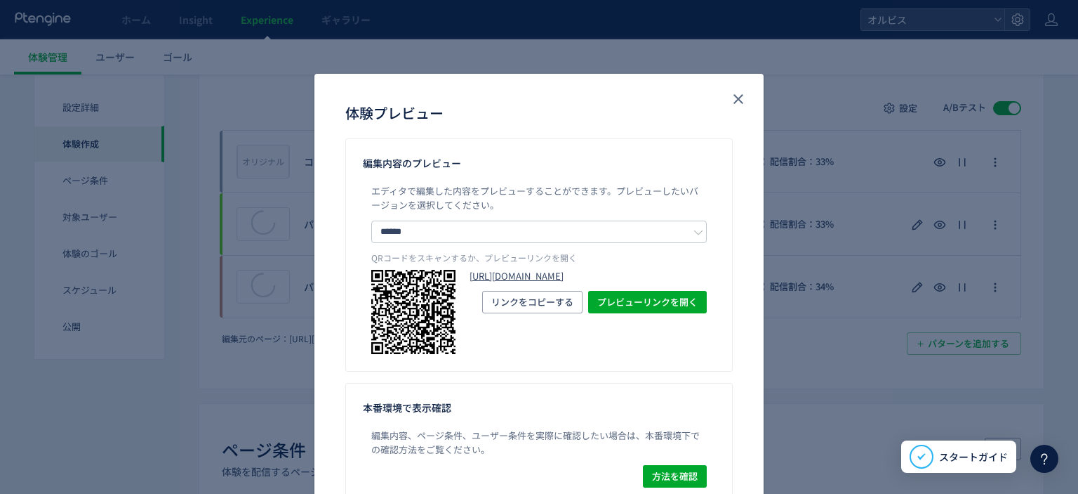
click at [494, 279] on link "https://pr.orbis.co.jp/cosmetics/amber/146/?preview_ptx_token=v4-7e737000-b7d2-…" at bounding box center [588, 276] width 237 height 13
click at [730, 100] on icon "close" at bounding box center [738, 99] width 17 height 17
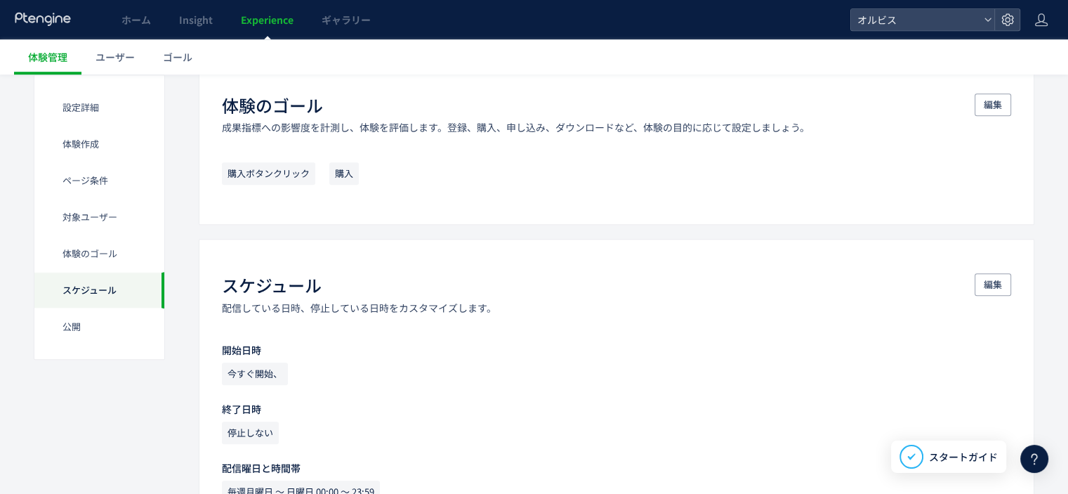
scroll to position [826, 0]
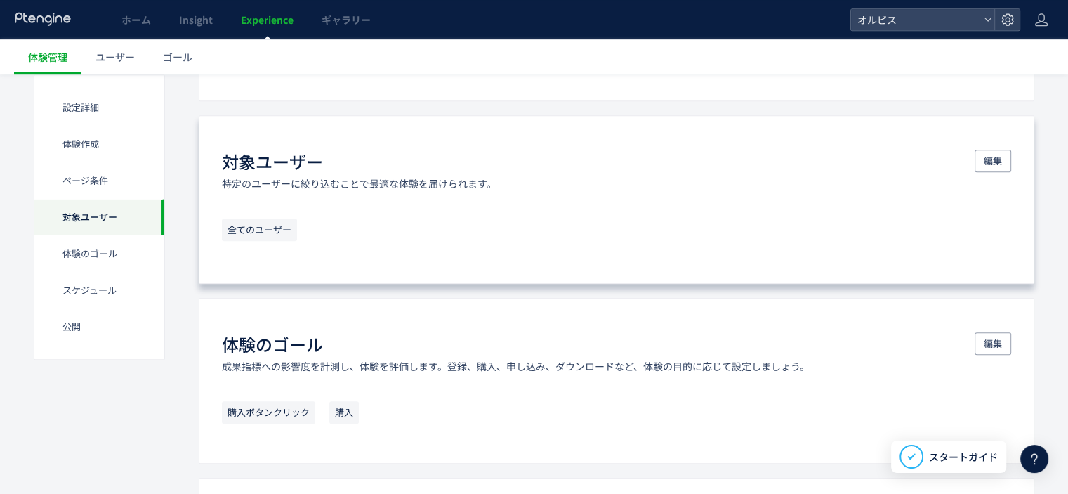
click at [271, 224] on span "全てのユーザー" at bounding box center [259, 229] width 75 height 22
click at [981, 151] on button "編集" at bounding box center [992, 161] width 37 height 22
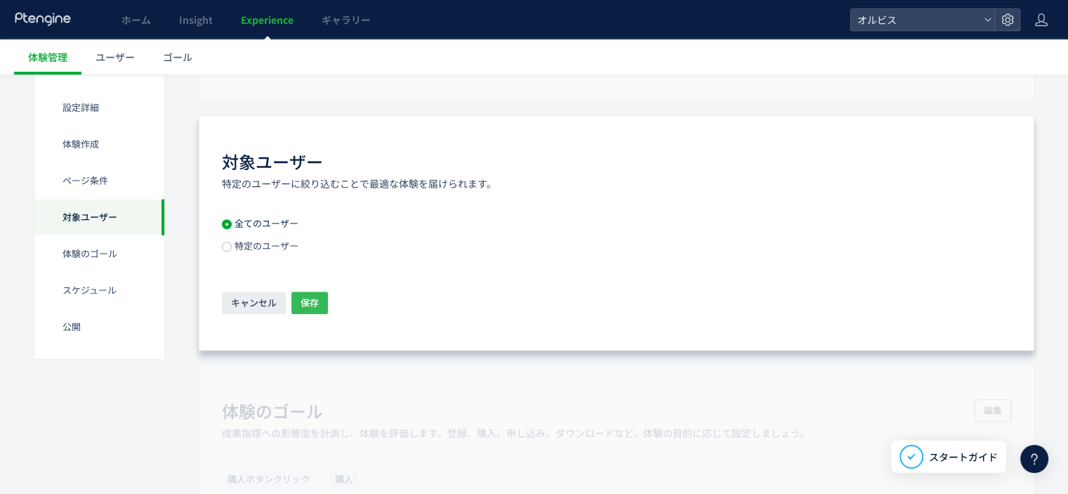
click at [310, 305] on span "保存" at bounding box center [309, 302] width 18 height 22
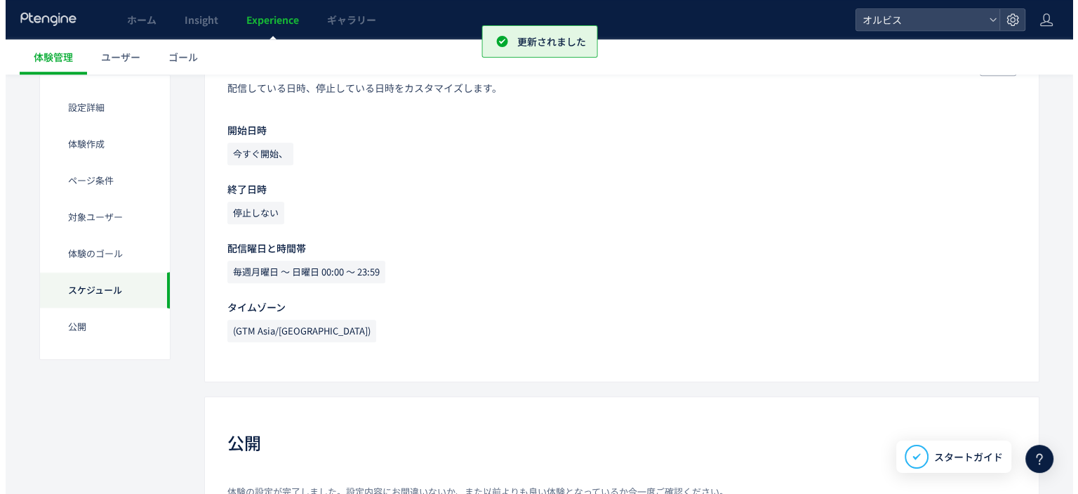
scroll to position [1455, 0]
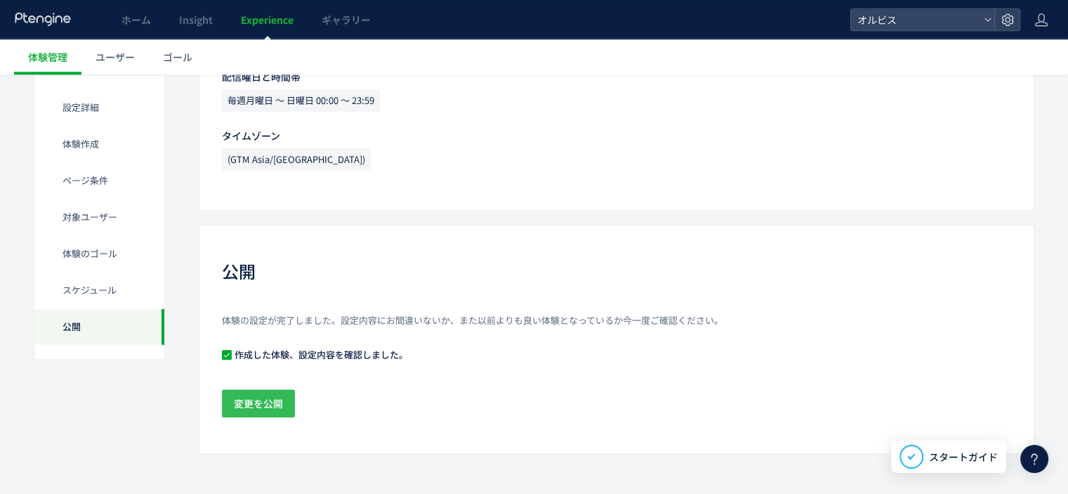
click at [272, 406] on span "変更を公開" at bounding box center [258, 403] width 49 height 28
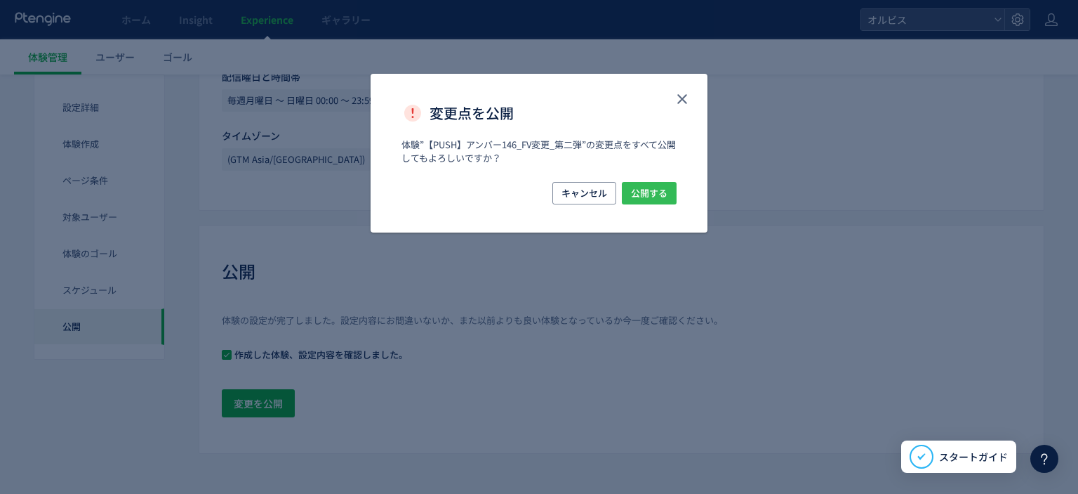
click at [663, 187] on span "公開する" at bounding box center [649, 193] width 37 height 22
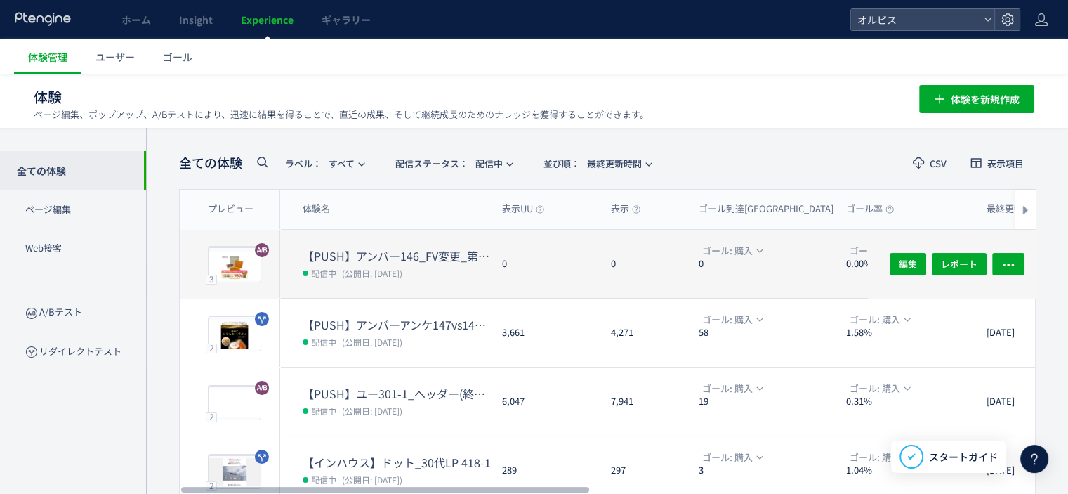
click at [363, 277] on dd "配信中 (公開日: 2025/08/13)" at bounding box center [397, 272] width 188 height 18
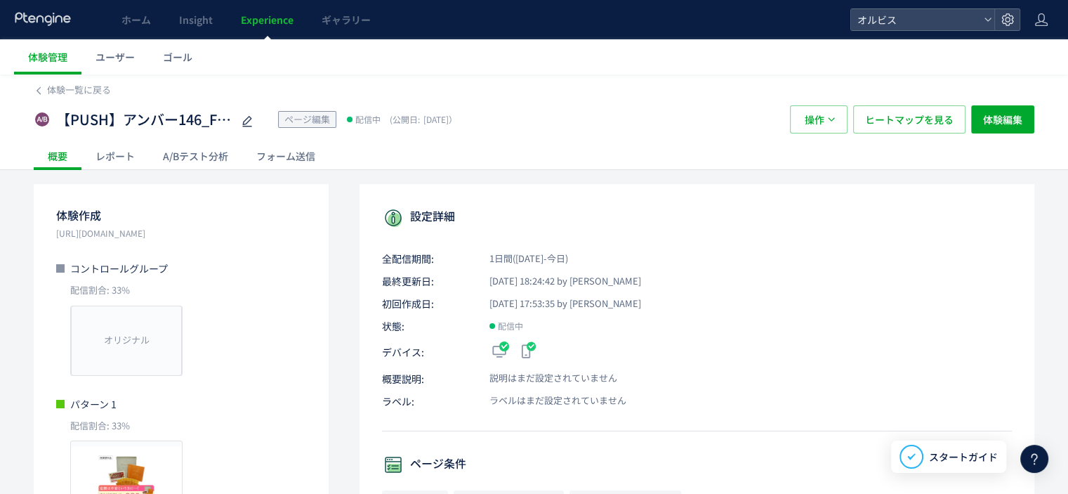
click at [206, 150] on div "A/Bテスト分析" at bounding box center [195, 156] width 93 height 28
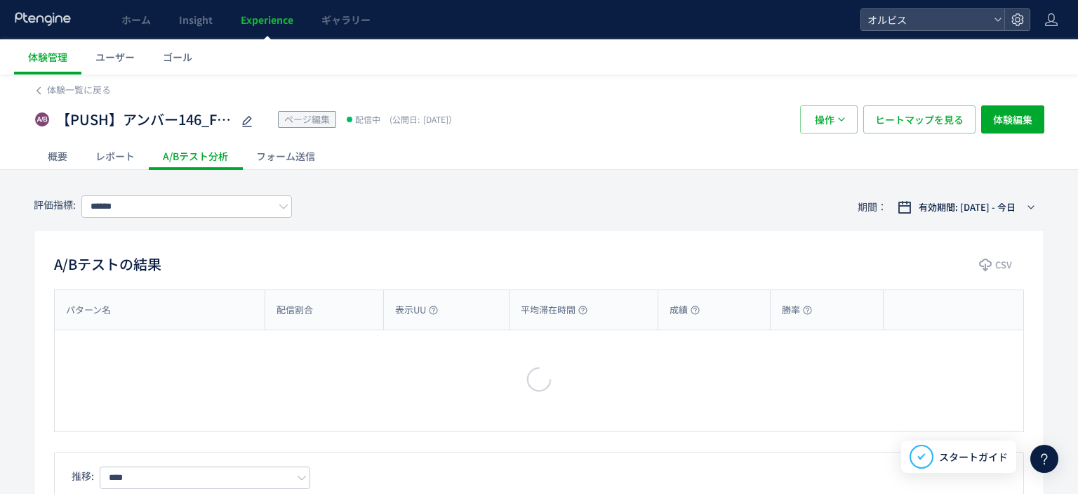
type input "*********"
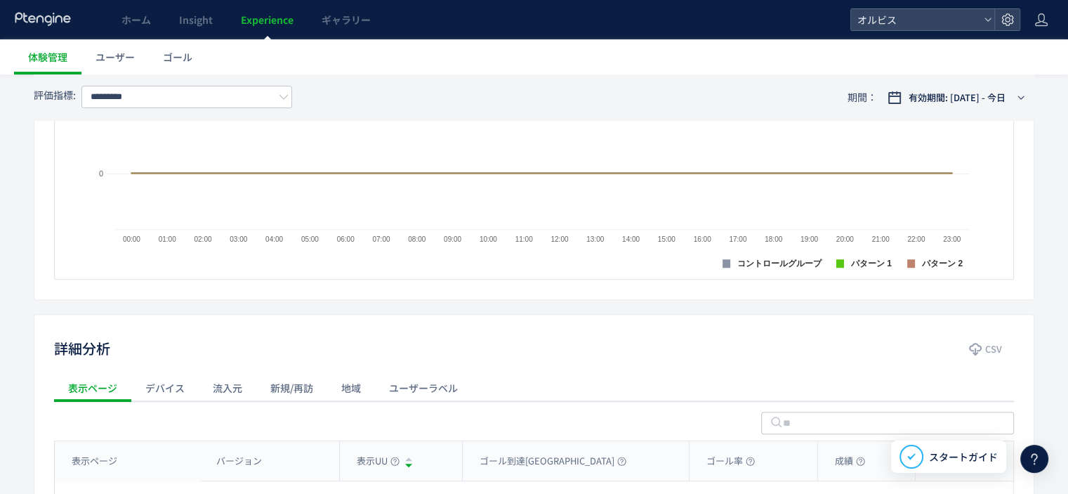
scroll to position [448, 0]
